Goal: Information Seeking & Learning: Learn about a topic

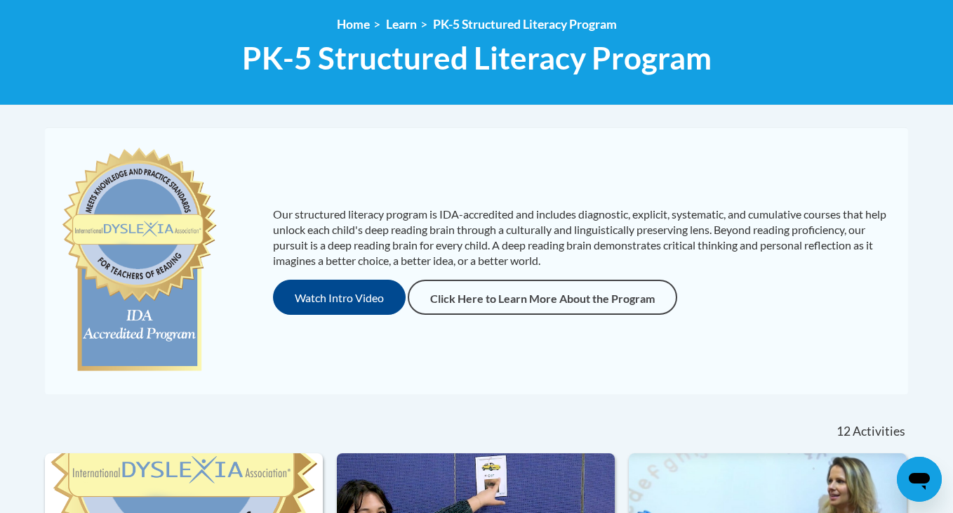
scroll to position [190, 0]
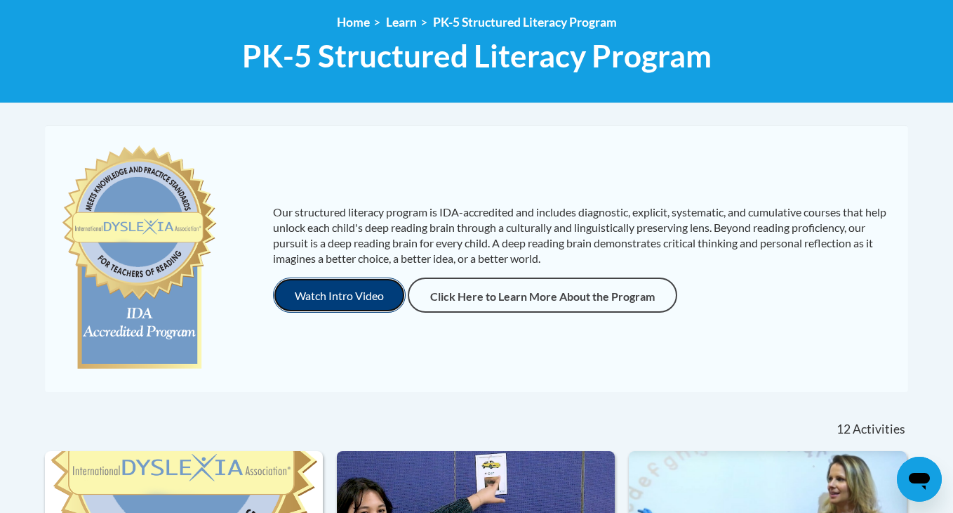
click at [346, 297] on button "Watch Intro Video" at bounding box center [339, 294] width 133 height 35
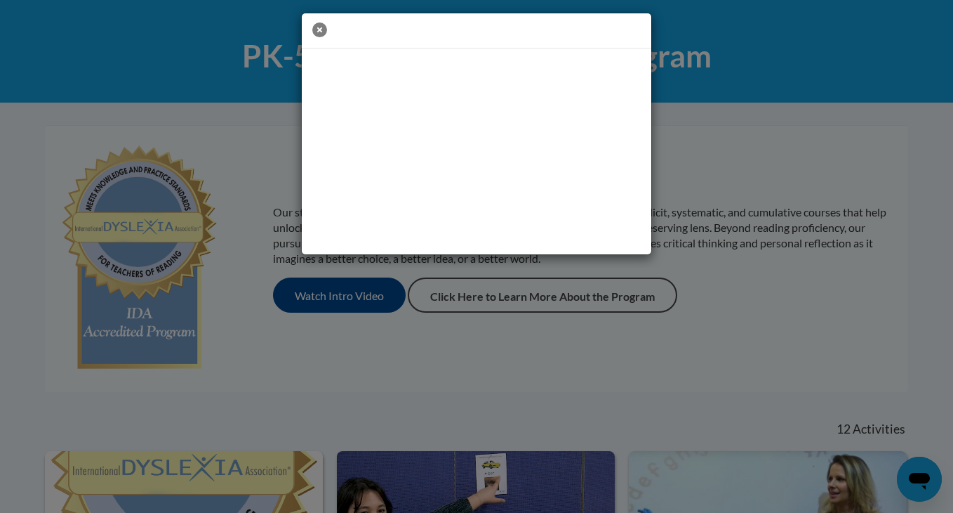
click at [321, 32] on icon "button" at bounding box center [319, 29] width 15 height 15
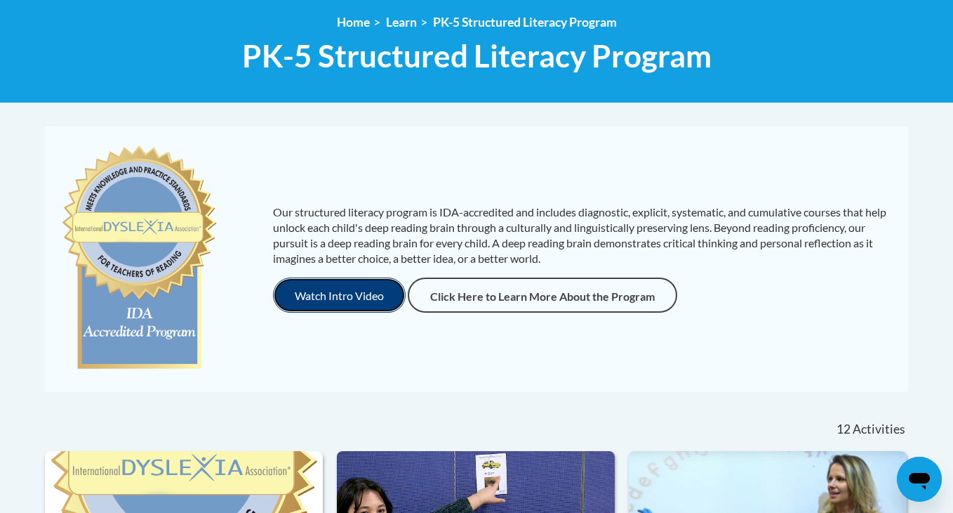
click at [345, 297] on button "Watch Intro Video" at bounding box center [339, 294] width 133 height 35
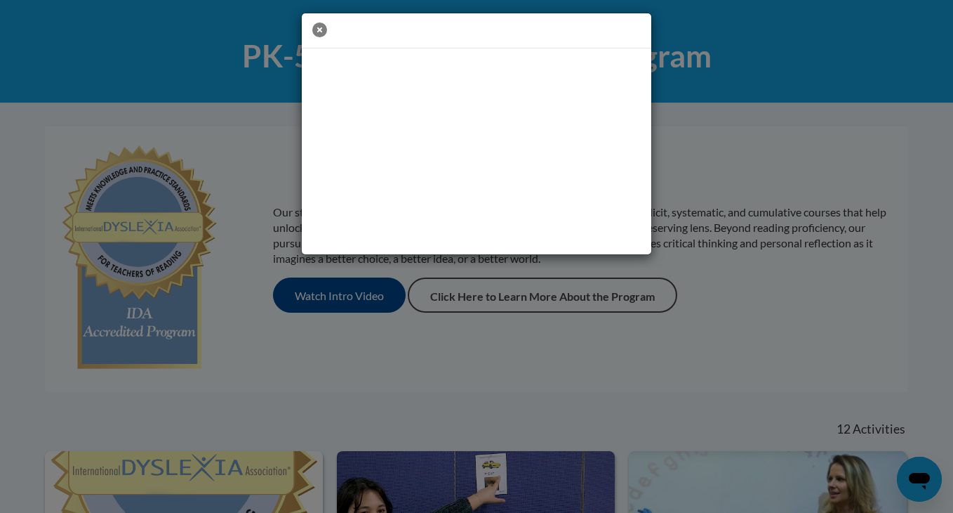
click at [317, 32] on icon "button" at bounding box center [319, 29] width 15 height 15
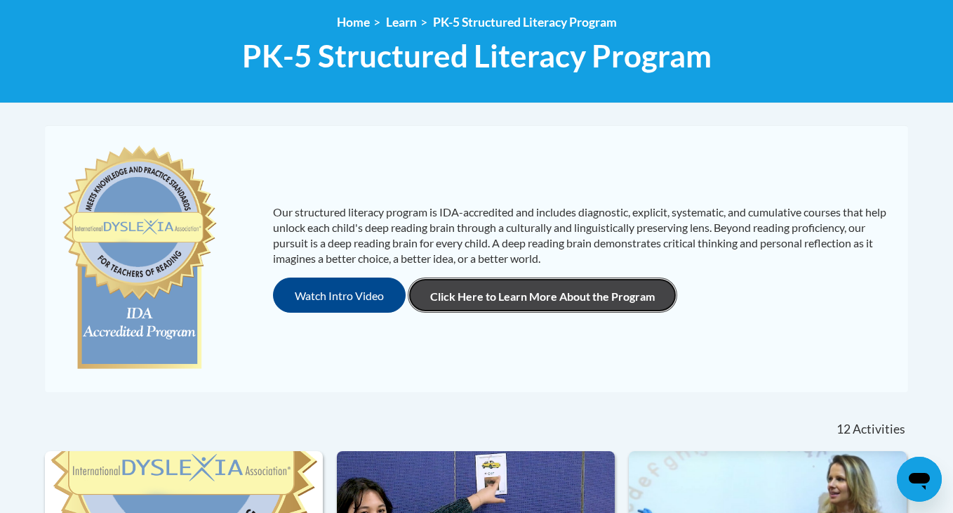
click at [479, 295] on link "Click Here to Learn More About the Program" at bounding box center [543, 294] width 270 height 35
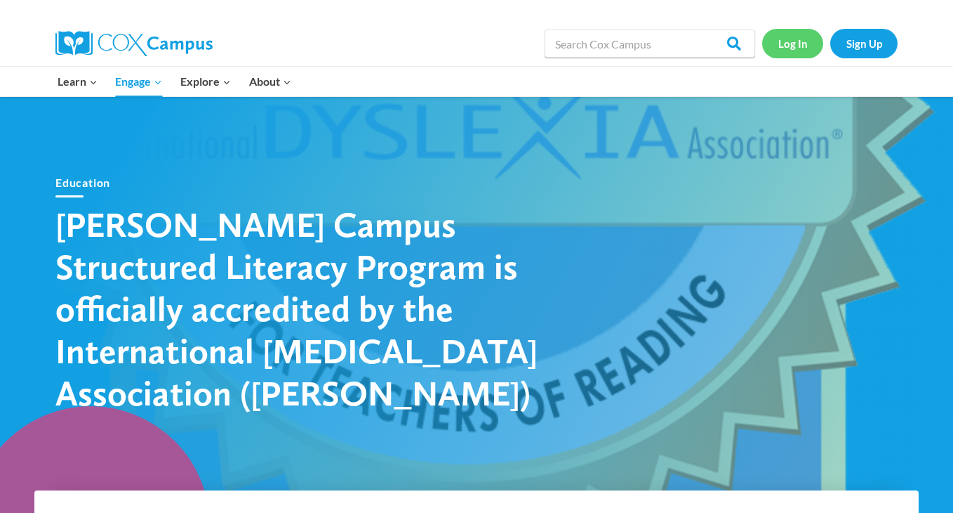
click at [797, 47] on link "Log In" at bounding box center [792, 43] width 61 height 29
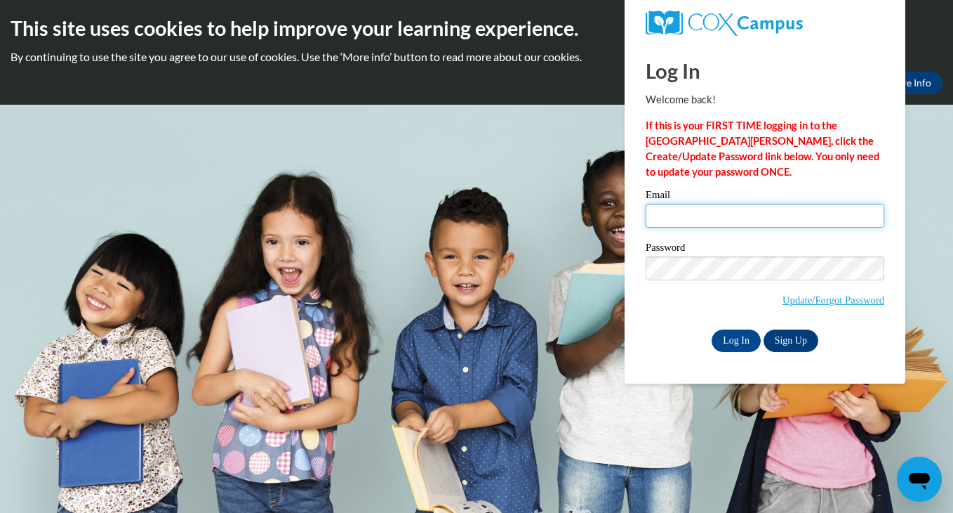
click at [667, 219] on input "Email" at bounding box center [765, 216] width 239 height 24
type input "emilyctillman@gmail.com"
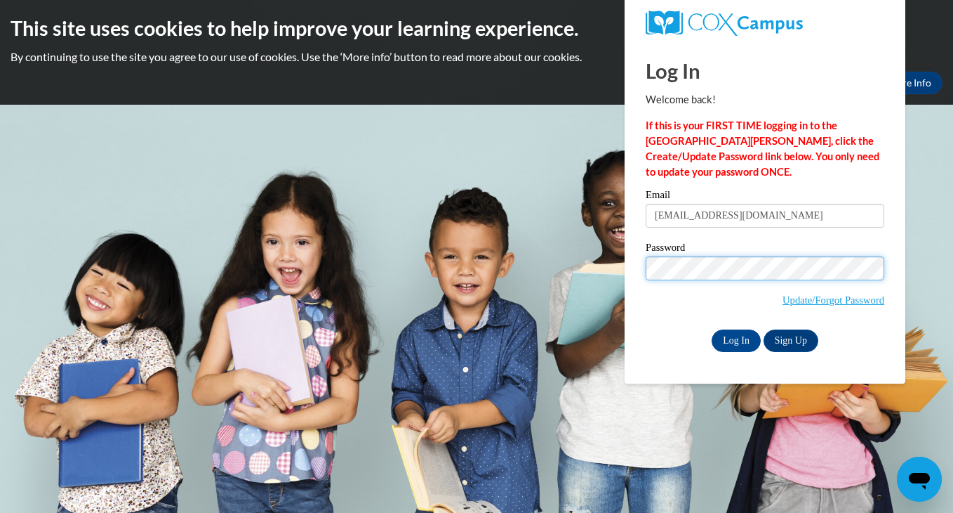
click at [712, 329] on input "Log In" at bounding box center [736, 340] width 49 height 22
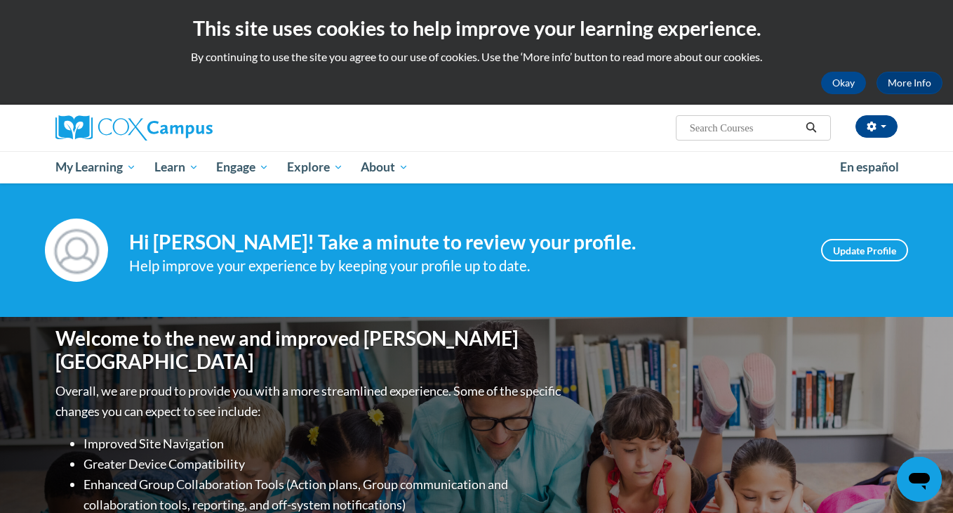
click at [720, 124] on input "Search..." at bounding box center [745, 127] width 112 height 17
type input "dyslexia"
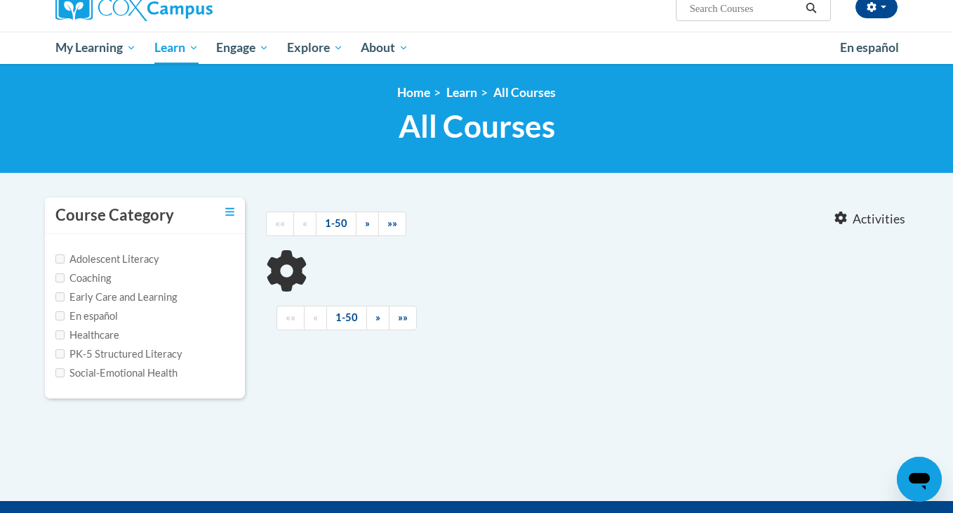
scroll to position [144, 0]
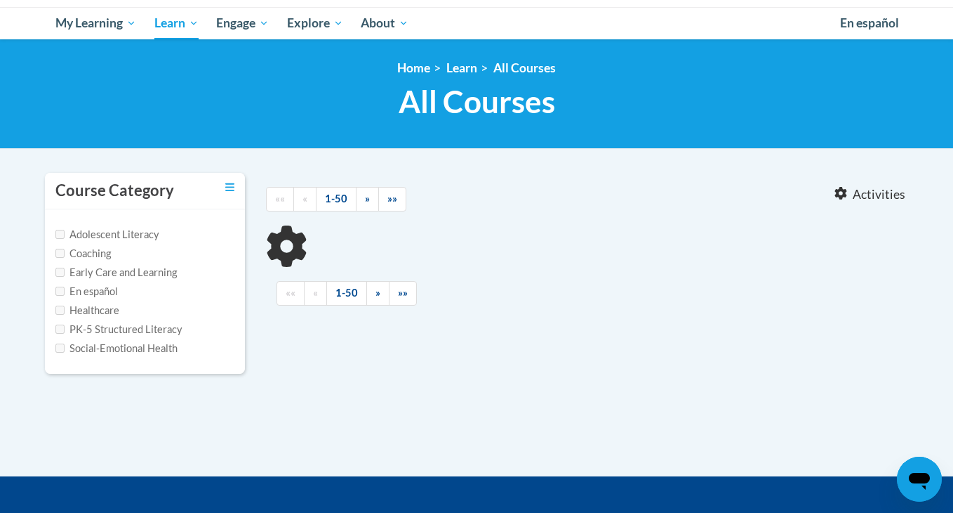
type input "dyslexia"
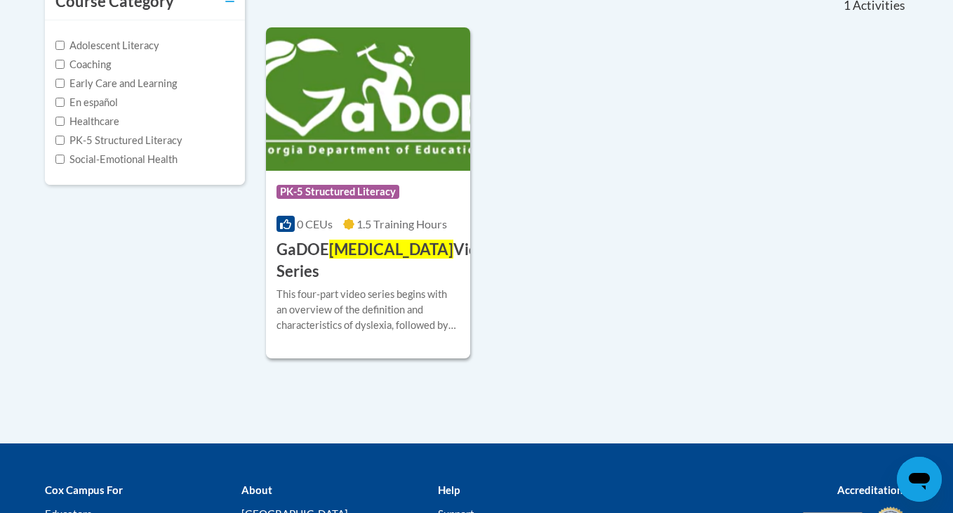
scroll to position [362, 0]
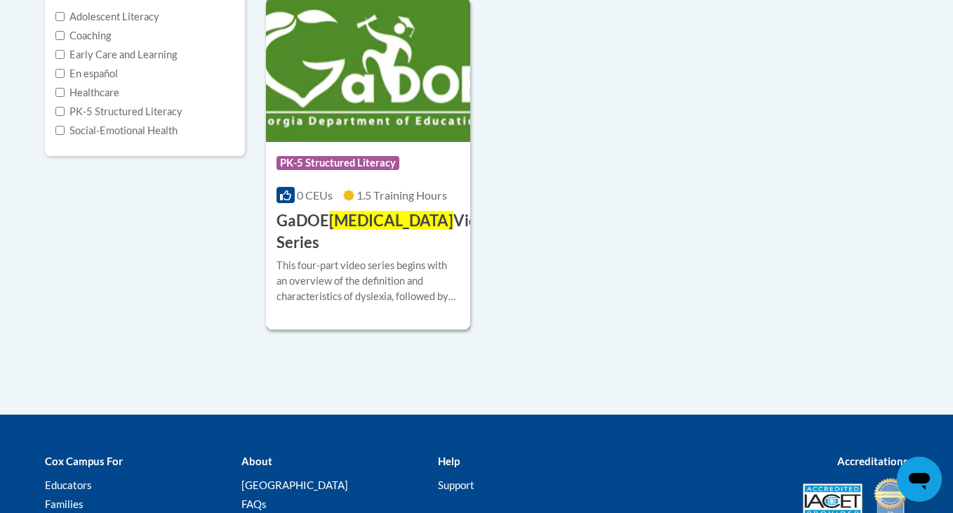
click at [345, 247] on h3 "GaDOE Dyslexia Video Series" at bounding box center [386, 232] width 219 height 44
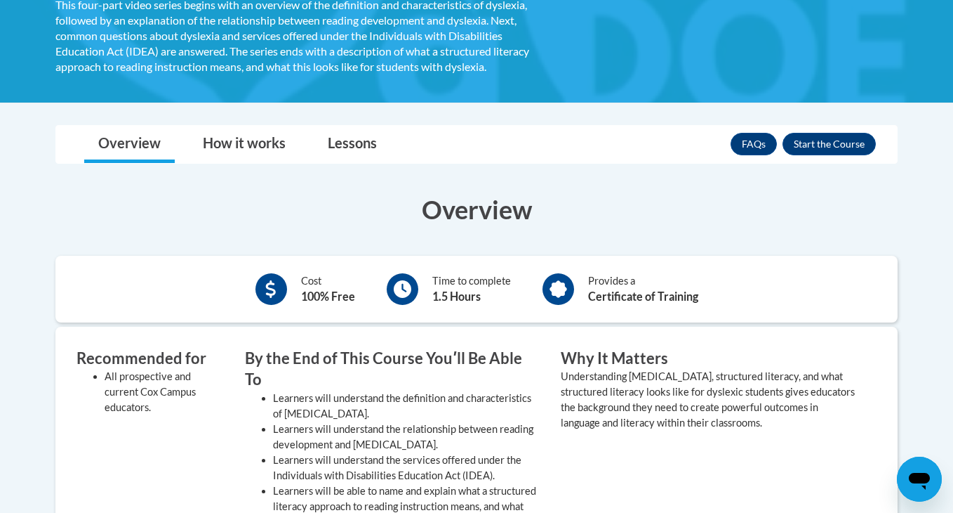
scroll to position [286, 0]
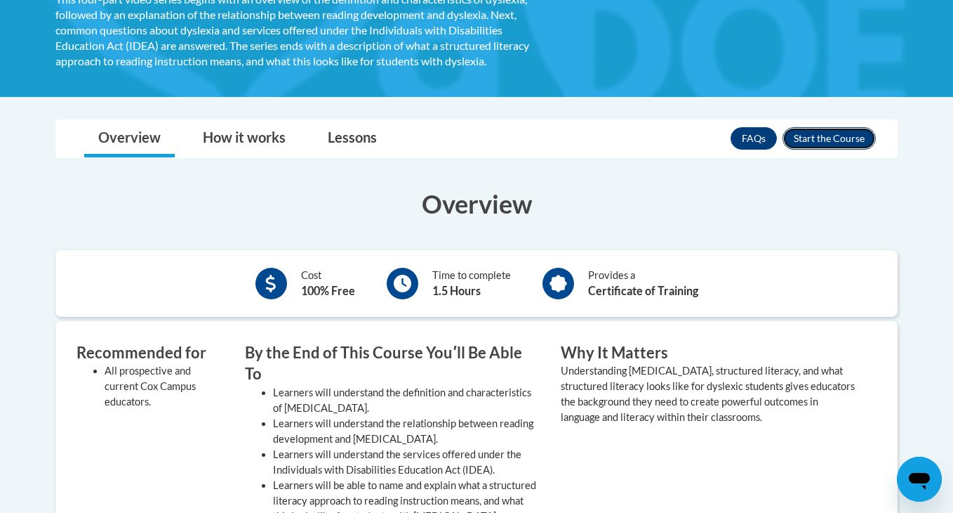
click at [805, 138] on button "Enroll" at bounding box center [829, 138] width 93 height 22
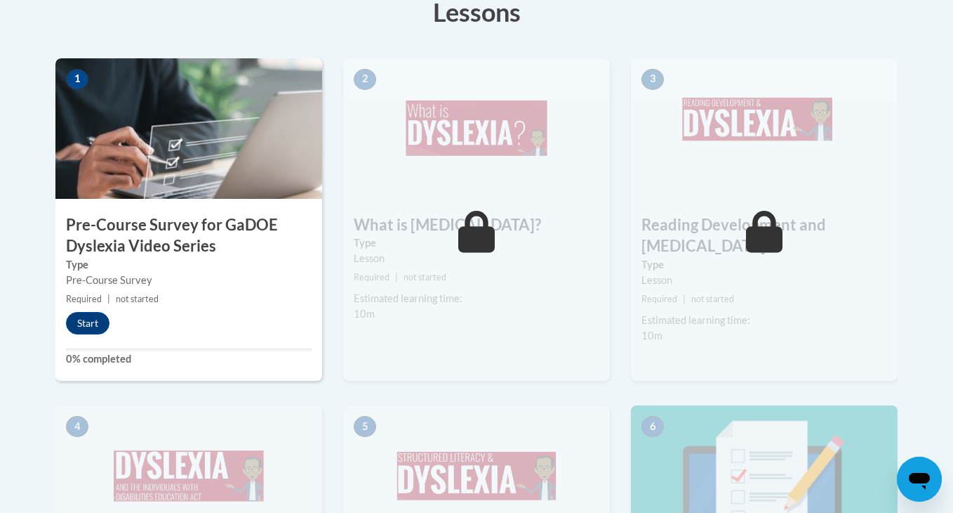
scroll to position [436, 0]
click at [84, 322] on button "Start" at bounding box center [88, 322] width 44 height 22
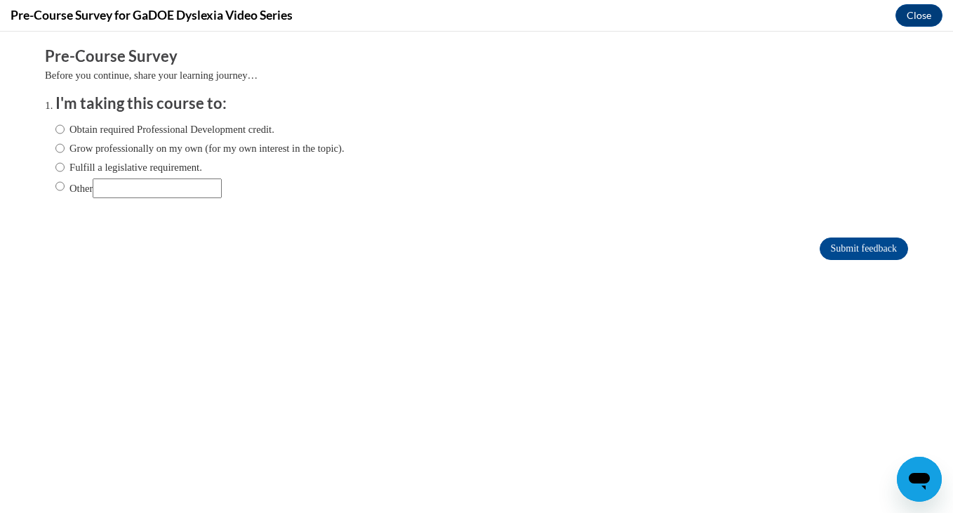
scroll to position [0, 0]
click at [61, 187] on input "Other" at bounding box center [59, 185] width 9 height 15
radio input "true"
click at [121, 187] on input "Other" at bounding box center [157, 188] width 129 height 20
type input "College course"
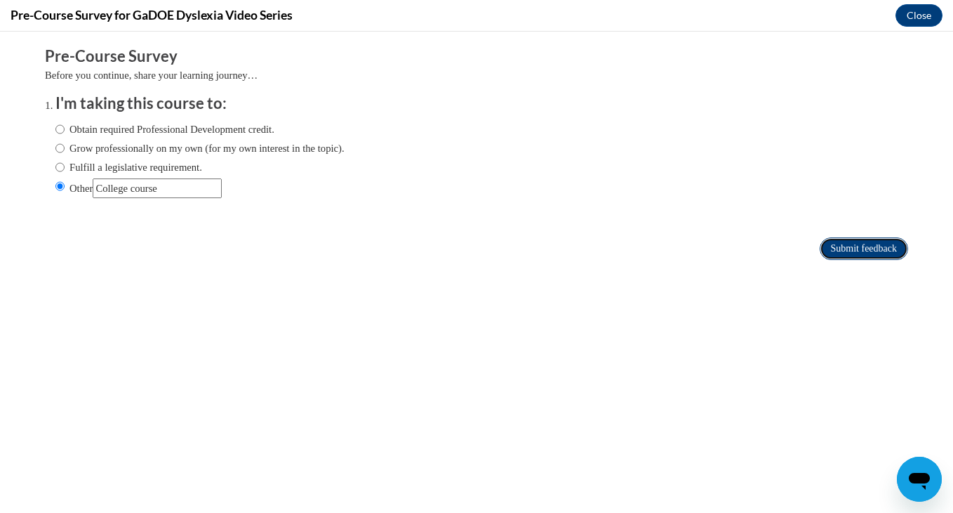
click at [850, 244] on input "Submit feedback" at bounding box center [864, 248] width 88 height 22
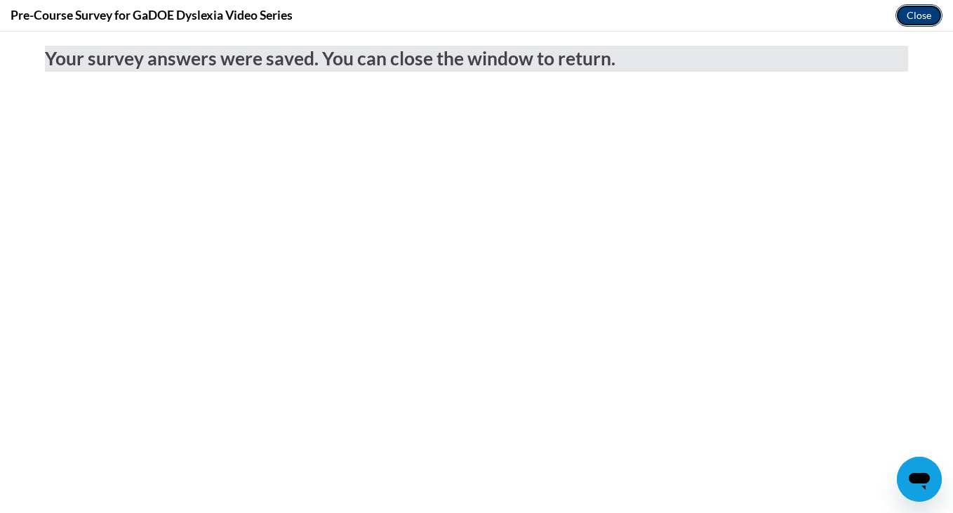
click at [920, 18] on button "Close" at bounding box center [919, 15] width 47 height 22
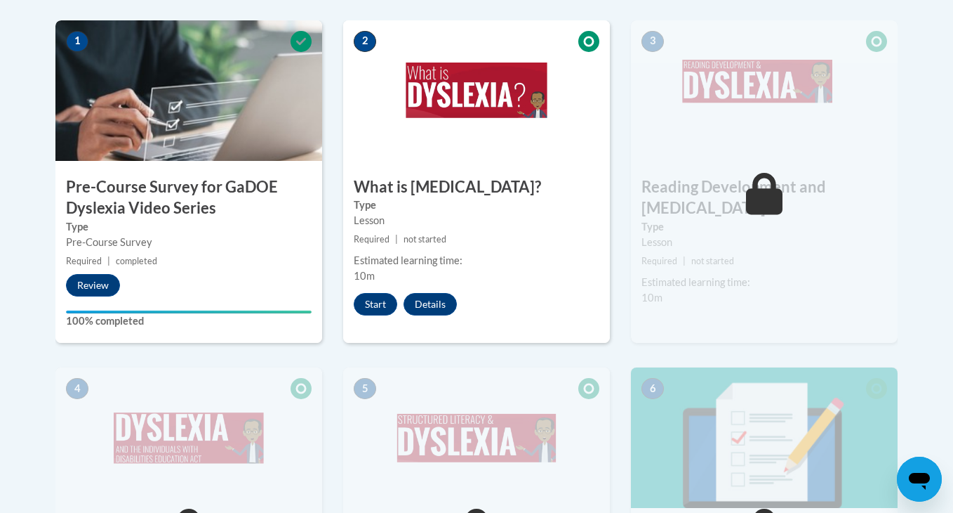
scroll to position [470, 0]
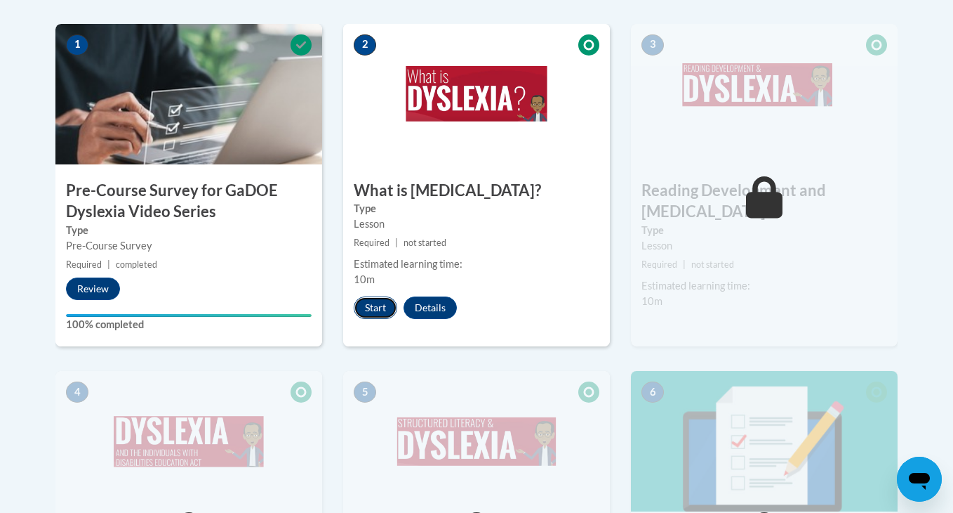
click at [376, 306] on button "Start" at bounding box center [376, 307] width 44 height 22
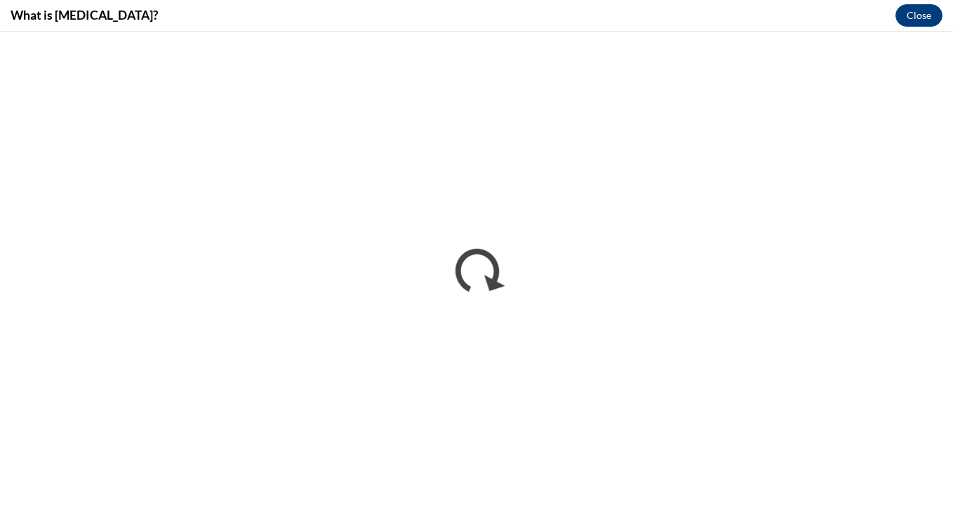
scroll to position [0, 0]
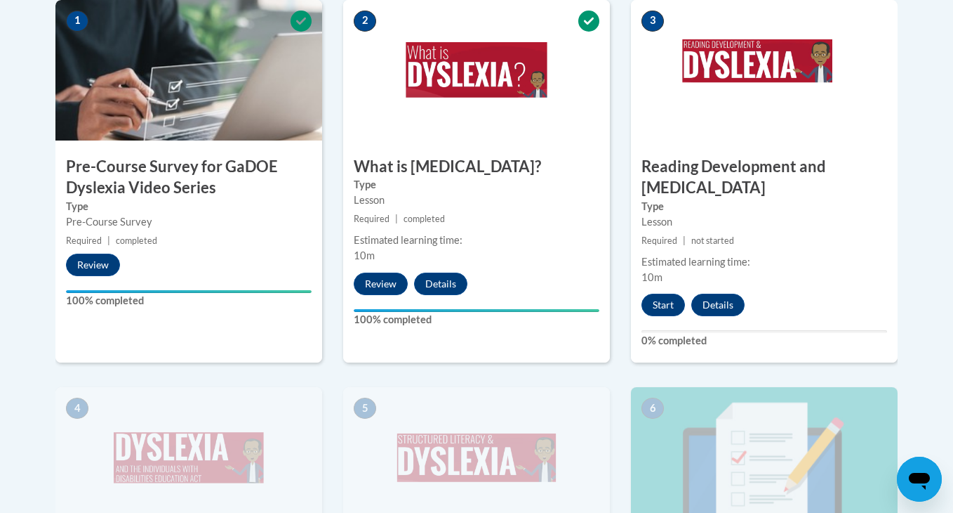
scroll to position [496, 0]
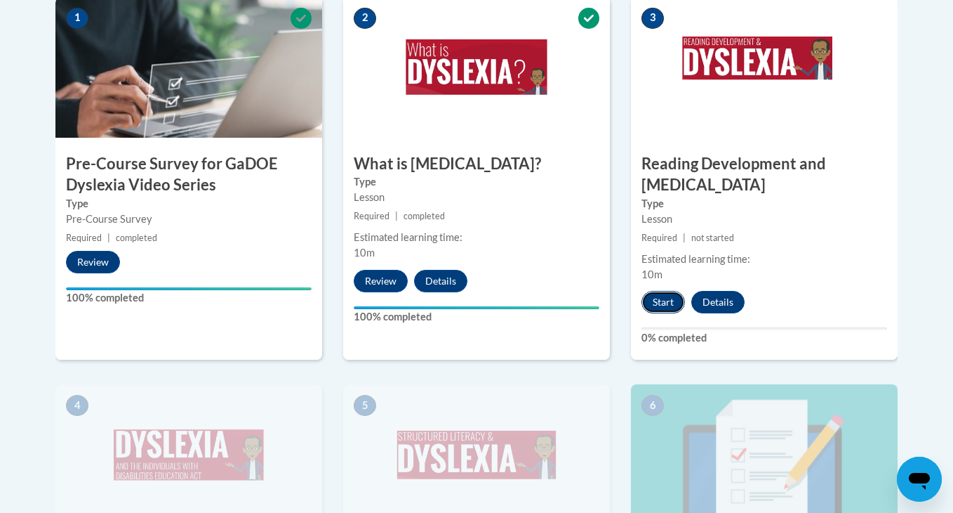
click at [667, 291] on button "Start" at bounding box center [664, 302] width 44 height 22
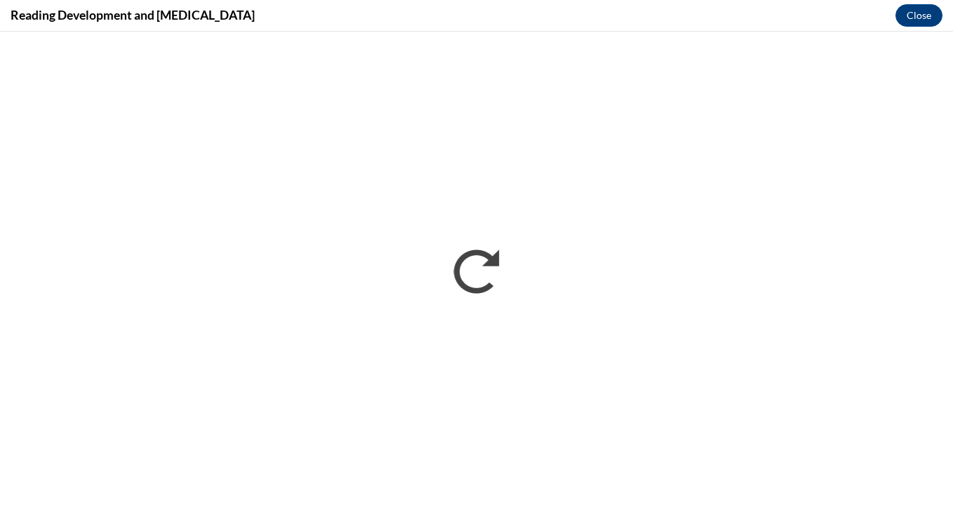
scroll to position [0, 0]
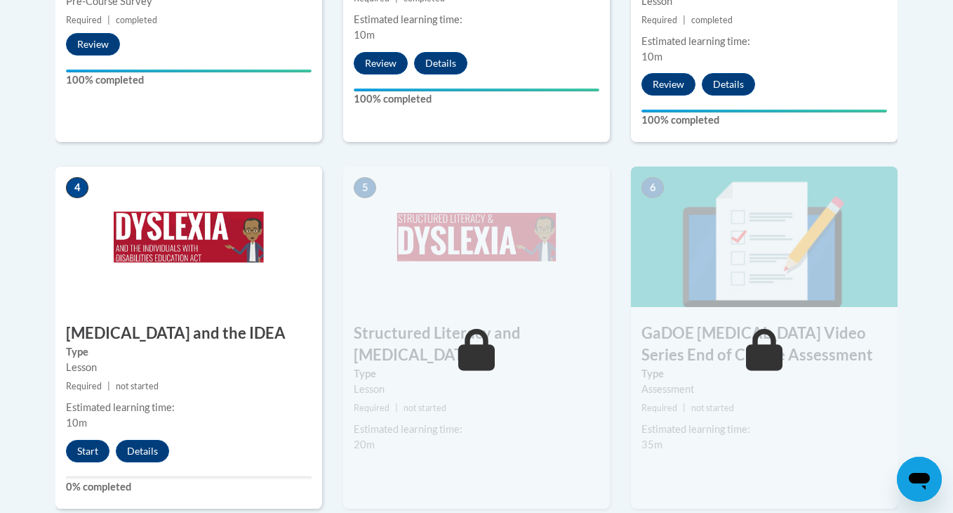
scroll to position [718, 0]
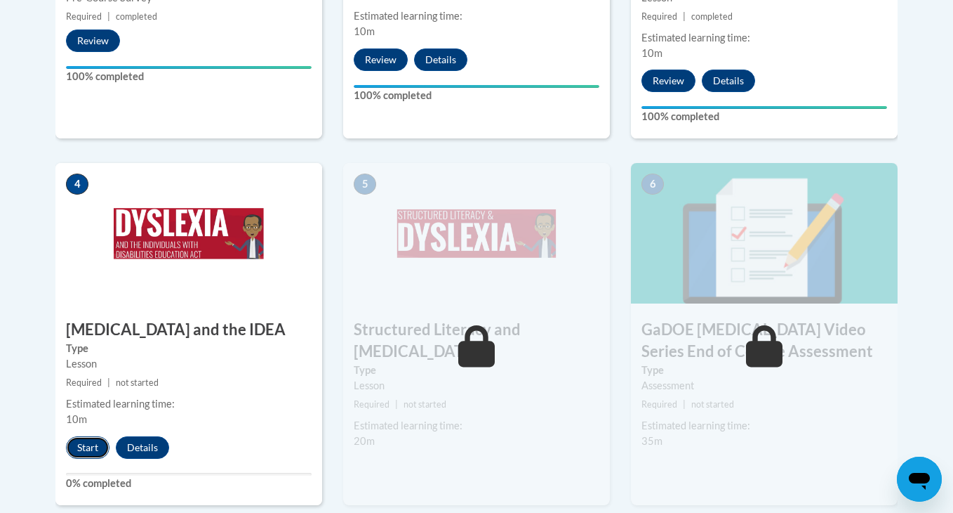
click at [76, 436] on button "Start" at bounding box center [88, 447] width 44 height 22
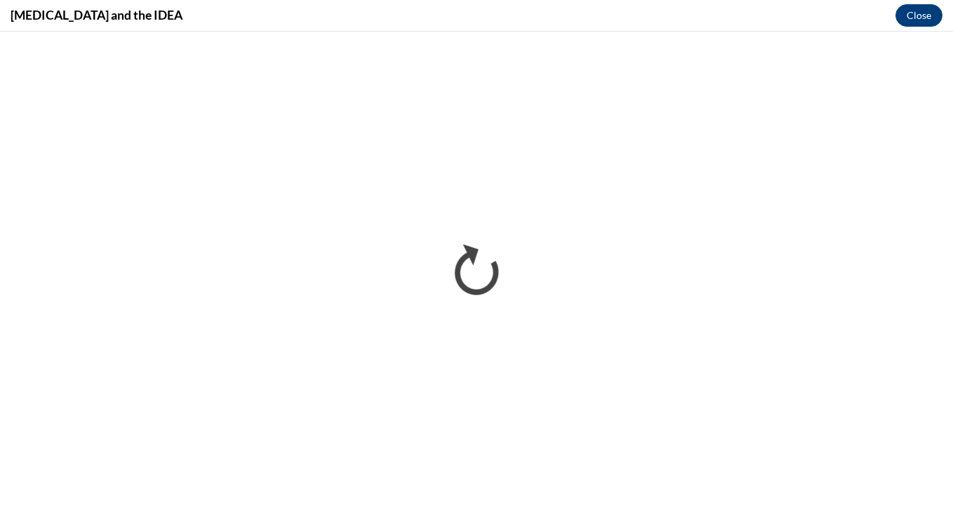
scroll to position [0, 0]
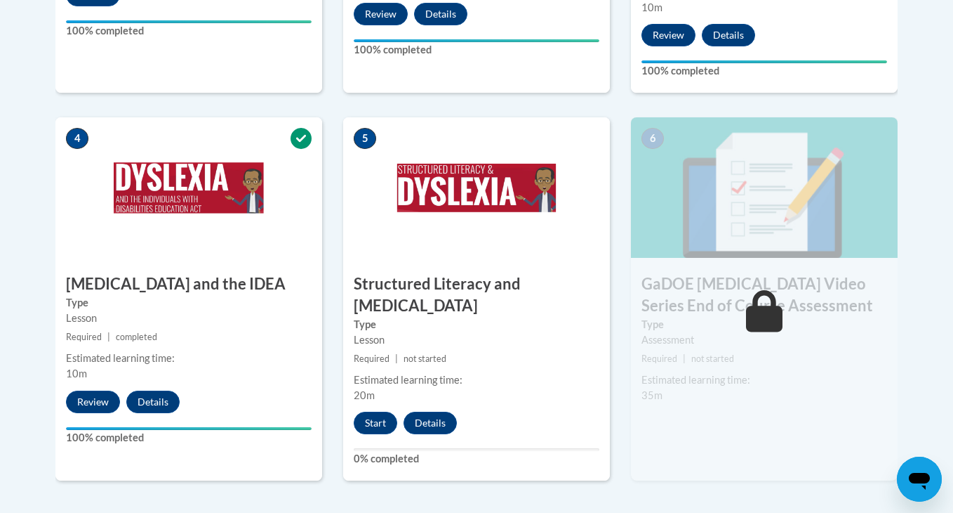
scroll to position [774, 0]
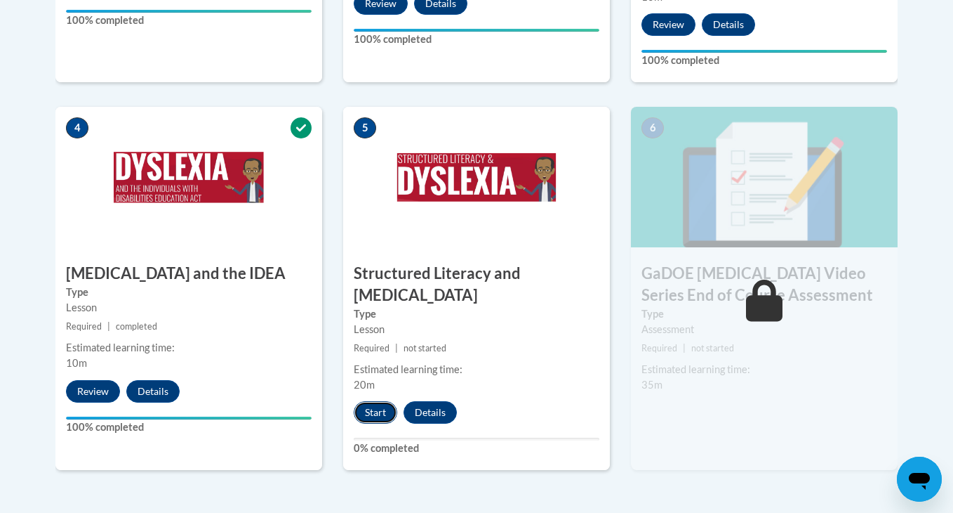
click at [364, 401] on button "Start" at bounding box center [376, 412] width 44 height 22
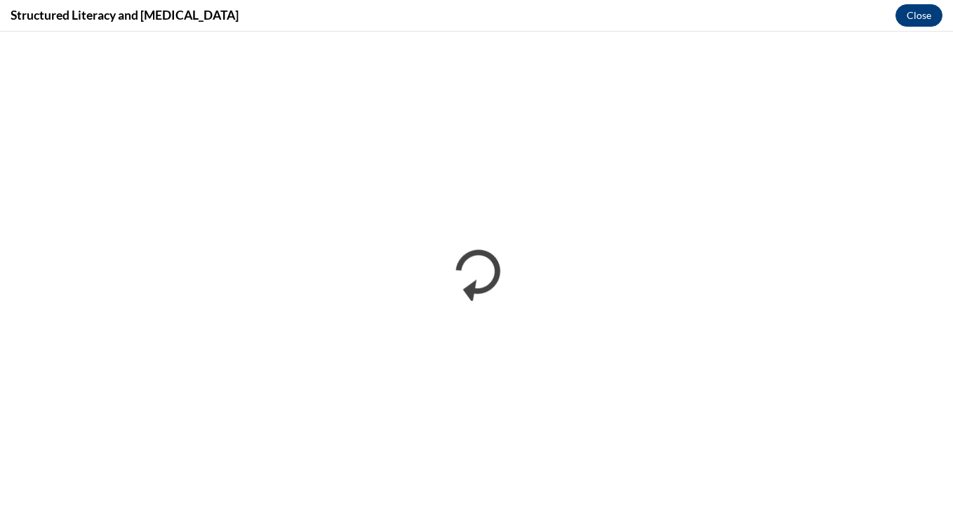
scroll to position [0, 0]
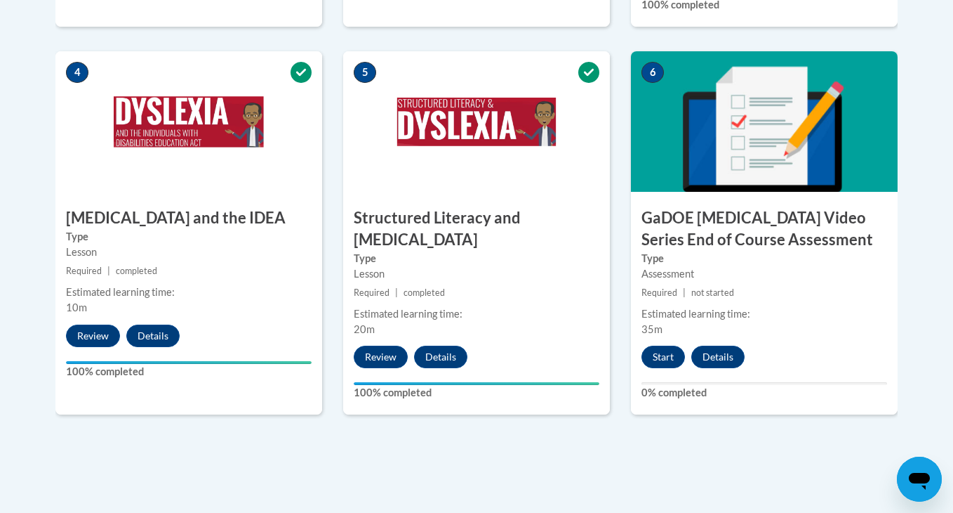
scroll to position [830, 0]
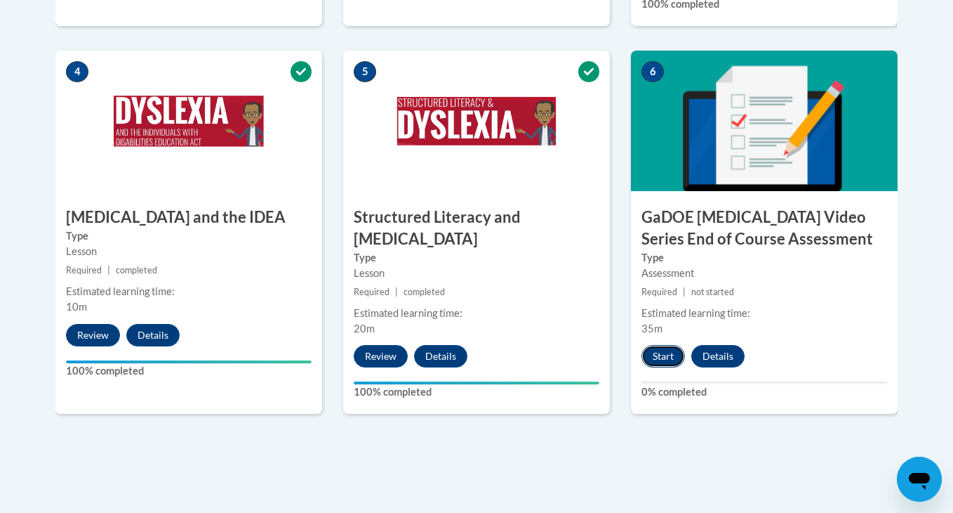
click at [660, 345] on button "Start" at bounding box center [664, 356] width 44 height 22
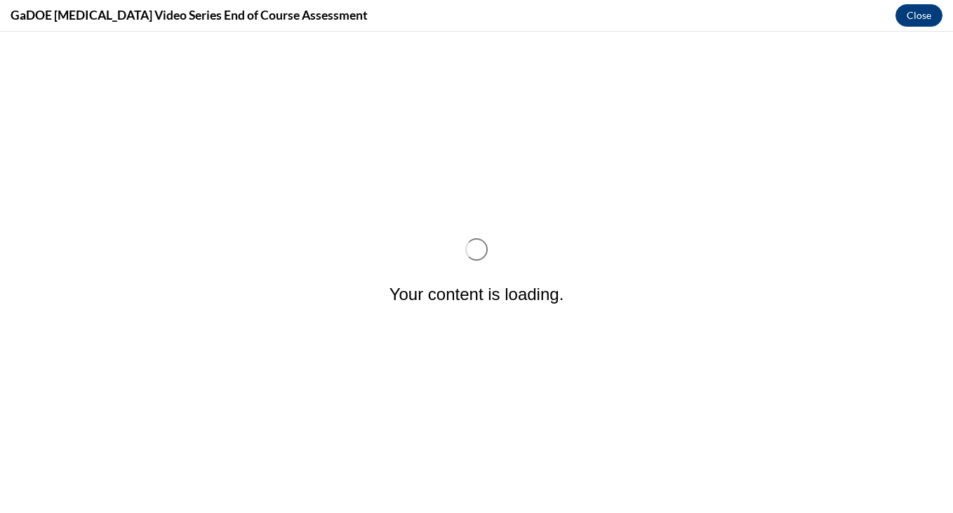
scroll to position [0, 0]
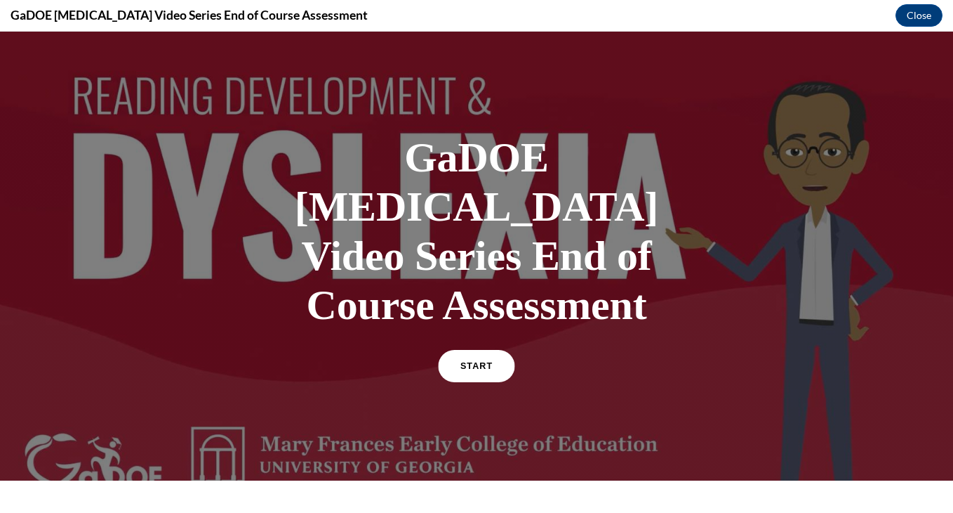
click at [470, 361] on span "START" at bounding box center [477, 366] width 32 height 11
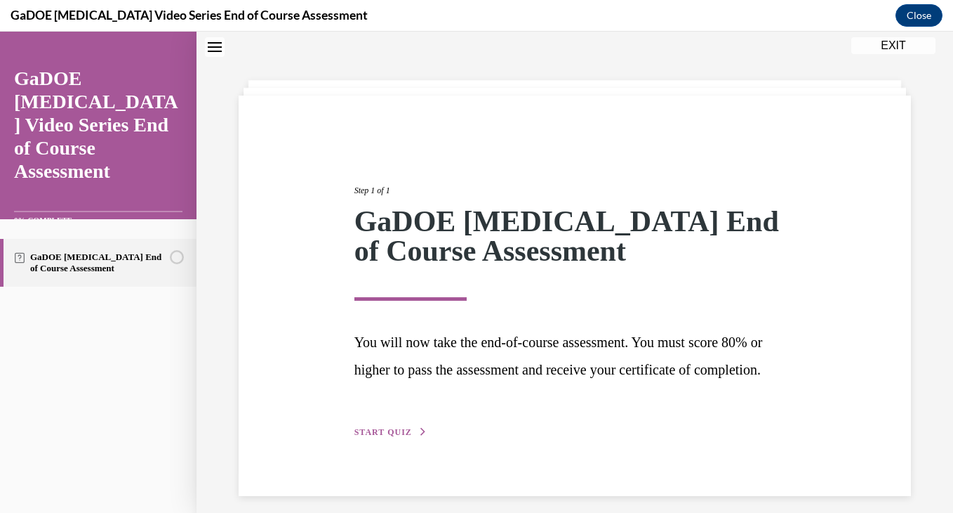
scroll to position [81, 0]
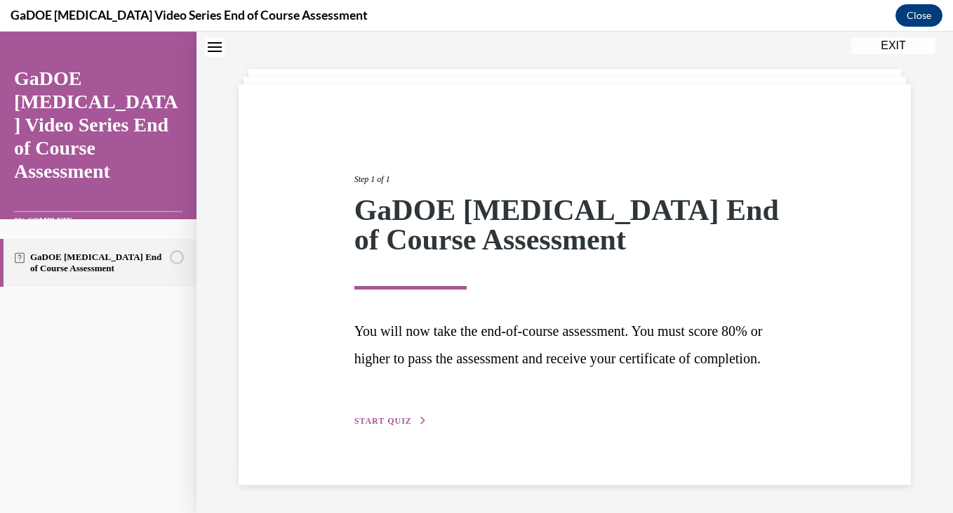
click at [376, 421] on span "START QUIZ" at bounding box center [384, 421] width 58 height 10
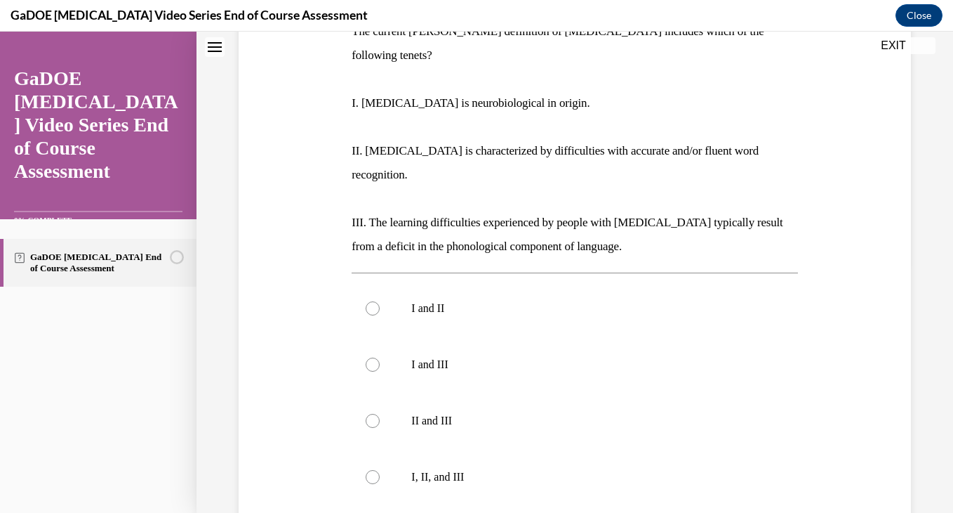
scroll to position [250, 0]
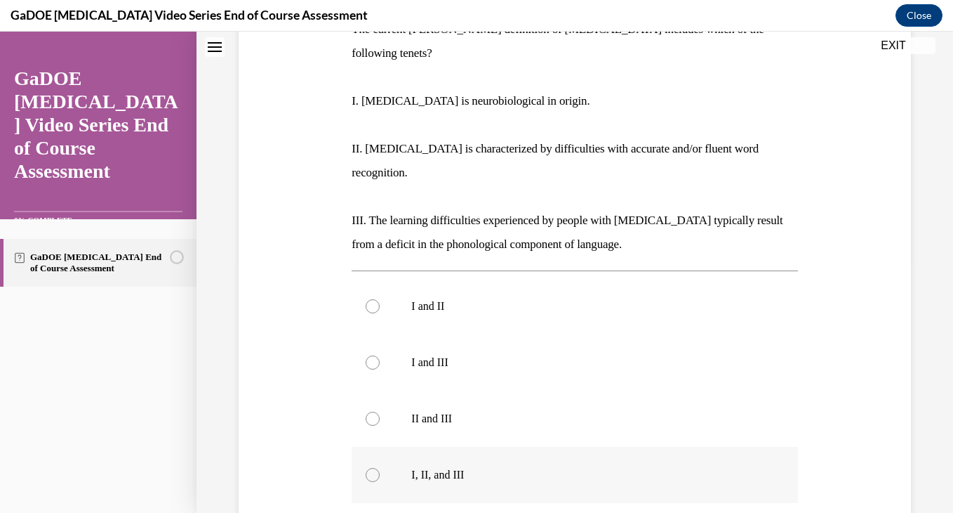
click at [392, 447] on label "I, II, and III" at bounding box center [575, 475] width 446 height 56
click at [380, 468] on input "I, II, and III" at bounding box center [373, 475] width 14 height 14
radio input "true"
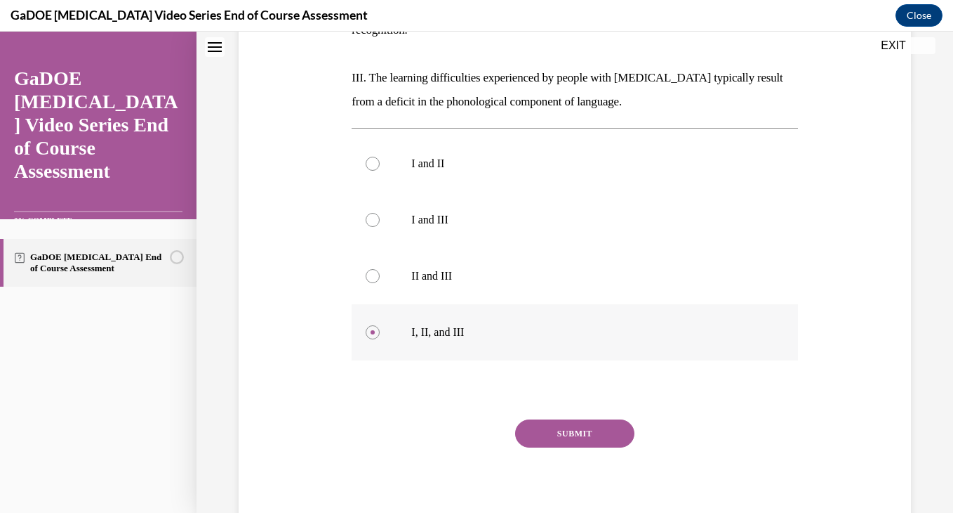
scroll to position [395, 0]
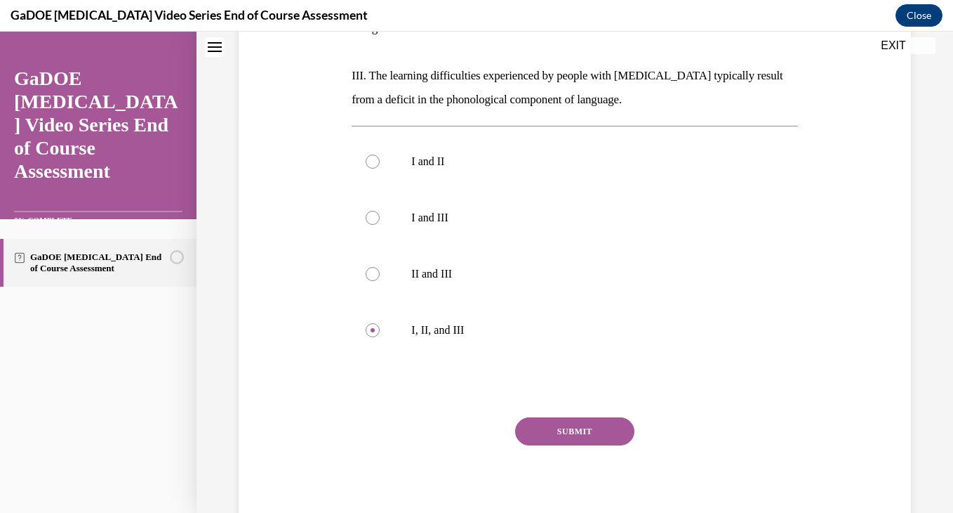
click at [544, 417] on button "SUBMIT" at bounding box center [574, 431] width 119 height 28
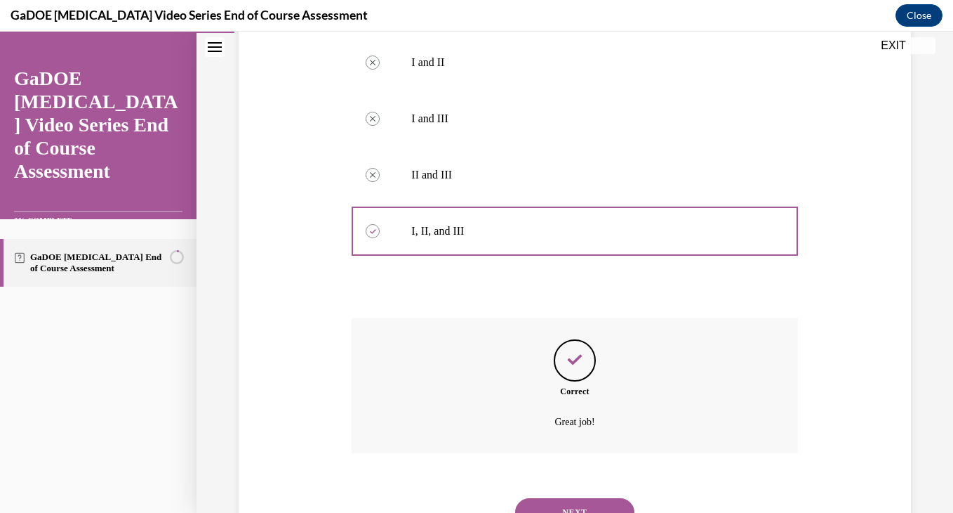
scroll to position [508, 0]
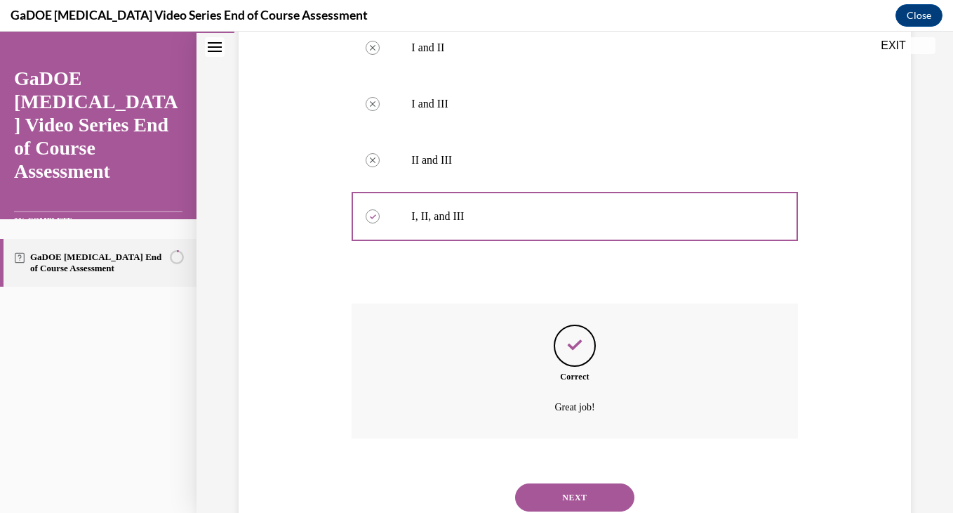
click at [546, 483] on button "NEXT" at bounding box center [574, 497] width 119 height 28
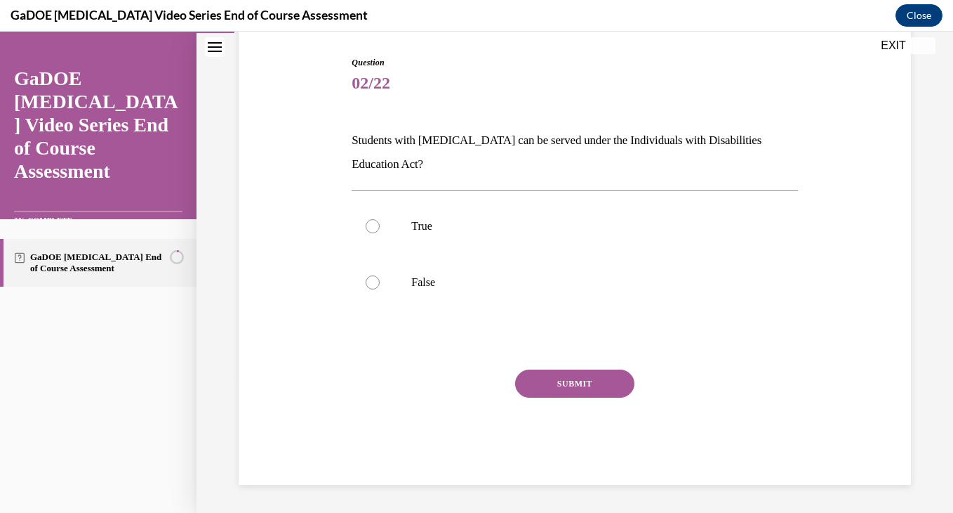
scroll to position [139, 0]
click at [377, 220] on label "True" at bounding box center [575, 226] width 446 height 56
click at [377, 220] on input "True" at bounding box center [373, 226] width 14 height 14
radio input "true"
click at [542, 388] on button "SUBMIT" at bounding box center [574, 383] width 119 height 28
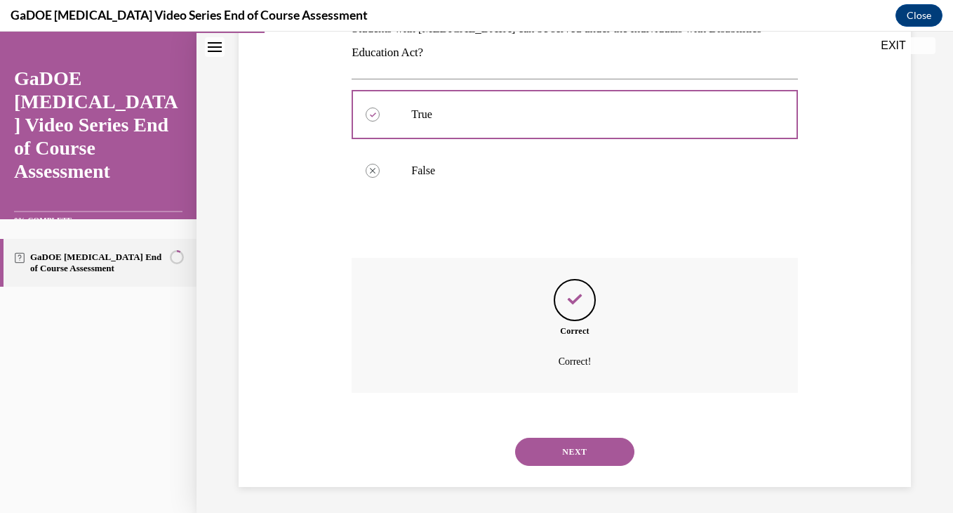
scroll to position [253, 0]
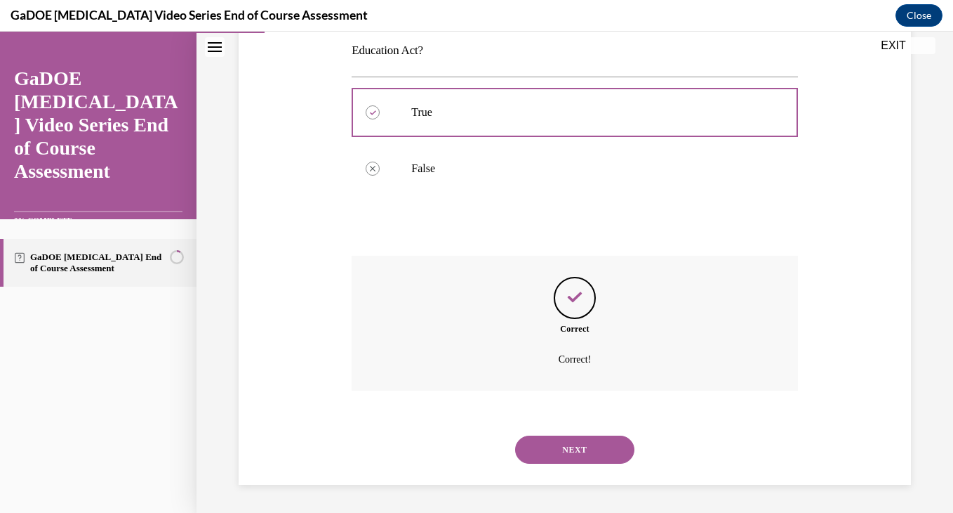
click at [567, 448] on button "NEXT" at bounding box center [574, 449] width 119 height 28
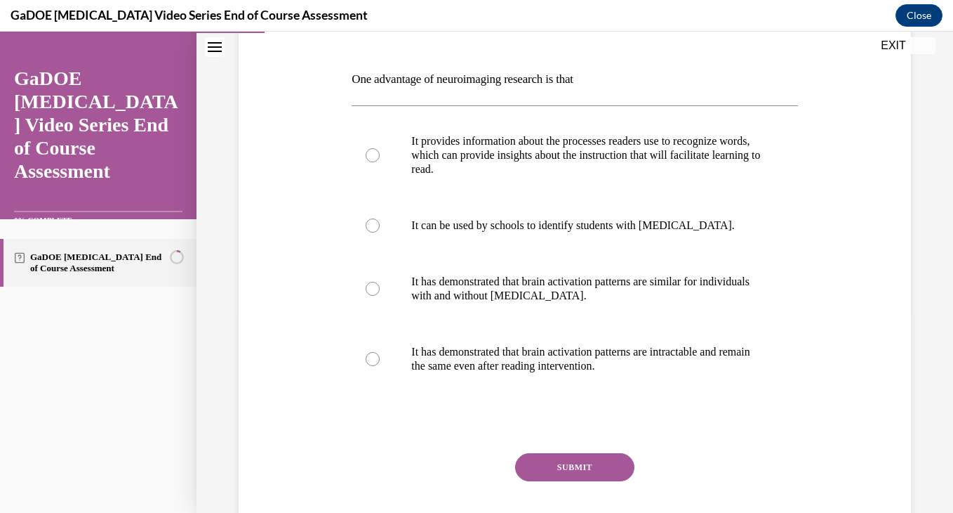
scroll to position [196, 0]
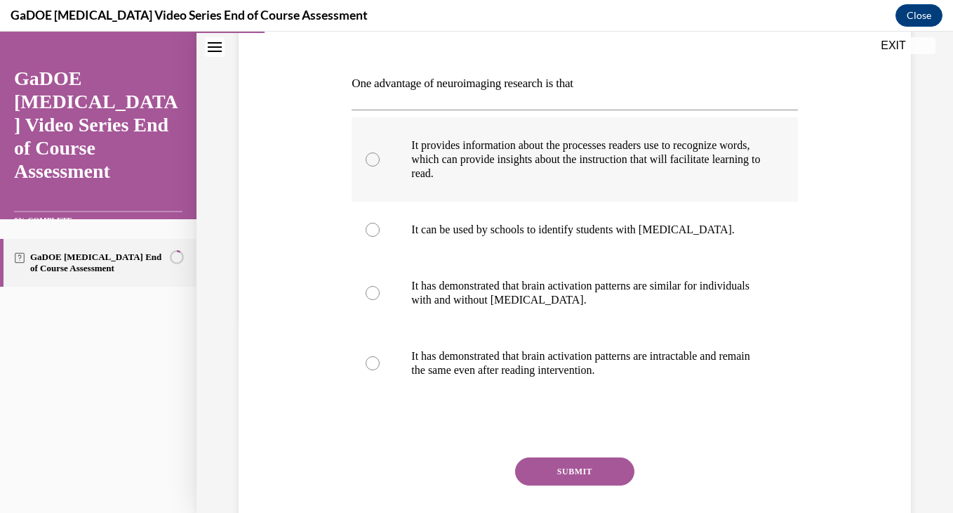
click at [379, 151] on label "It provides information about the processes readers use to recognize words, whi…" at bounding box center [575, 159] width 446 height 84
click at [379, 152] on input "It provides information about the processes readers use to recognize words, whi…" at bounding box center [373, 159] width 14 height 14
radio input "true"
click at [560, 464] on button "SUBMIT" at bounding box center [574, 471] width 119 height 28
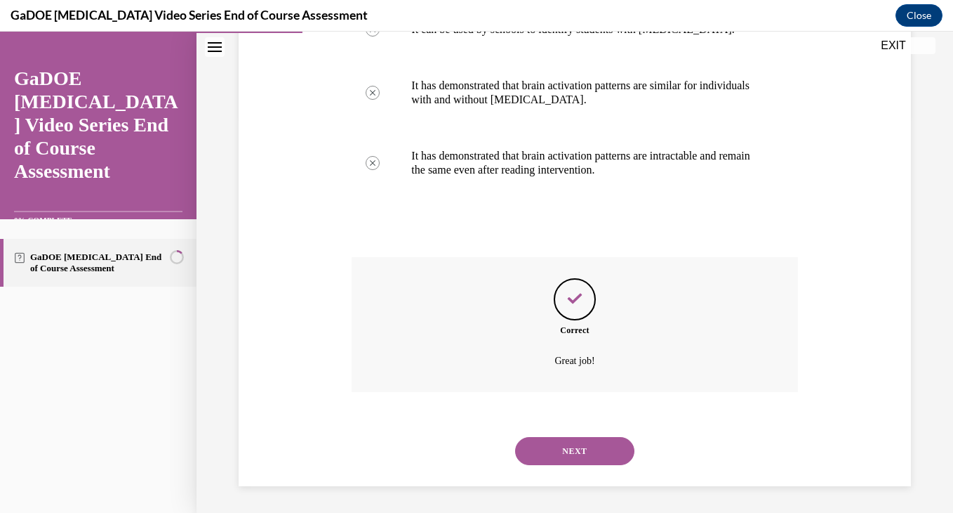
scroll to position [397, 0]
click at [567, 445] on button "NEXT" at bounding box center [574, 449] width 119 height 28
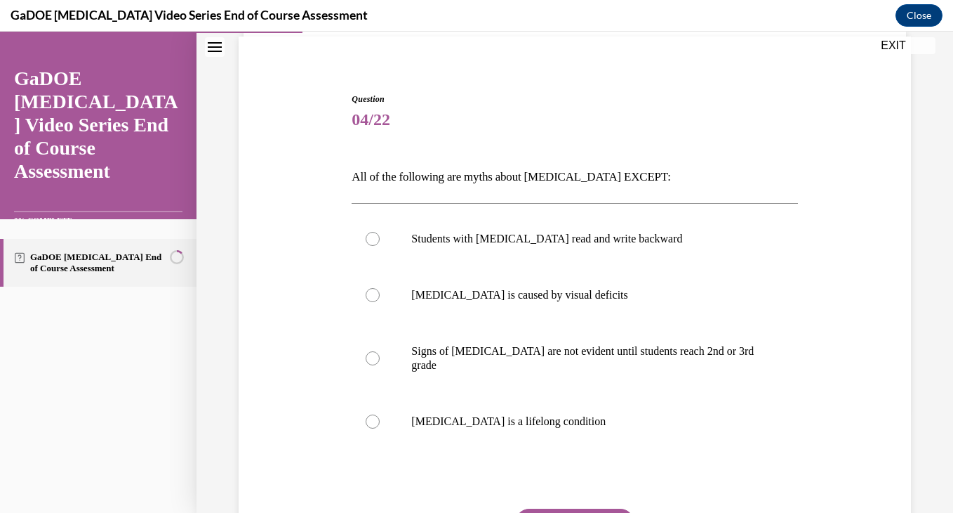
scroll to position [118, 0]
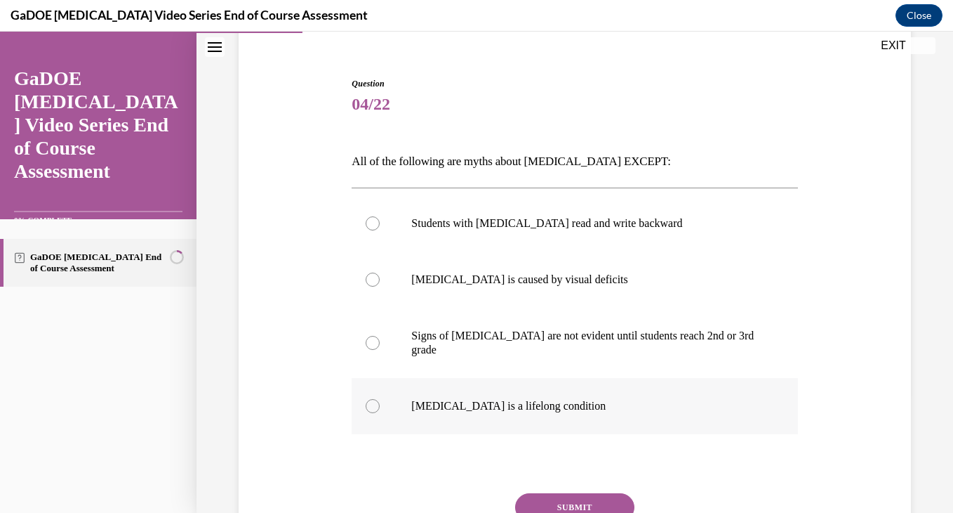
click at [510, 381] on label "Dyslexia is a lifelong condition" at bounding box center [575, 406] width 446 height 56
click at [380, 399] on input "Dyslexia is a lifelong condition" at bounding box center [373, 406] width 14 height 14
radio input "true"
click at [573, 493] on button "SUBMIT" at bounding box center [574, 507] width 119 height 28
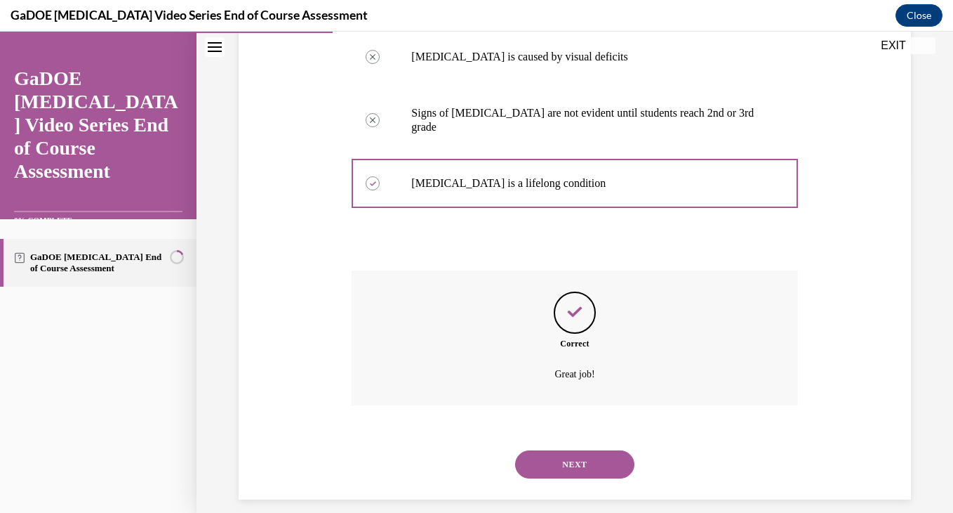
scroll to position [341, 0]
click at [572, 449] on button "NEXT" at bounding box center [574, 463] width 119 height 28
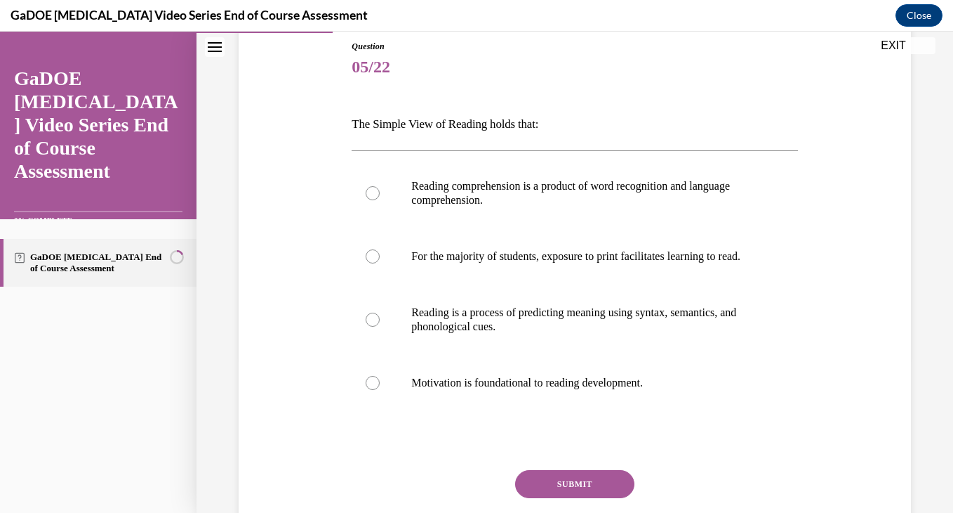
scroll to position [158, 0]
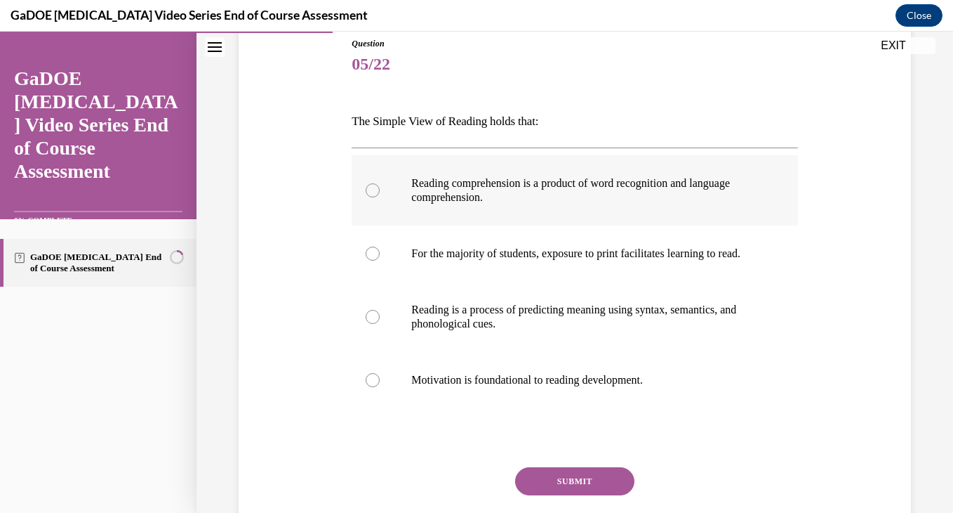
click at [470, 187] on p "Reading comprehension is a product of word recognition and language comprehensi…" at bounding box center [586, 190] width 351 height 28
click at [380, 187] on input "Reading comprehension is a product of word recognition and language comprehensi…" at bounding box center [373, 190] width 14 height 14
radio input "true"
click at [548, 486] on button "SUBMIT" at bounding box center [574, 481] width 119 height 28
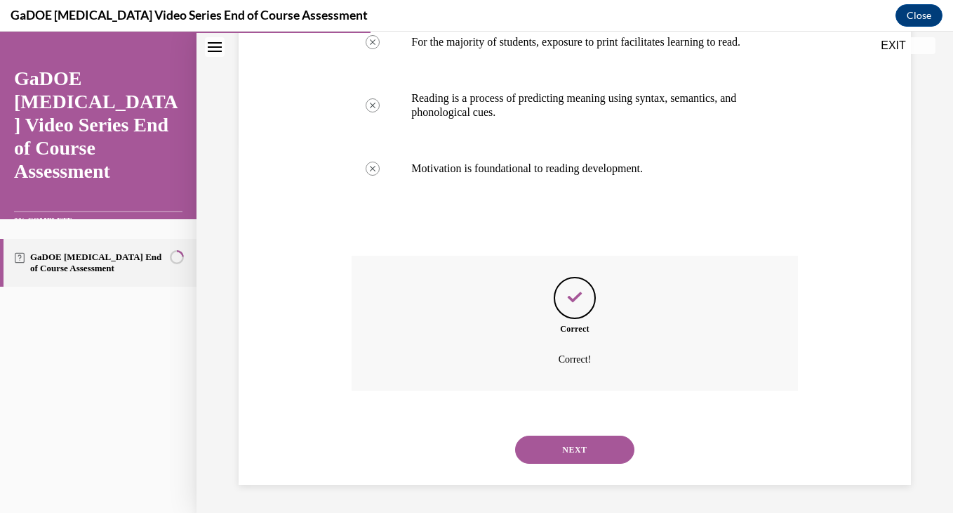
scroll to position [383, 0]
click at [569, 449] on button "NEXT" at bounding box center [574, 449] width 119 height 28
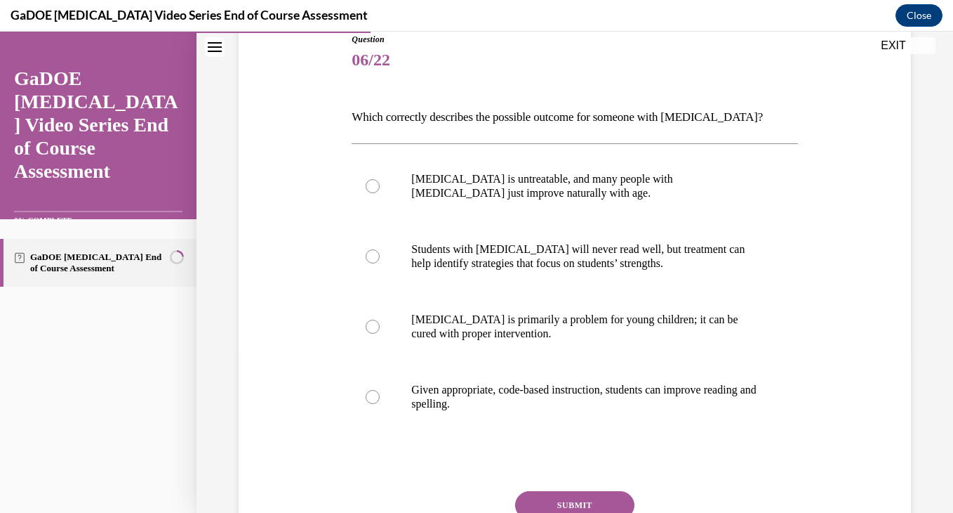
scroll to position [167, 0]
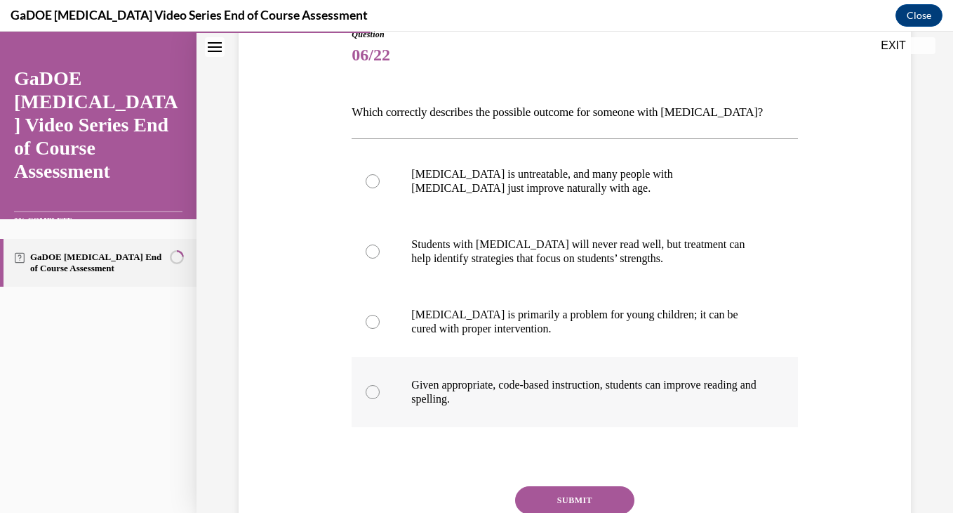
click at [465, 408] on label "Given appropriate, code-based instruction, students can improve reading and spe…" at bounding box center [575, 392] width 446 height 70
click at [380, 399] on input "Given appropriate, code-based instruction, students can improve reading and spe…" at bounding box center [373, 392] width 14 height 14
radio input "true"
click at [569, 493] on button "SUBMIT" at bounding box center [574, 500] width 119 height 28
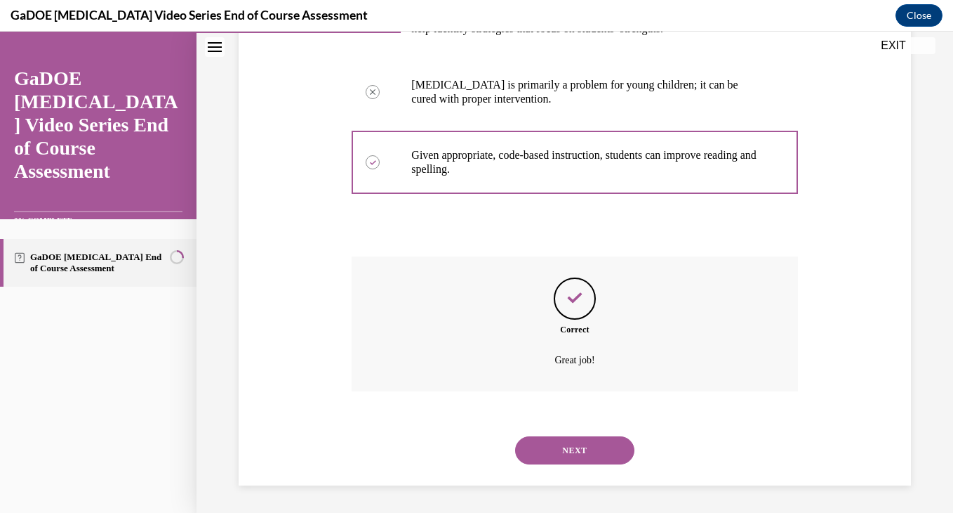
scroll to position [397, 0]
click at [567, 439] on button "NEXT" at bounding box center [574, 449] width 119 height 28
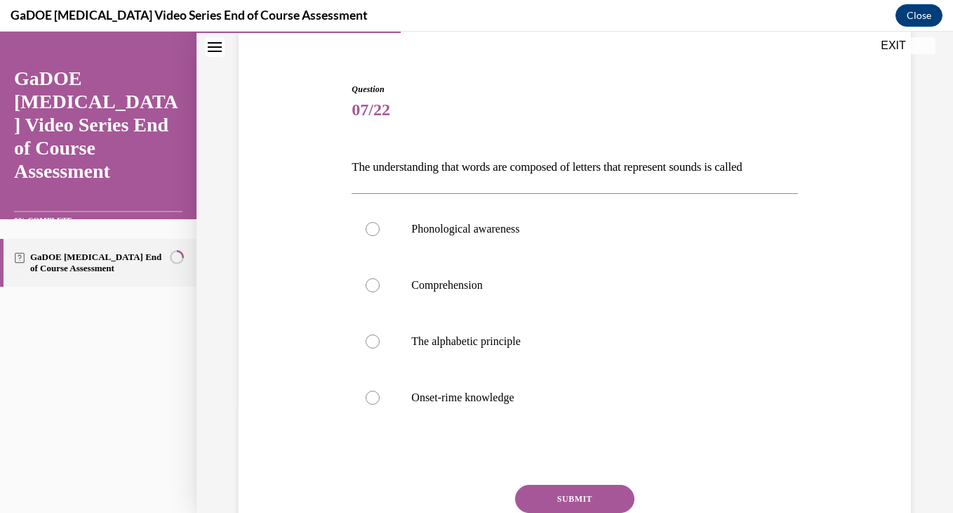
scroll to position [146, 0]
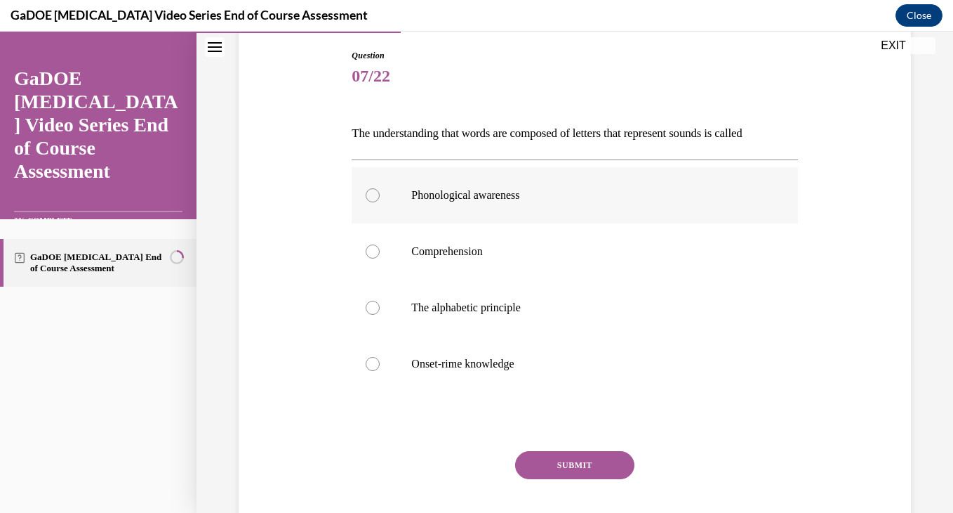
click at [413, 191] on p "Phonological awareness" at bounding box center [586, 195] width 351 height 14
click at [380, 191] on input "Phonological awareness" at bounding box center [373, 195] width 14 height 14
radio input "true"
click at [543, 461] on button "SUBMIT" at bounding box center [574, 465] width 119 height 28
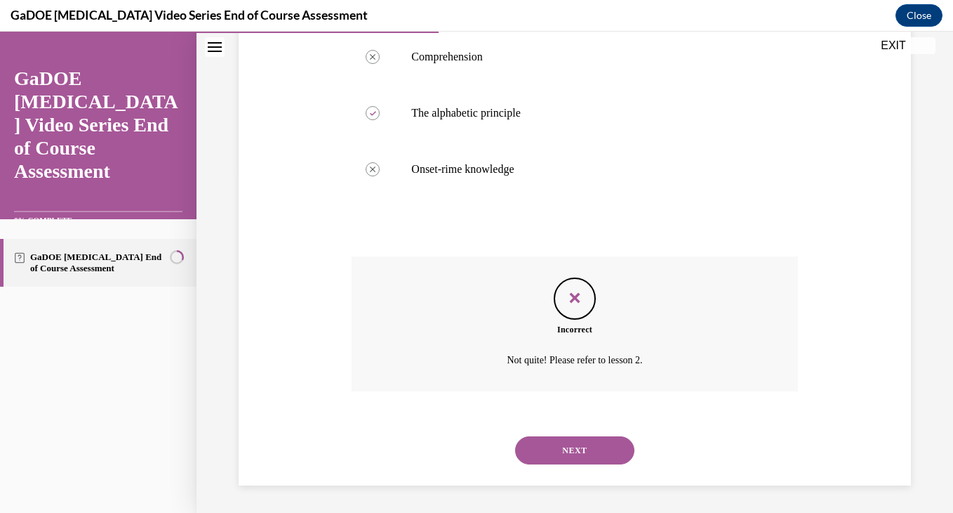
scroll to position [341, 0]
click at [554, 444] on button "NEXT" at bounding box center [574, 449] width 119 height 28
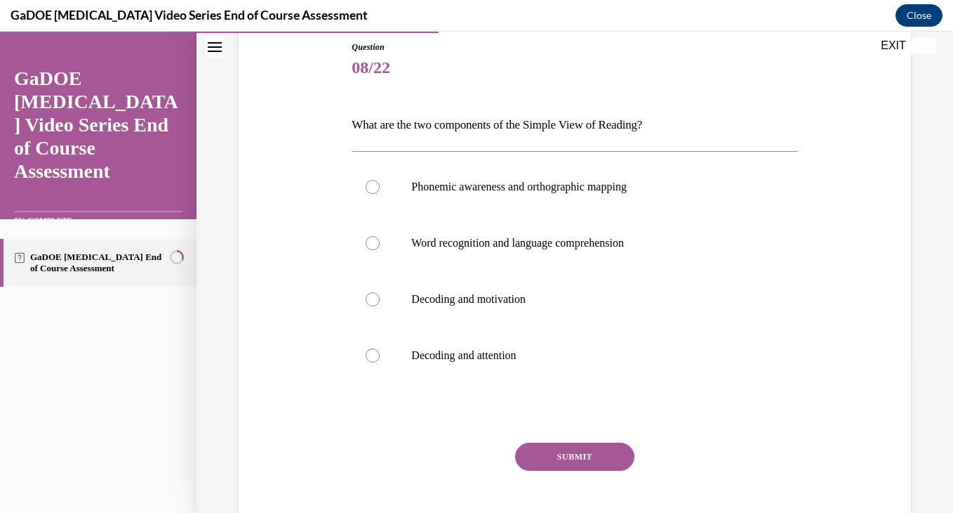
scroll to position [154, 0]
click at [513, 244] on p "Word recognition and language comprehension" at bounding box center [586, 244] width 351 height 14
click at [380, 244] on input "Word recognition and language comprehension" at bounding box center [373, 244] width 14 height 14
radio input "true"
click at [576, 453] on button "SUBMIT" at bounding box center [574, 457] width 119 height 28
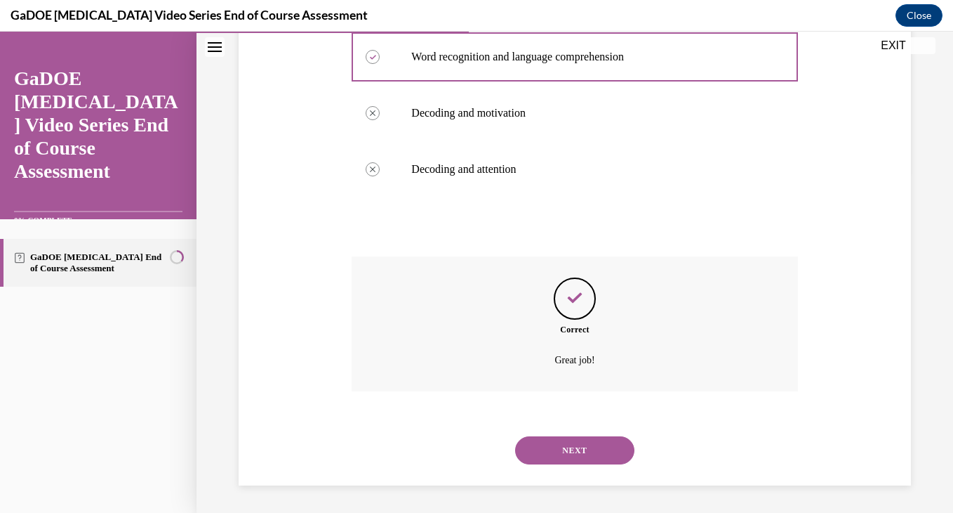
scroll to position [341, 0]
click at [563, 446] on button "NEXT" at bounding box center [574, 449] width 119 height 28
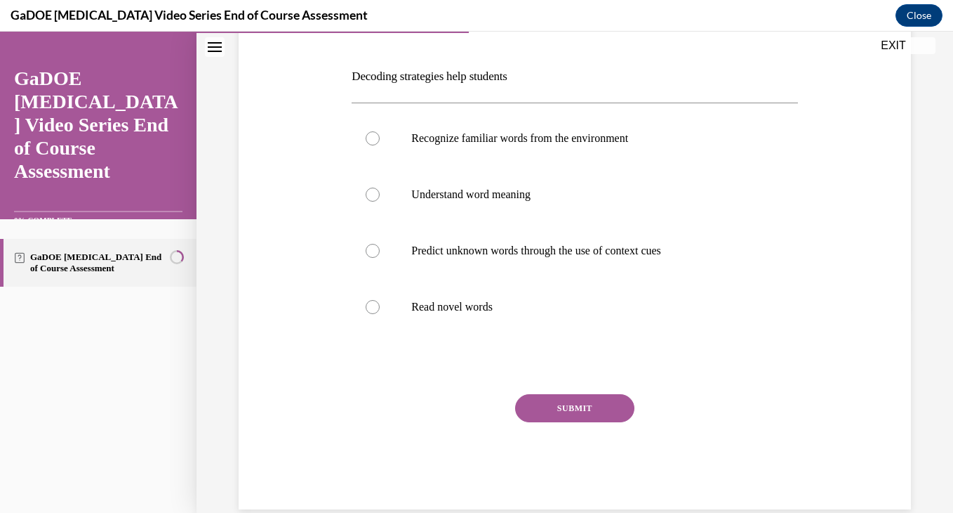
scroll to position [227, 0]
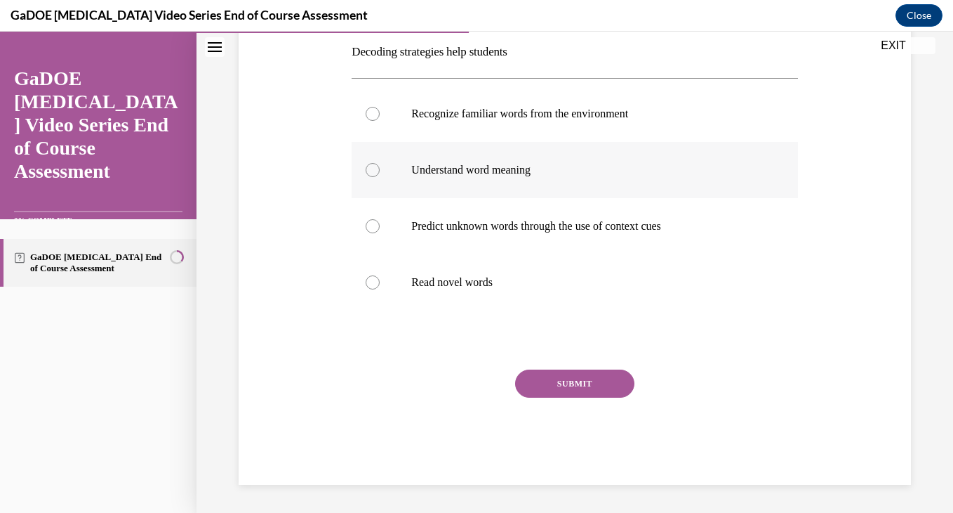
click at [461, 171] on p "Understand word meaning" at bounding box center [586, 170] width 351 height 14
click at [380, 171] on input "Understand word meaning" at bounding box center [373, 170] width 14 height 14
radio input "true"
click at [550, 378] on button "SUBMIT" at bounding box center [574, 383] width 119 height 28
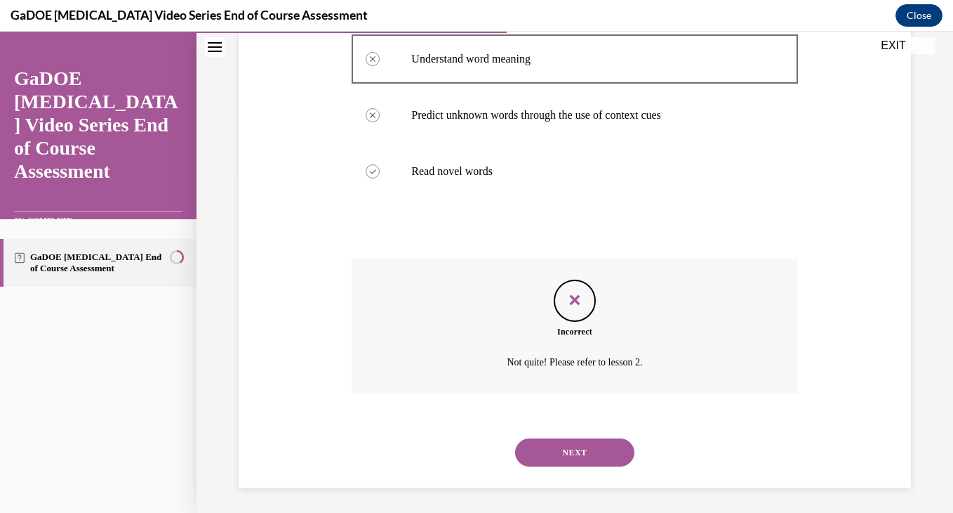
scroll to position [341, 0]
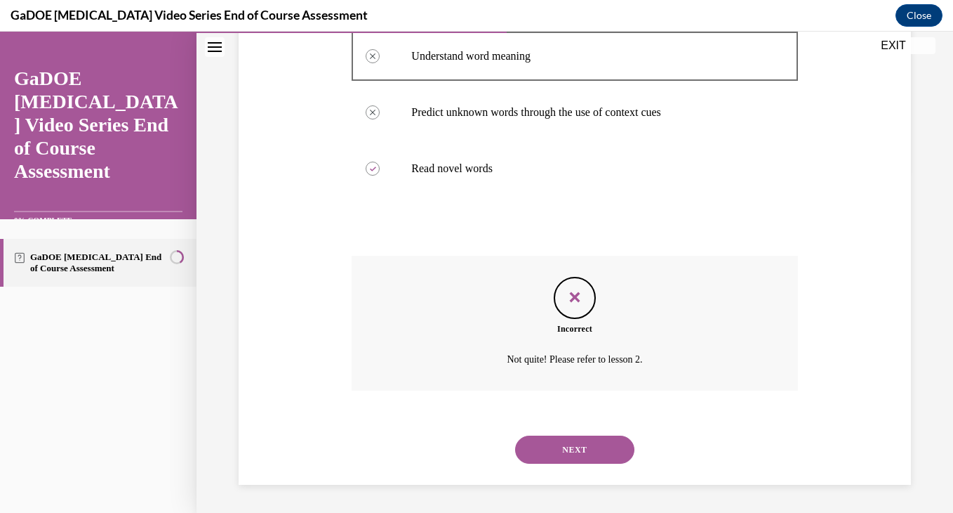
click at [560, 440] on button "NEXT" at bounding box center [574, 449] width 119 height 28
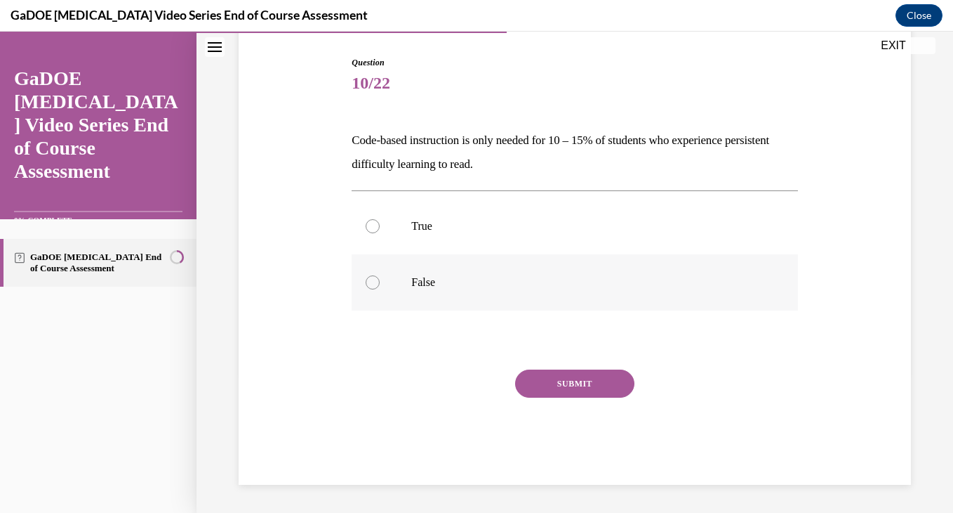
click at [518, 296] on label "False" at bounding box center [575, 282] width 446 height 56
click at [380, 289] on input "False" at bounding box center [373, 282] width 14 height 14
radio input "true"
click at [555, 379] on button "SUBMIT" at bounding box center [574, 383] width 119 height 28
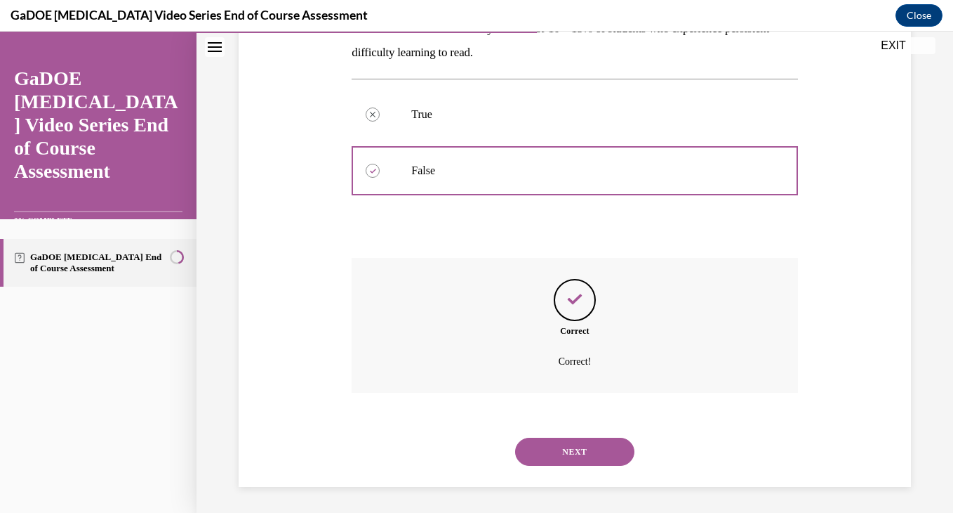
scroll to position [253, 0]
click at [566, 451] on button "NEXT" at bounding box center [574, 449] width 119 height 28
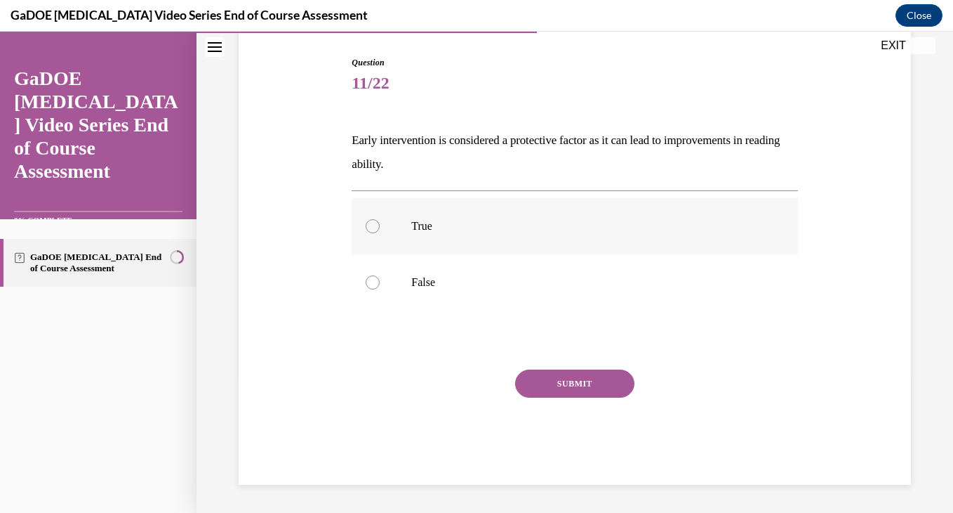
click at [447, 227] on p "True" at bounding box center [586, 226] width 351 height 14
click at [380, 227] on input "True" at bounding box center [373, 226] width 14 height 14
radio input "true"
click at [532, 371] on button "SUBMIT" at bounding box center [574, 383] width 119 height 28
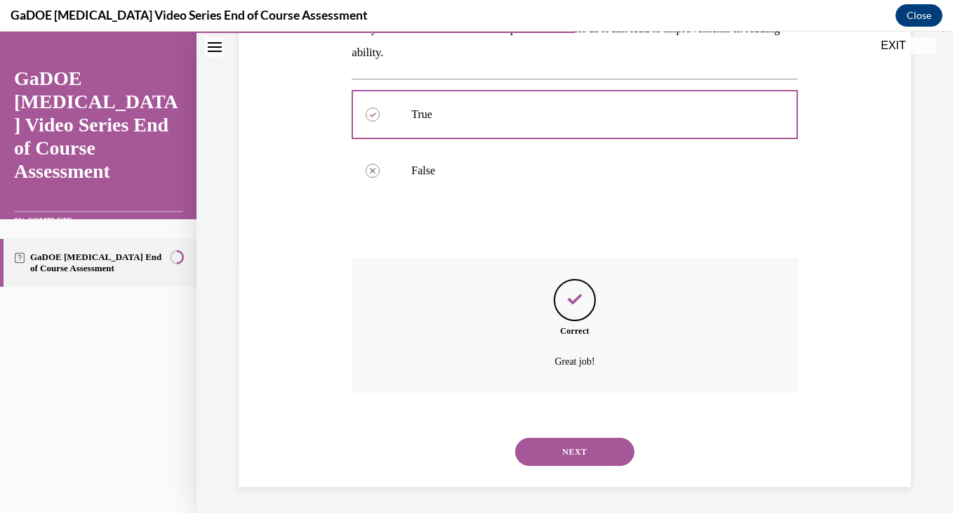
scroll to position [253, 0]
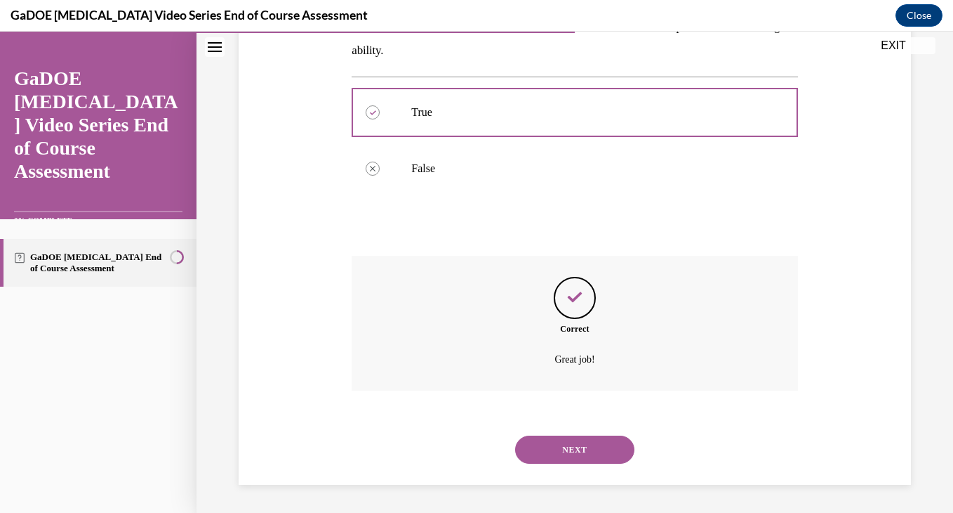
click at [563, 442] on button "NEXT" at bounding box center [574, 449] width 119 height 28
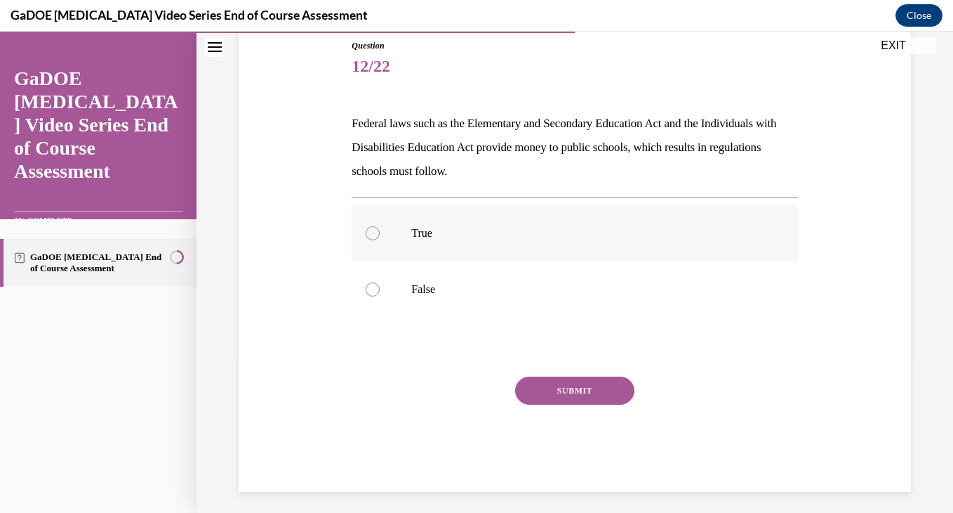
click at [453, 247] on label "True" at bounding box center [575, 233] width 446 height 56
click at [380, 240] on input "True" at bounding box center [373, 233] width 14 height 14
radio input "true"
click at [541, 380] on button "SUBMIT" at bounding box center [574, 390] width 119 height 28
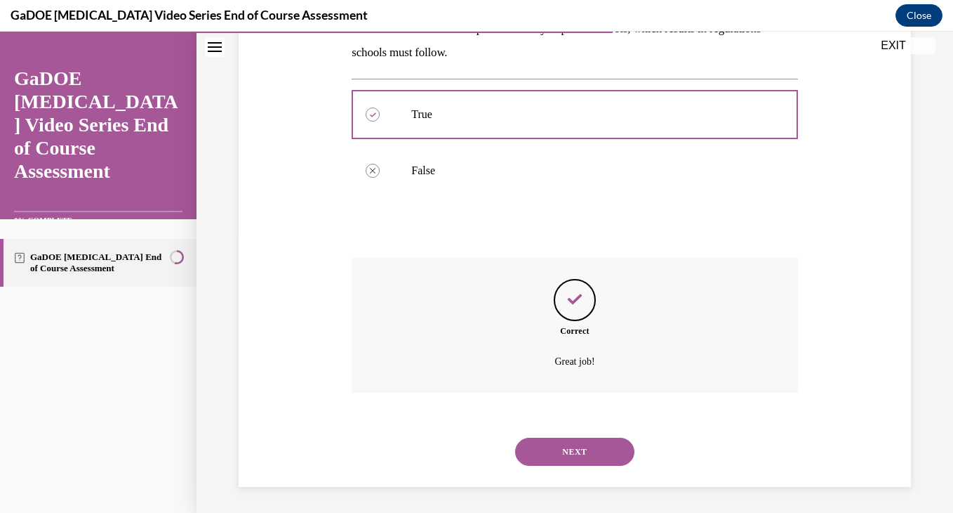
scroll to position [277, 0]
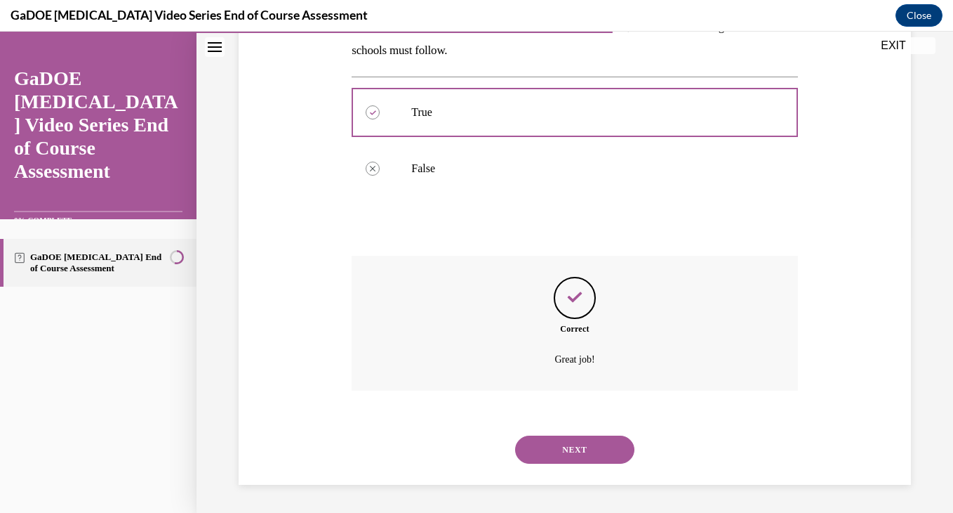
click at [566, 447] on button "NEXT" at bounding box center [574, 449] width 119 height 28
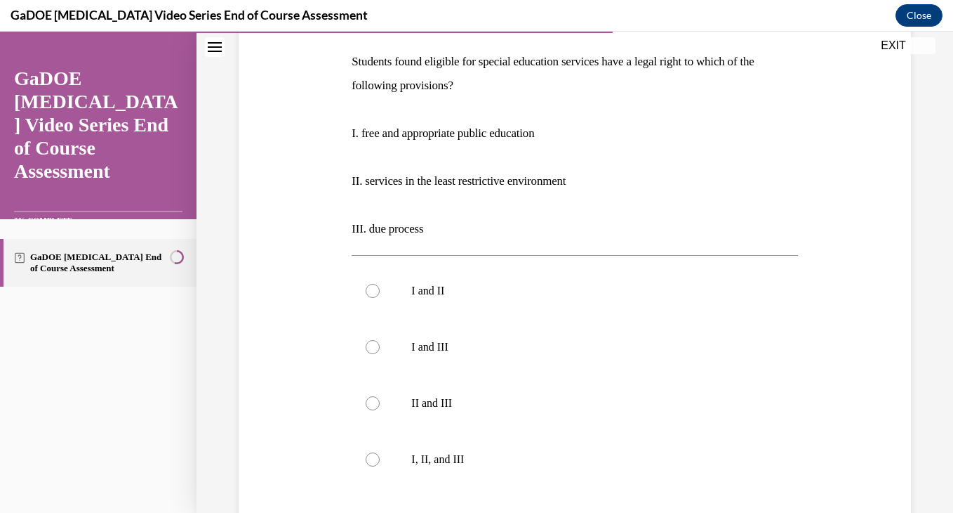
scroll to position [224, 0]
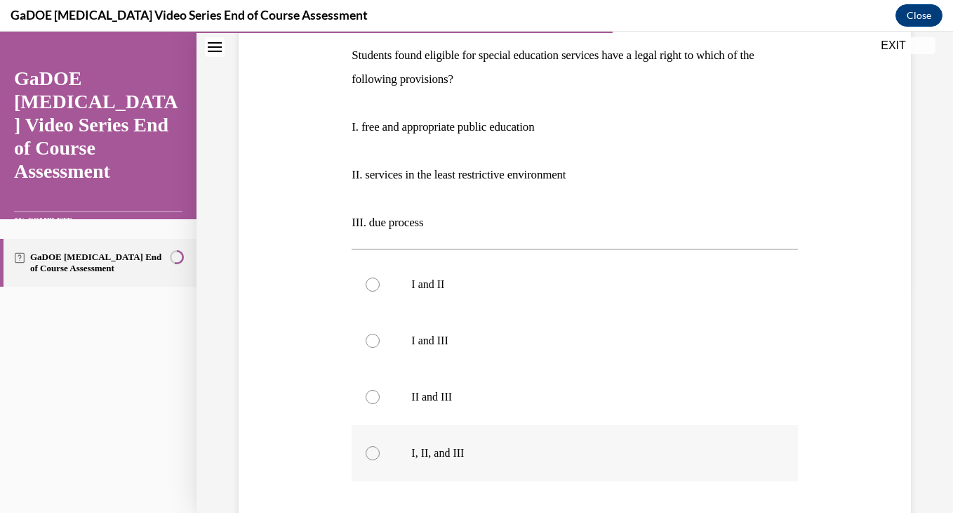
click at [407, 451] on label "I, II, and III" at bounding box center [575, 453] width 446 height 56
click at [380, 451] on input "I, II, and III" at bounding box center [373, 453] width 14 height 14
radio input "true"
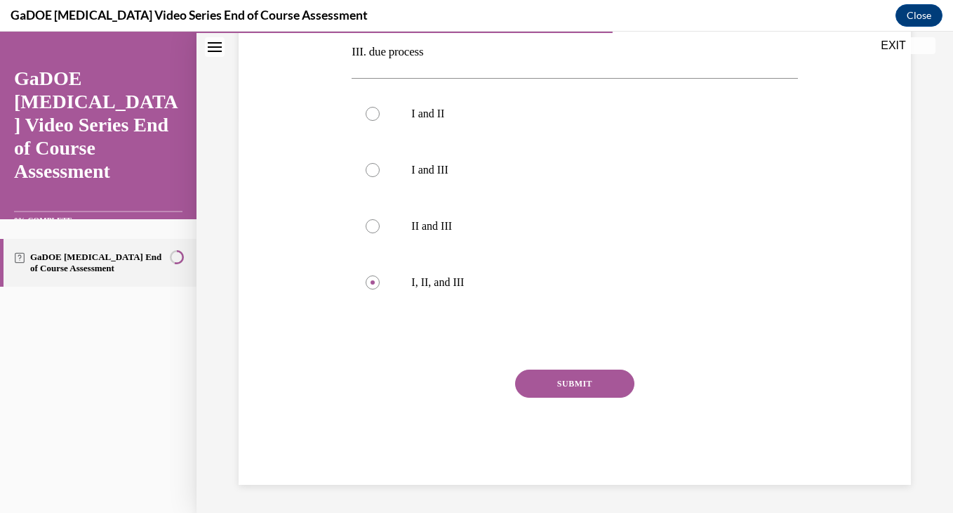
click at [534, 385] on button "SUBMIT" at bounding box center [574, 383] width 119 height 28
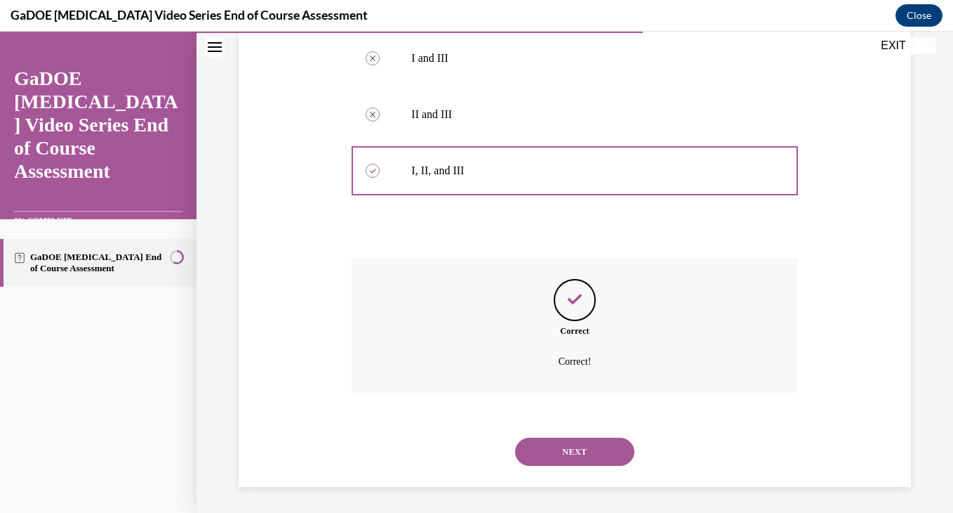
scroll to position [508, 0]
click at [574, 454] on button "NEXT" at bounding box center [574, 449] width 119 height 28
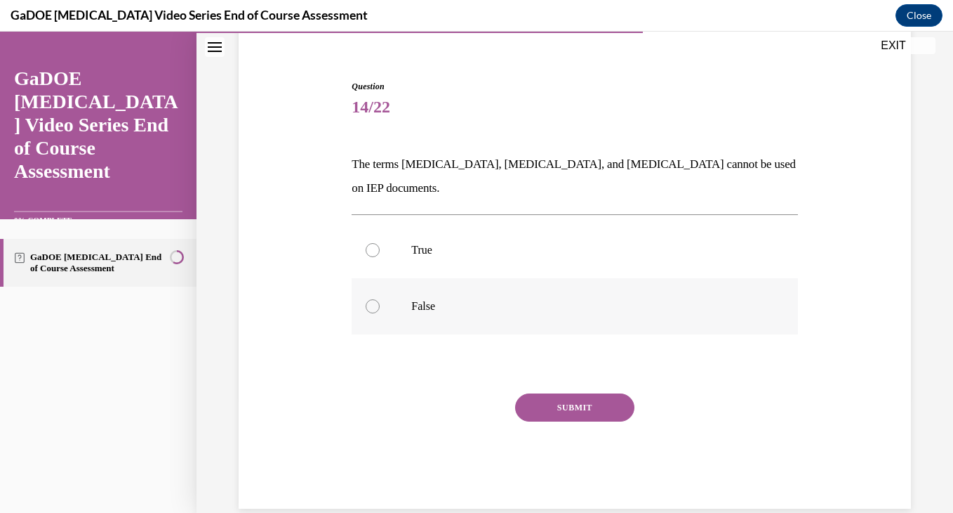
click at [550, 299] on p "False" at bounding box center [586, 306] width 351 height 14
click at [380, 299] on input "False" at bounding box center [373, 306] width 14 height 14
radio input "true"
click at [544, 393] on button "SUBMIT" at bounding box center [574, 407] width 119 height 28
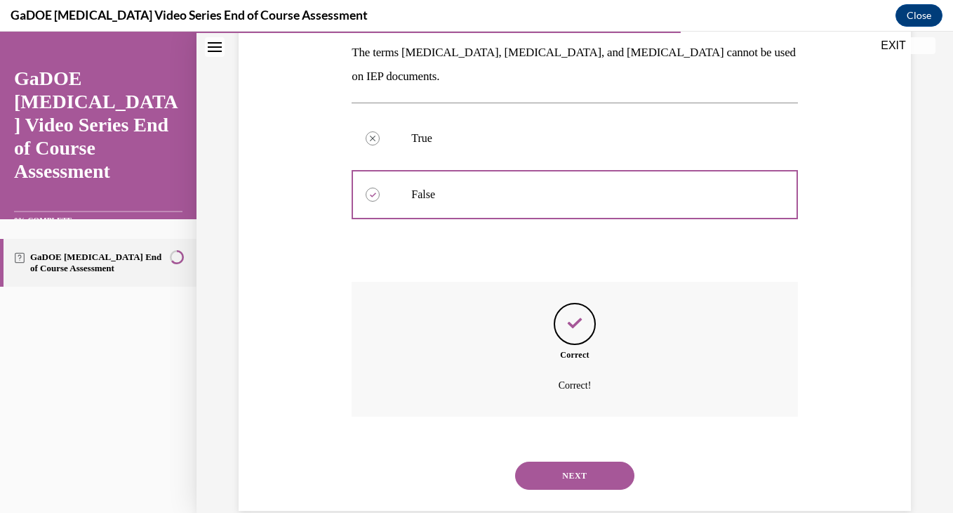
scroll to position [229, 0]
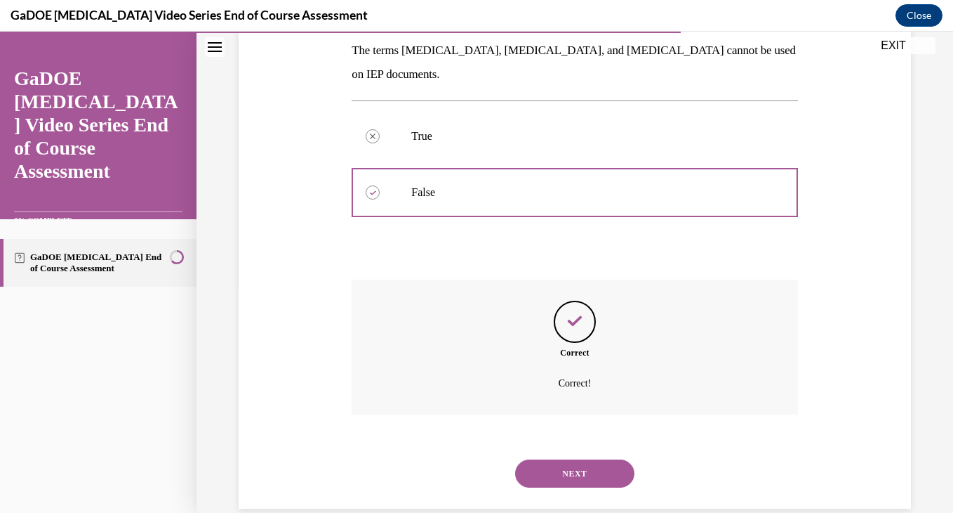
click at [562, 459] on button "NEXT" at bounding box center [574, 473] width 119 height 28
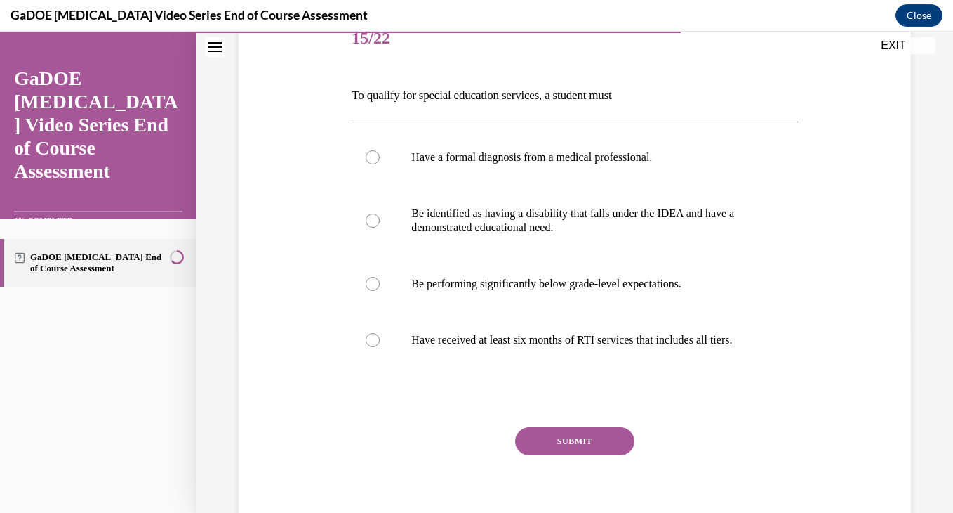
scroll to position [195, 0]
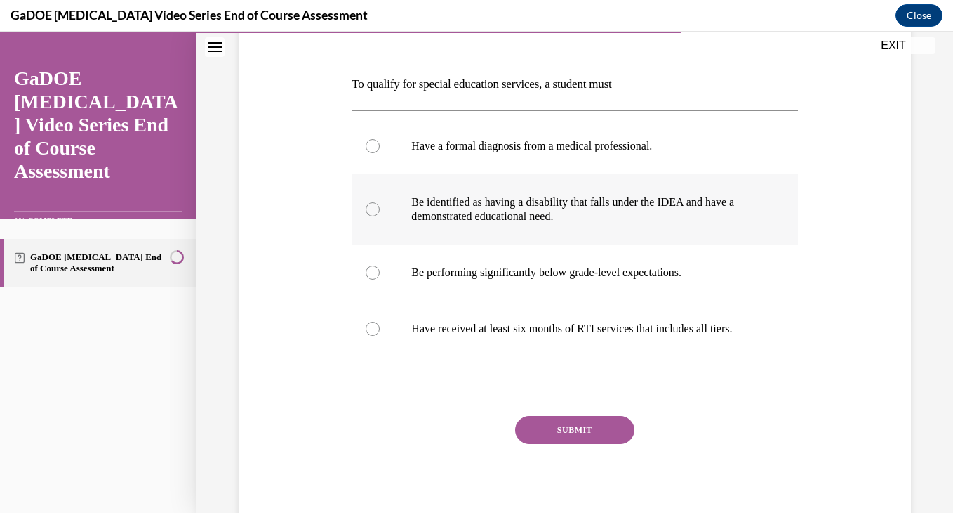
click at [492, 210] on p "Be identified as having a disability that falls under the IDEA and have a demon…" at bounding box center [586, 209] width 351 height 28
click at [380, 210] on input "Be identified as having a disability that falls under the IDEA and have a demon…" at bounding box center [373, 209] width 14 height 14
radio input "true"
click at [567, 444] on button "SUBMIT" at bounding box center [574, 430] width 119 height 28
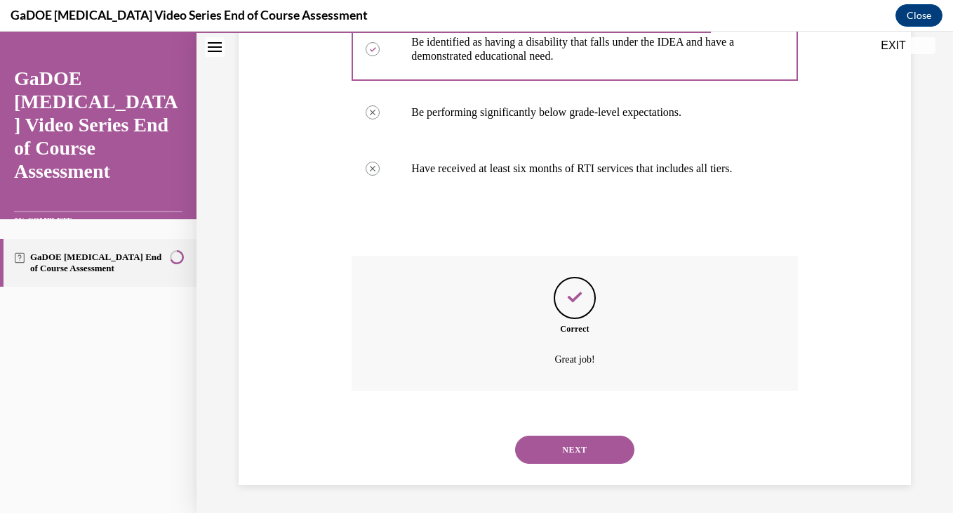
scroll to position [369, 0]
click at [566, 447] on button "NEXT" at bounding box center [574, 449] width 119 height 28
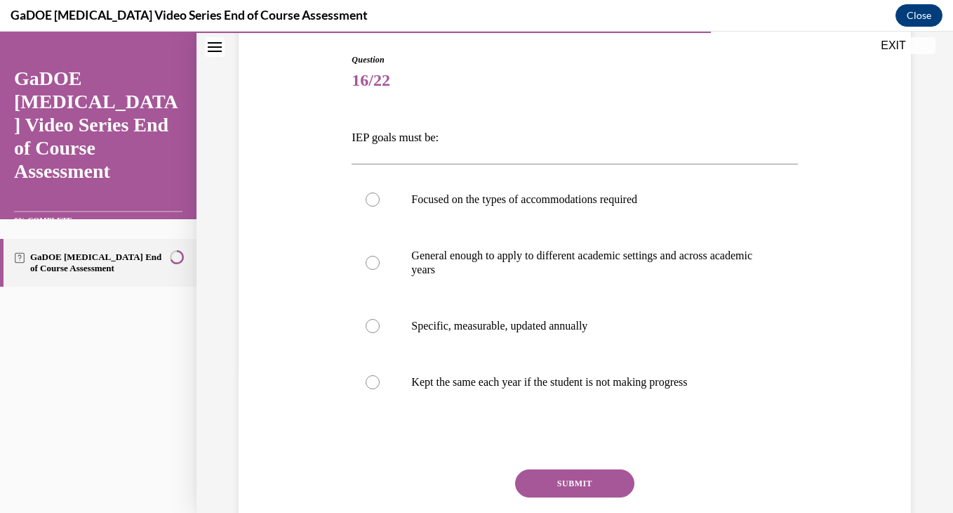
scroll to position [150, 0]
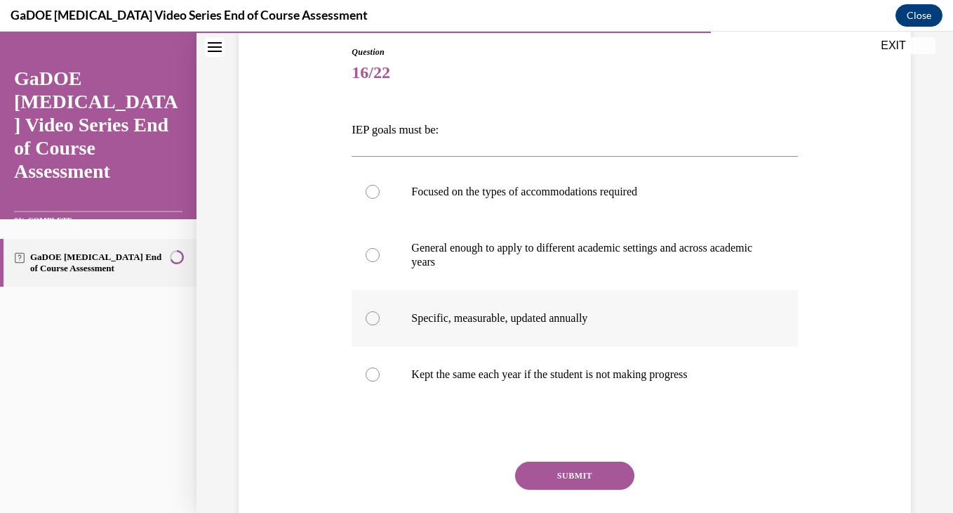
click at [579, 317] on p "Specific, measurable, updated annually" at bounding box center [586, 318] width 351 height 14
click at [380, 317] on input "Specific, measurable, updated annually" at bounding box center [373, 318] width 14 height 14
radio input "true"
click at [570, 476] on button "SUBMIT" at bounding box center [574, 475] width 119 height 28
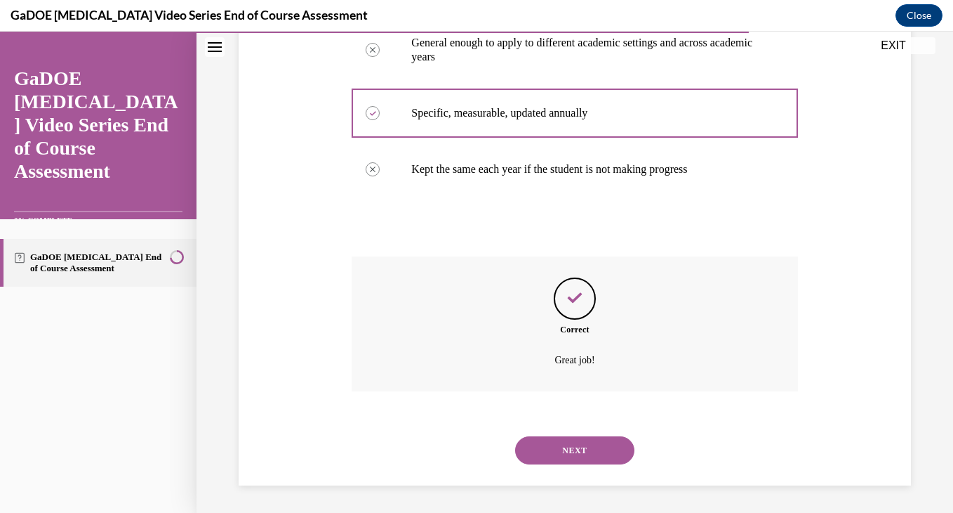
scroll to position [355, 0]
click at [564, 447] on button "NEXT" at bounding box center [574, 449] width 119 height 28
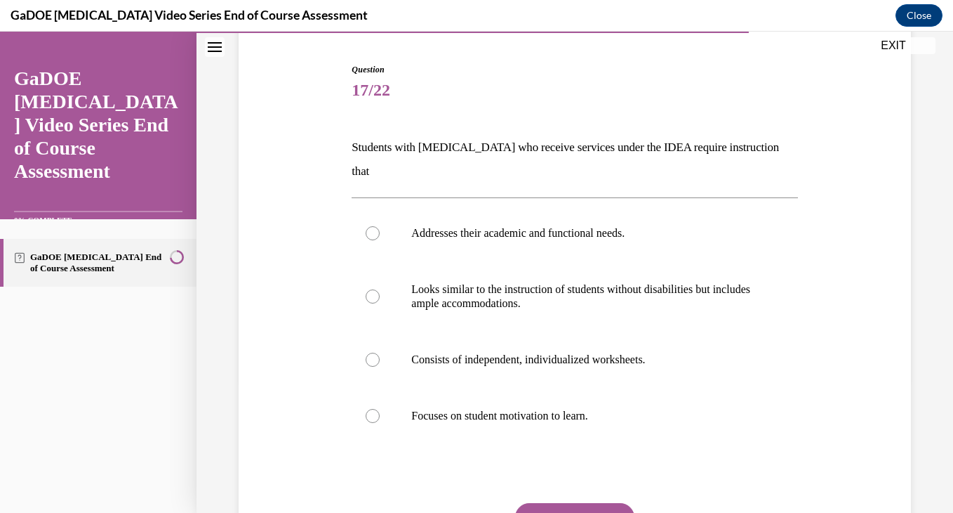
scroll to position [131, 0]
click at [546, 404] on label "Focuses on student motivation to learn." at bounding box center [575, 417] width 446 height 56
click at [380, 410] on input "Focuses on student motivation to learn." at bounding box center [373, 417] width 14 height 14
radio input "true"
click at [562, 504] on button "SUBMIT" at bounding box center [574, 518] width 119 height 28
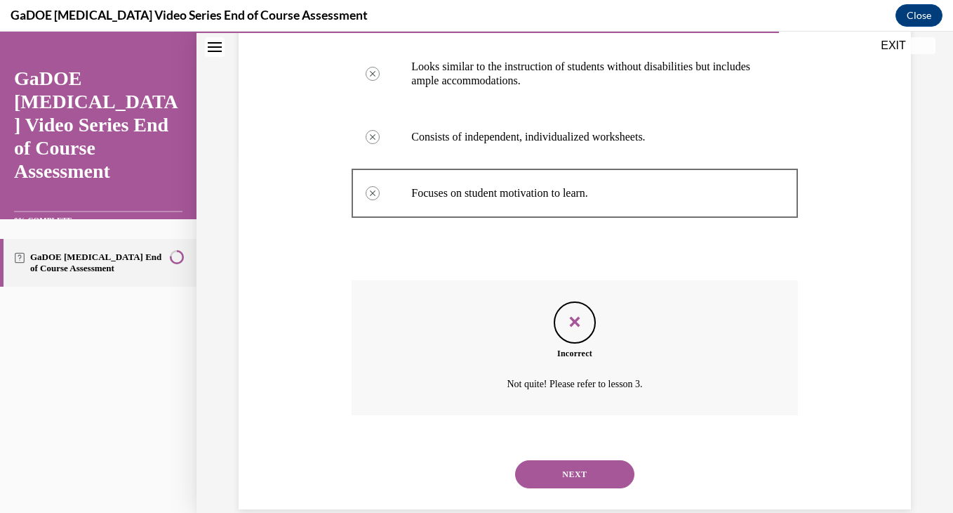
scroll to position [355, 0]
click at [566, 459] on button "NEXT" at bounding box center [574, 473] width 119 height 28
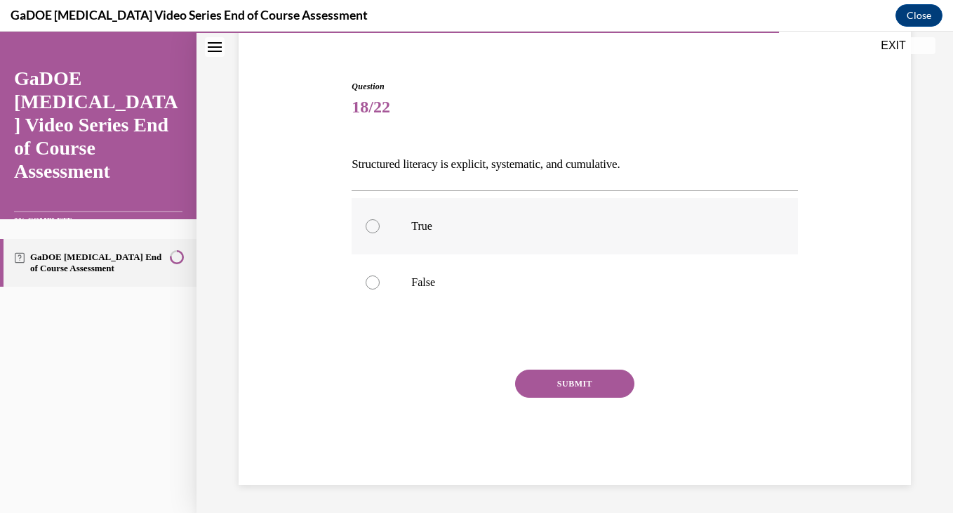
click at [442, 213] on label "True" at bounding box center [575, 226] width 446 height 56
click at [380, 219] on input "True" at bounding box center [373, 226] width 14 height 14
radio input "true"
click at [541, 375] on button "SUBMIT" at bounding box center [574, 383] width 119 height 28
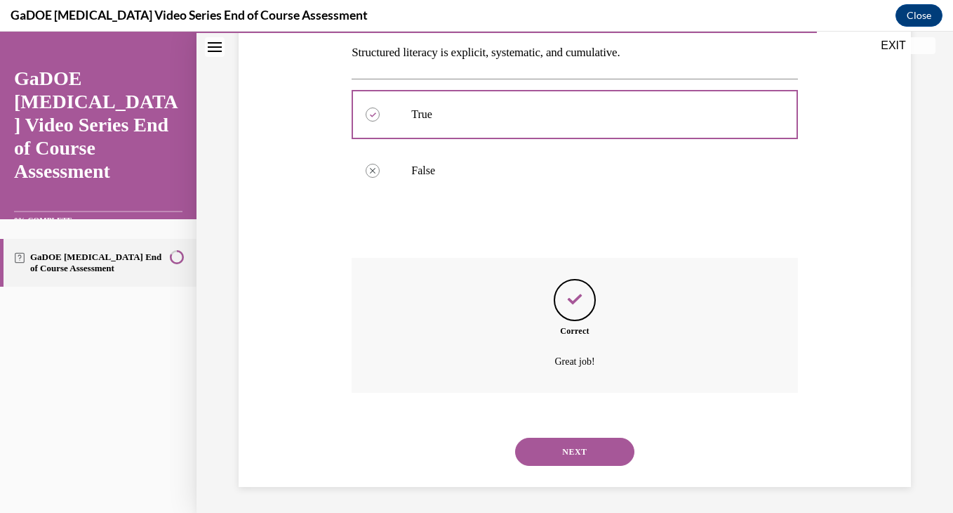
scroll to position [229, 0]
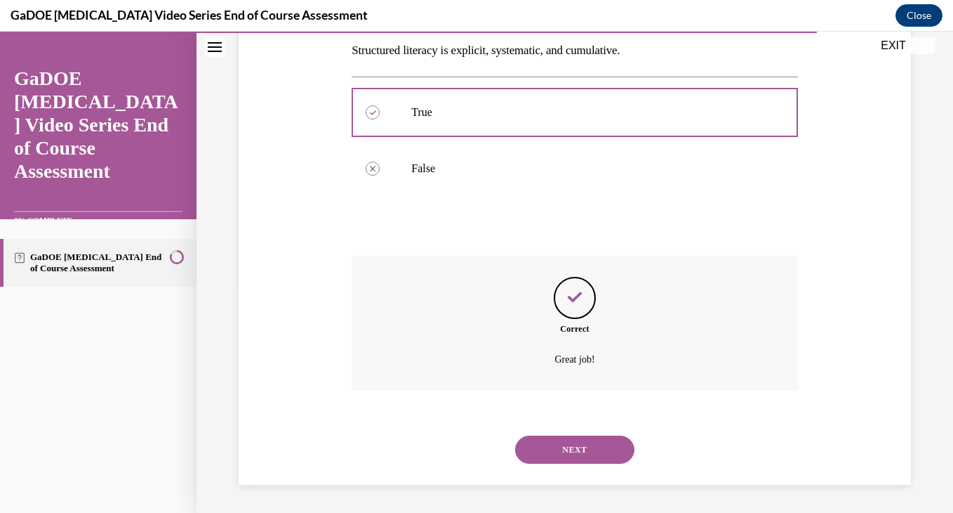
click at [563, 442] on button "NEXT" at bounding box center [574, 449] width 119 height 28
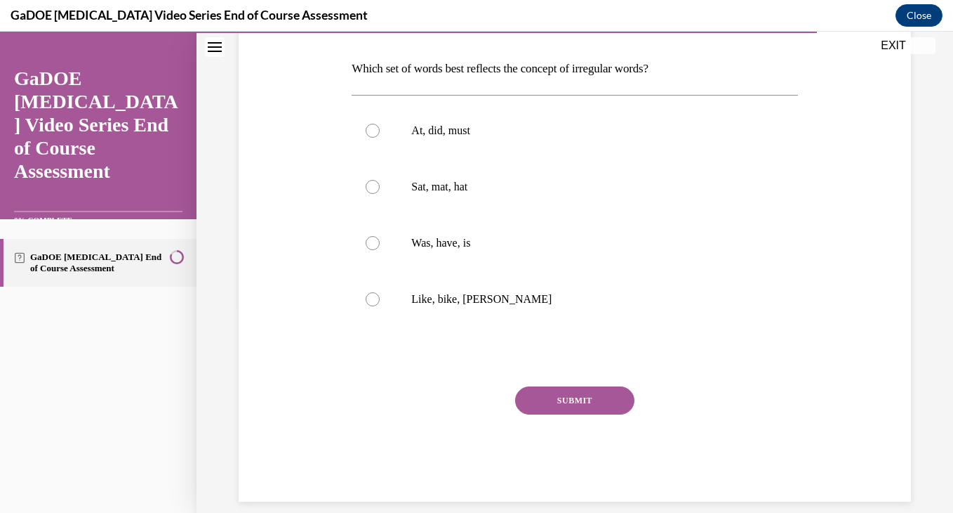
scroll to position [214, 0]
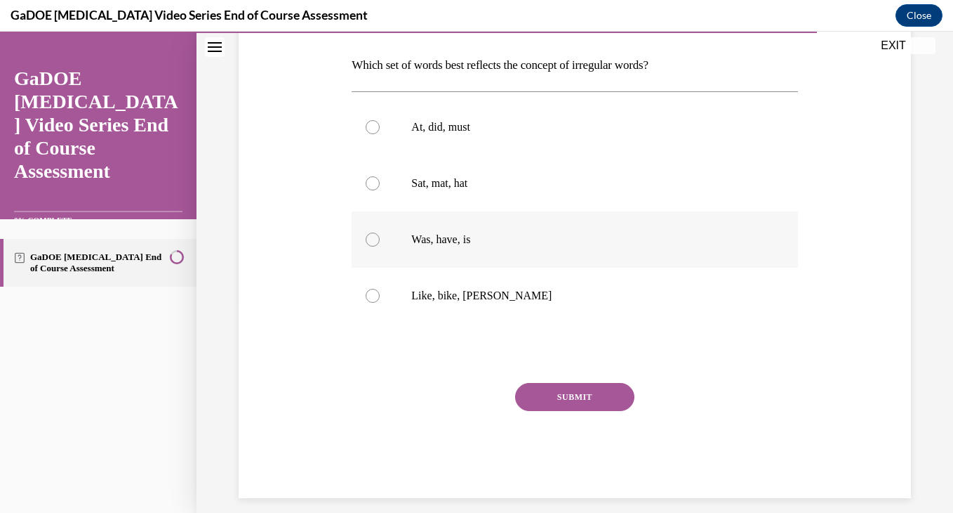
click at [352, 232] on label "Was, have, is" at bounding box center [575, 239] width 446 height 56
click at [366, 232] on input "Was, have, is" at bounding box center [373, 239] width 14 height 14
radio input "true"
click at [564, 393] on button "SUBMIT" at bounding box center [574, 397] width 119 height 28
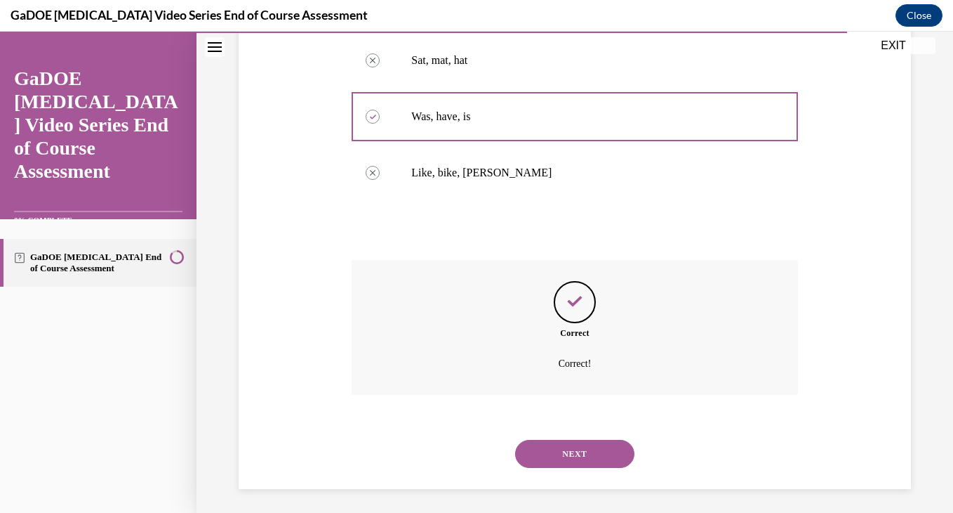
scroll to position [341, 0]
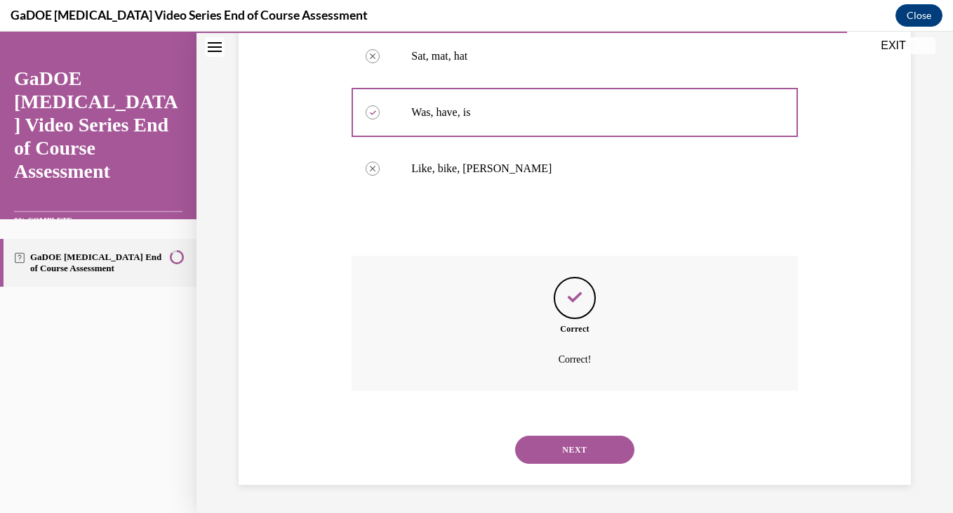
click at [564, 455] on button "NEXT" at bounding box center [574, 449] width 119 height 28
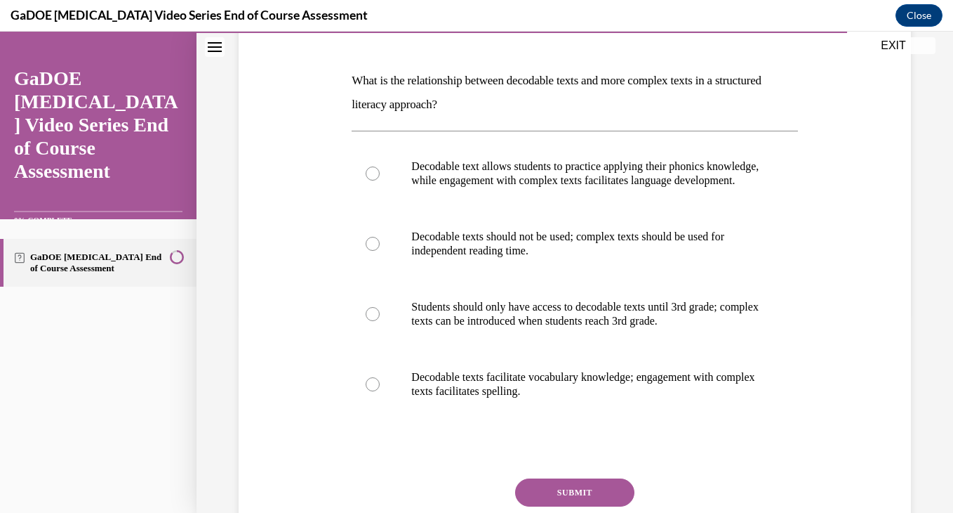
scroll to position [201, 0]
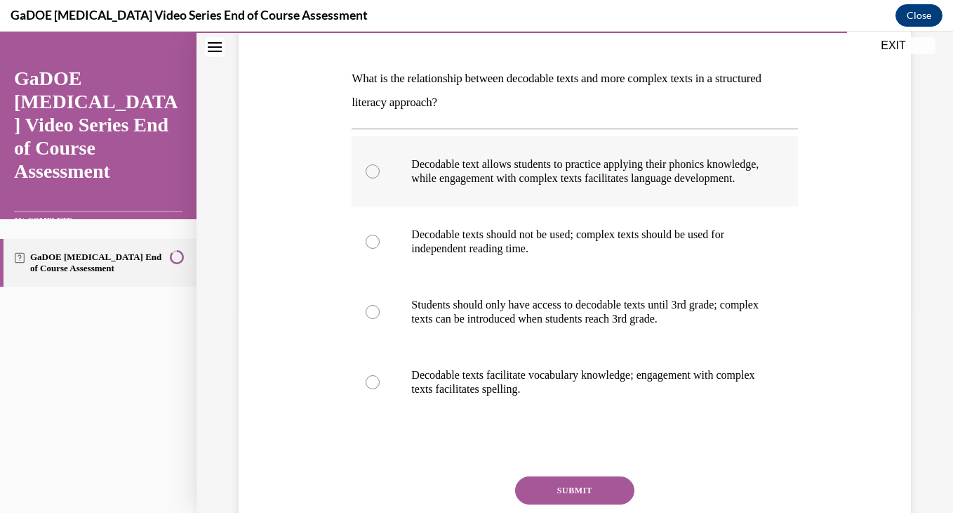
click at [503, 164] on p "Decodable text allows students to practice applying their phonics knowledge, wh…" at bounding box center [586, 171] width 351 height 28
click at [380, 164] on input "Decodable text allows students to practice applying their phonics knowledge, wh…" at bounding box center [373, 171] width 14 height 14
radio input "true"
click at [544, 502] on button "SUBMIT" at bounding box center [574, 490] width 119 height 28
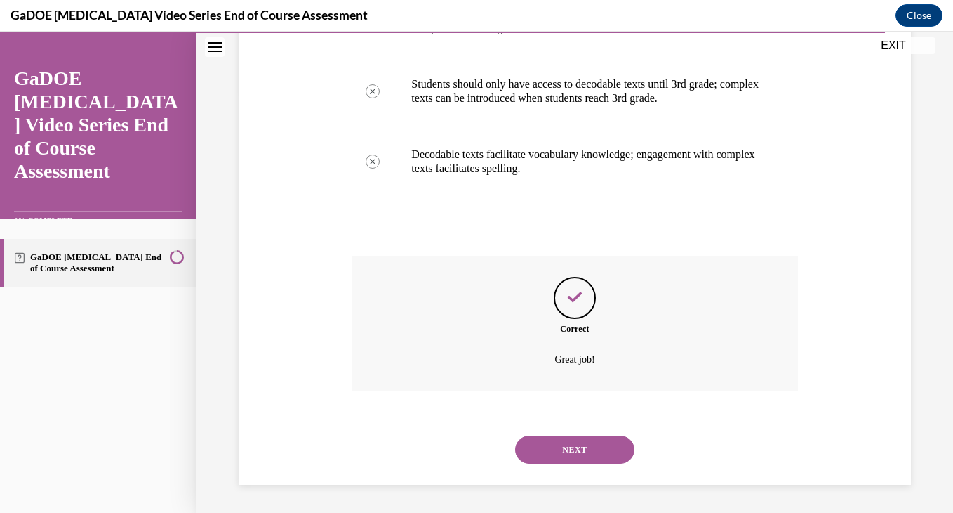
scroll to position [435, 0]
click at [562, 445] on button "NEXT" at bounding box center [574, 449] width 119 height 28
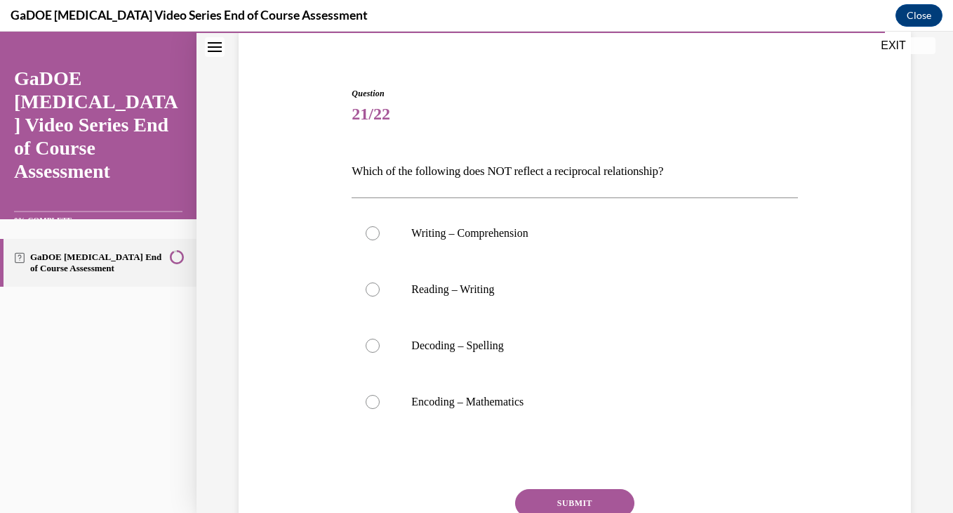
scroll to position [124, 0]
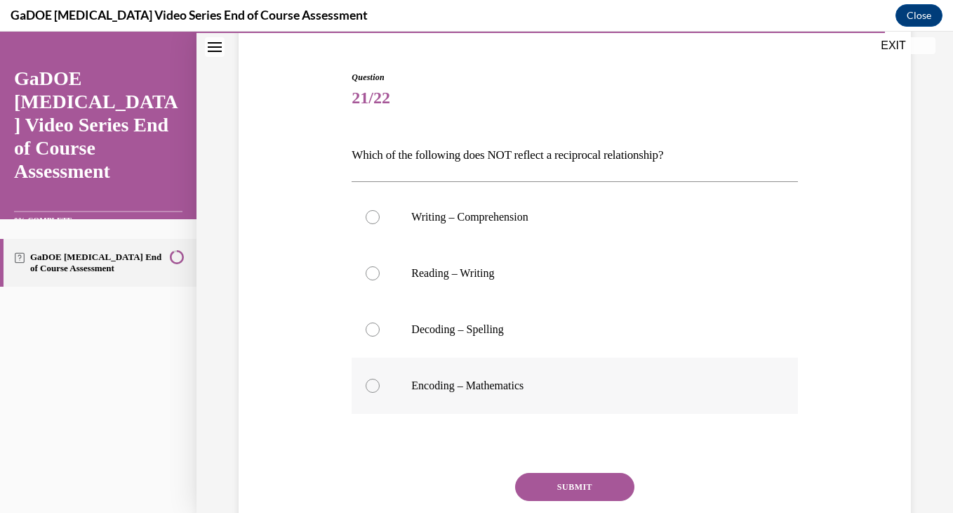
click at [494, 368] on label "Encoding – Mathematics" at bounding box center [575, 385] width 446 height 56
click at [380, 378] on input "Encoding – Mathematics" at bounding box center [373, 385] width 14 height 14
radio input "true"
click at [549, 477] on button "SUBMIT" at bounding box center [574, 487] width 119 height 28
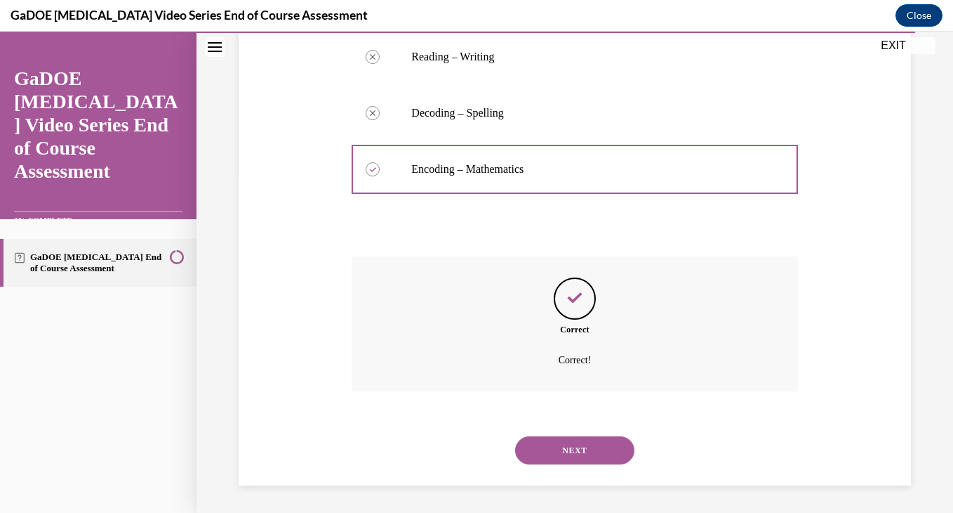
scroll to position [341, 0]
click at [566, 456] on button "NEXT" at bounding box center [574, 449] width 119 height 28
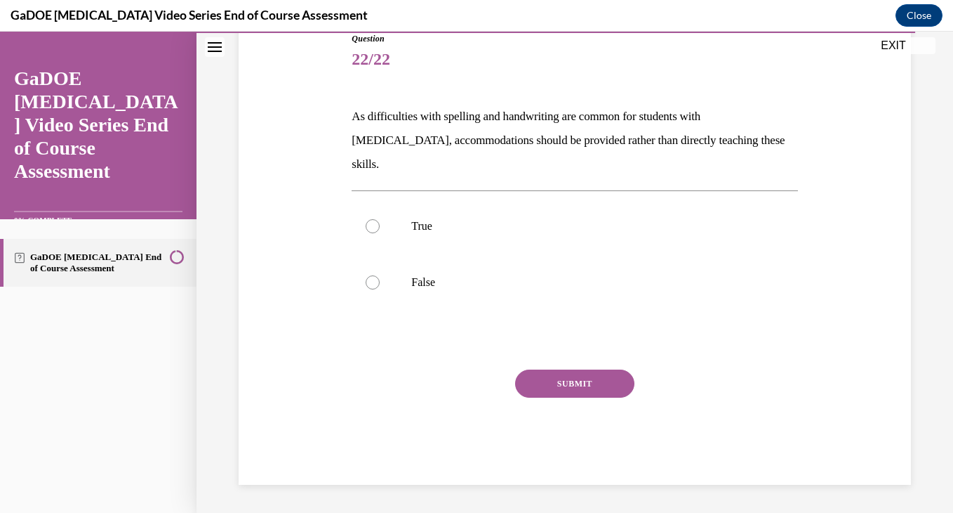
scroll to position [139, 0]
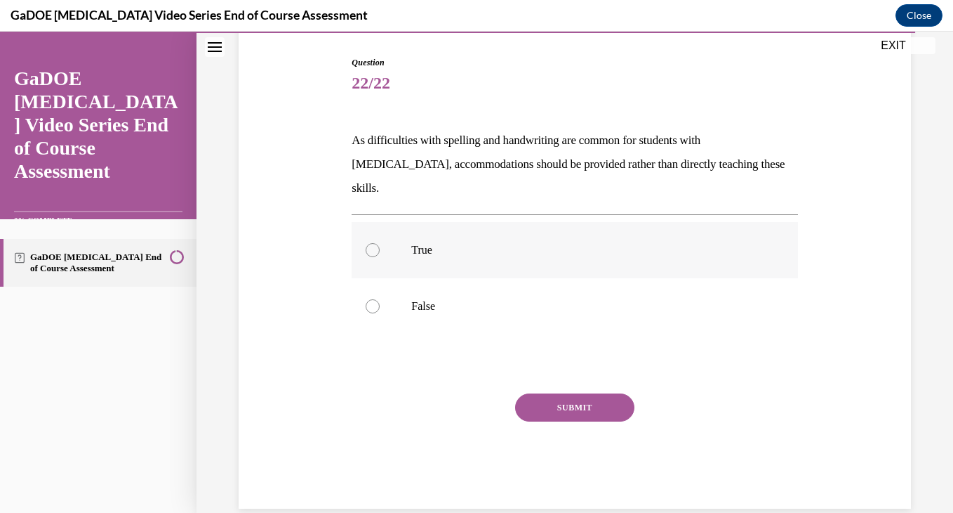
click at [491, 243] on p "True" at bounding box center [586, 250] width 351 height 14
click at [380, 243] on input "True" at bounding box center [373, 250] width 14 height 14
radio input "true"
click at [487, 278] on label "False" at bounding box center [575, 306] width 446 height 56
click at [380, 299] on input "False" at bounding box center [373, 306] width 14 height 14
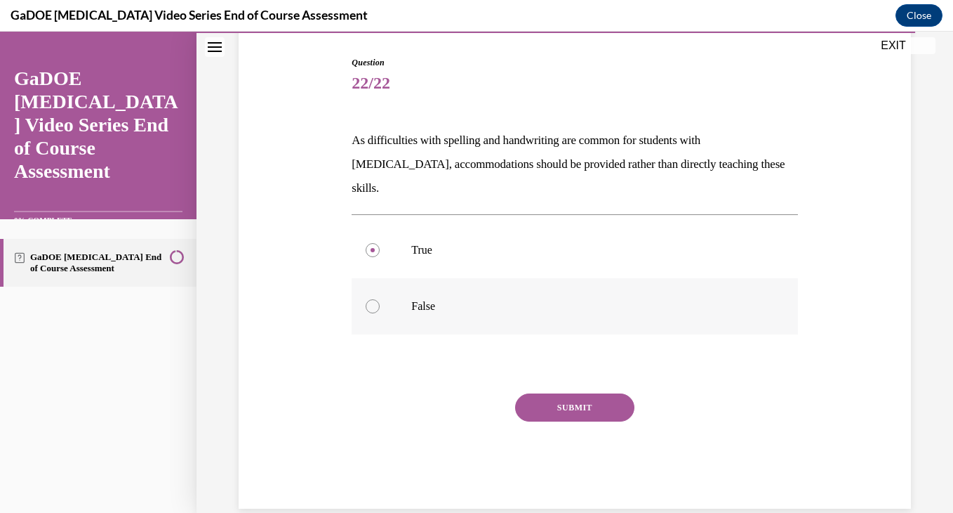
radio input "true"
click at [548, 393] on button "SUBMIT" at bounding box center [574, 407] width 119 height 28
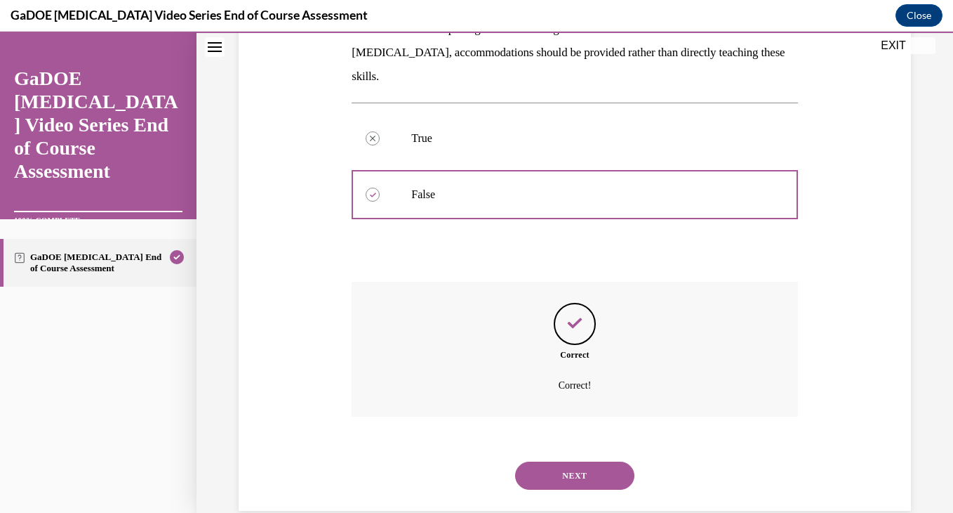
scroll to position [253, 0]
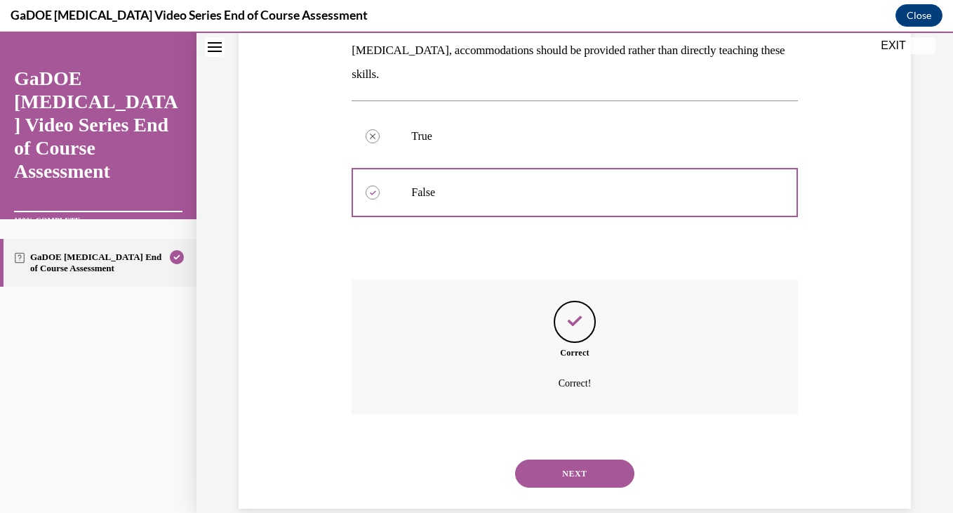
click at [570, 459] on button "NEXT" at bounding box center [574, 473] width 119 height 28
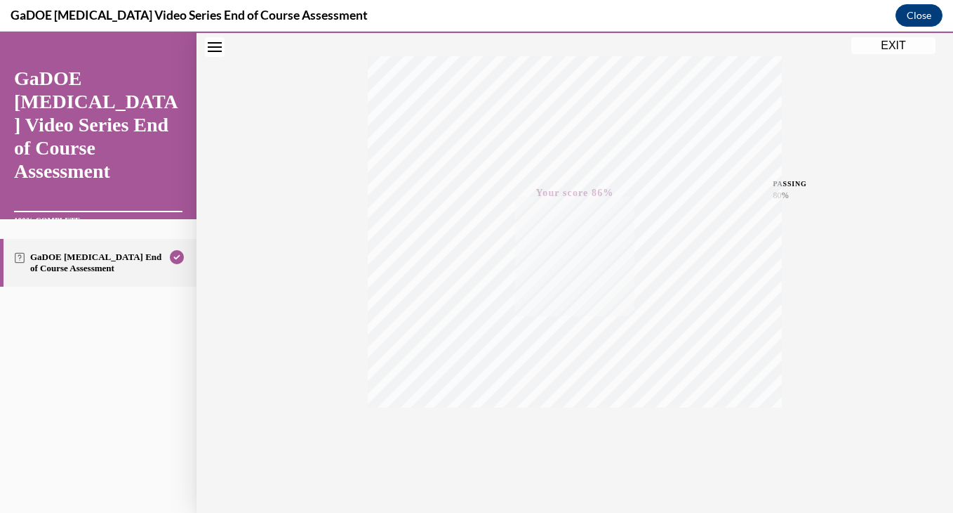
scroll to position [239, 0]
click at [894, 46] on button "EXIT" at bounding box center [894, 45] width 84 height 17
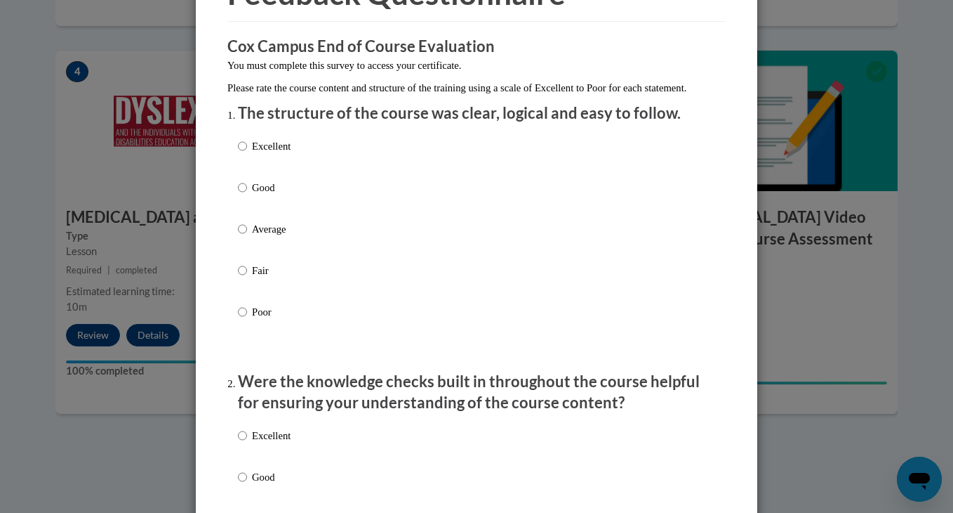
scroll to position [94, 0]
click at [243, 194] on input "Good" at bounding box center [242, 186] width 9 height 15
radio input "true"
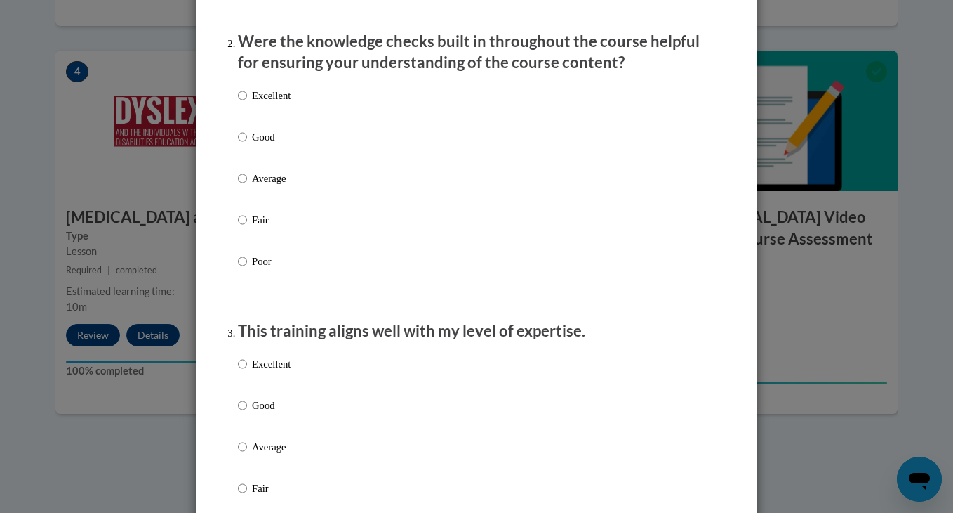
scroll to position [435, 0]
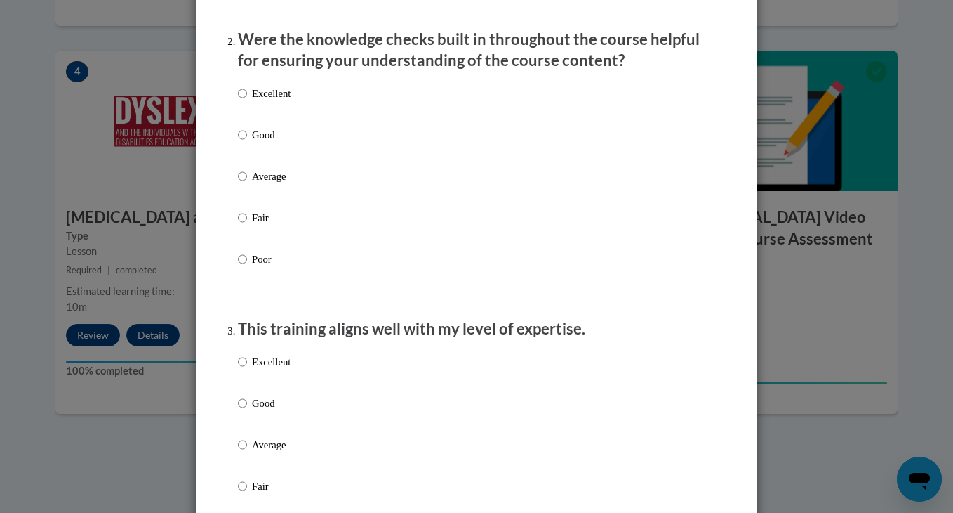
click at [250, 152] on label "Good" at bounding box center [264, 146] width 53 height 38
click at [247, 143] on input "Good" at bounding box center [242, 134] width 9 height 15
radio input "true"
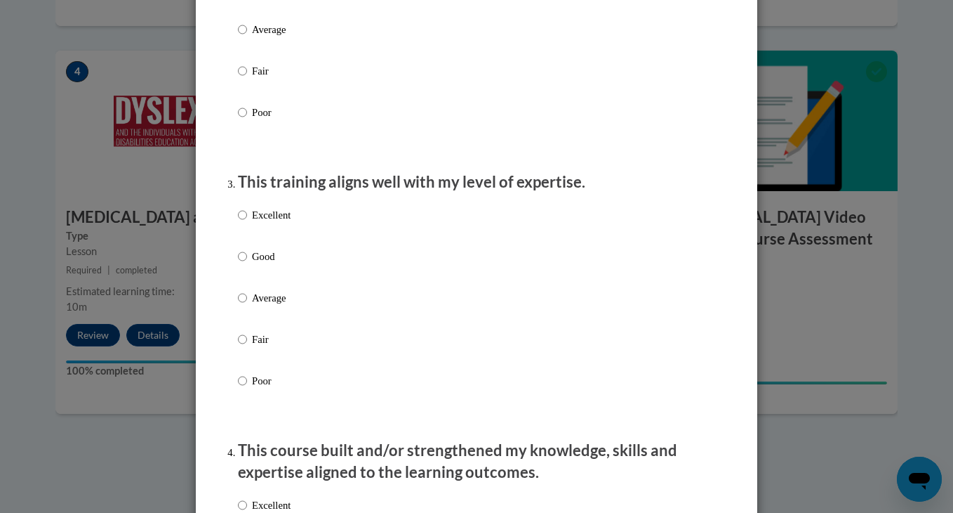
scroll to position [593, 0]
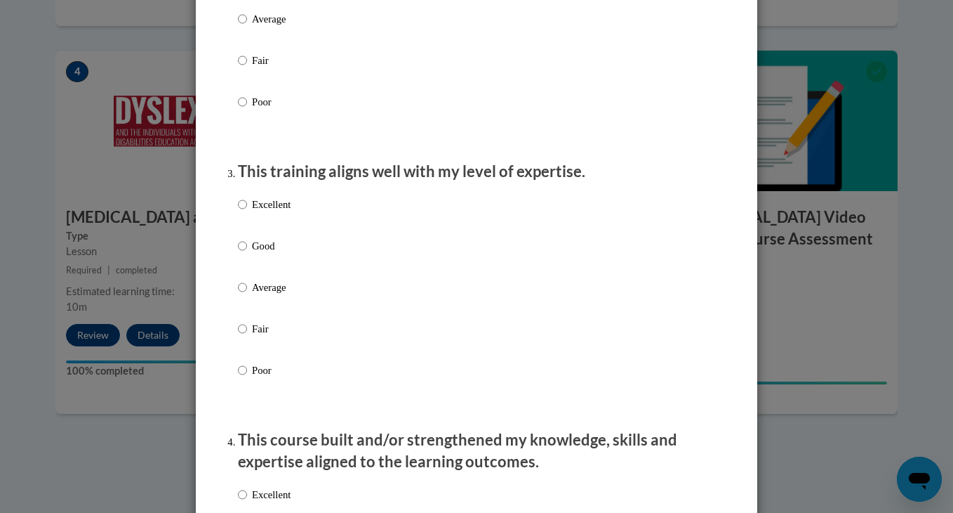
click at [264, 253] on p "Good" at bounding box center [271, 245] width 39 height 15
click at [247, 253] on input "Good" at bounding box center [242, 245] width 9 height 15
radio input "true"
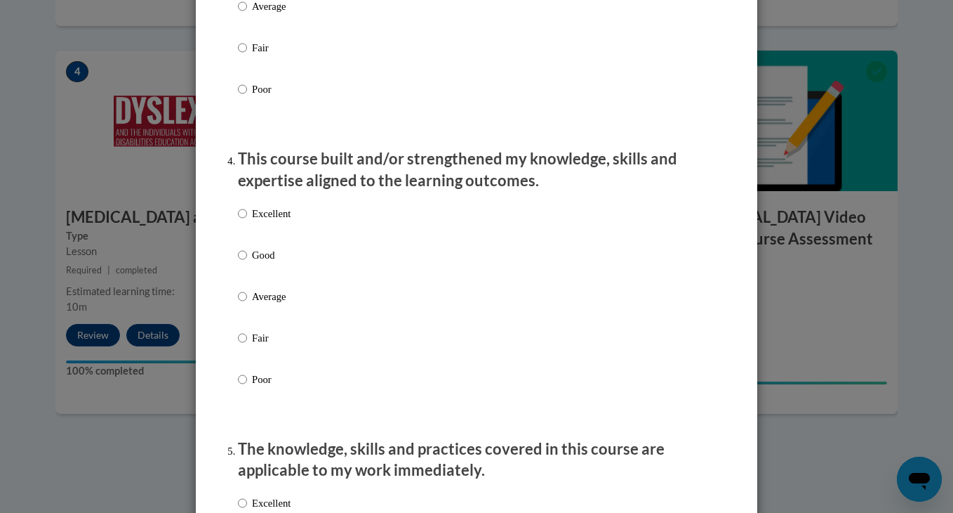
scroll to position [911, 0]
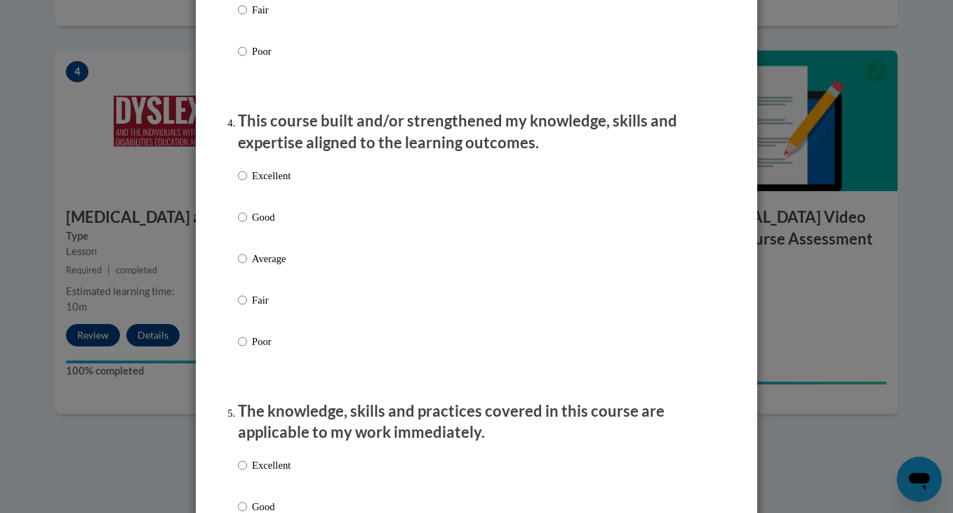
click at [265, 239] on label "Good" at bounding box center [264, 228] width 53 height 38
click at [247, 225] on input "Good" at bounding box center [242, 216] width 9 height 15
radio input "true"
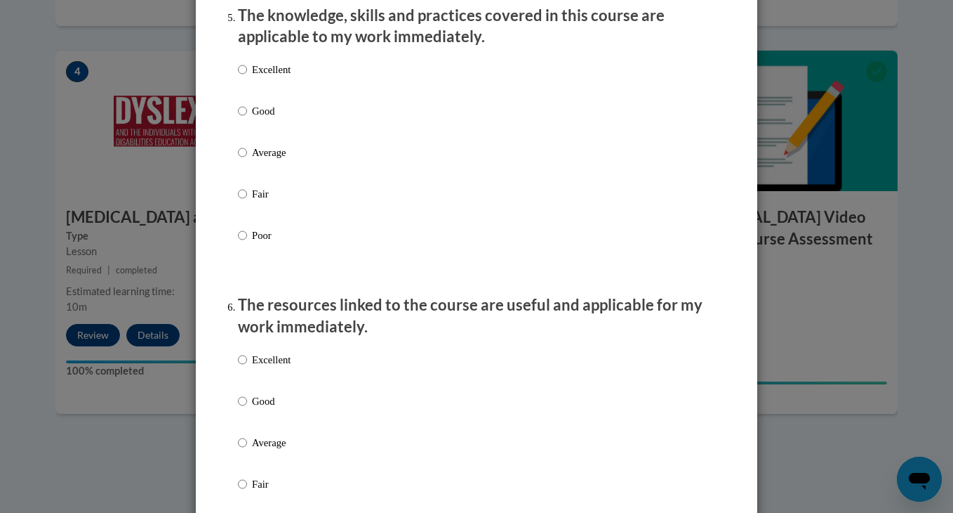
scroll to position [1300, 0]
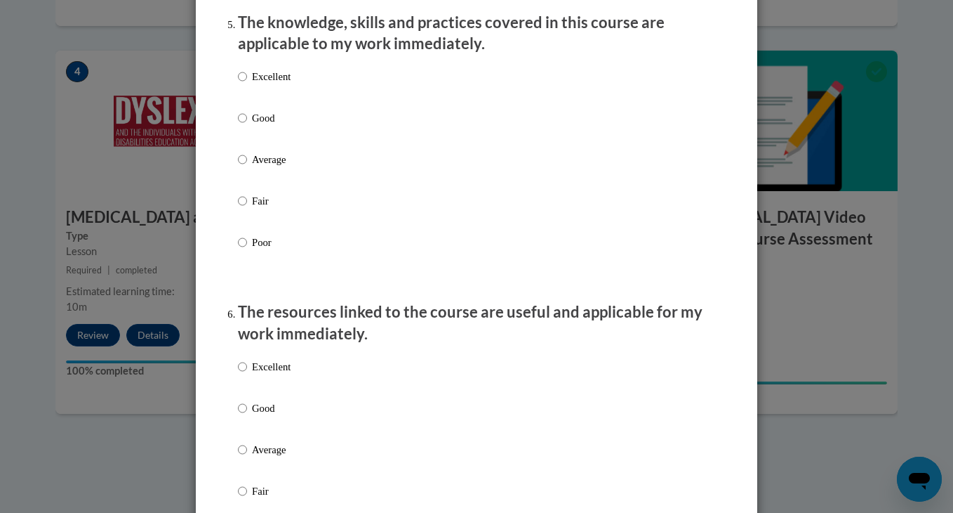
click at [248, 133] on label "Good" at bounding box center [264, 129] width 53 height 38
click at [247, 126] on input "Good" at bounding box center [242, 117] width 9 height 15
radio input "true"
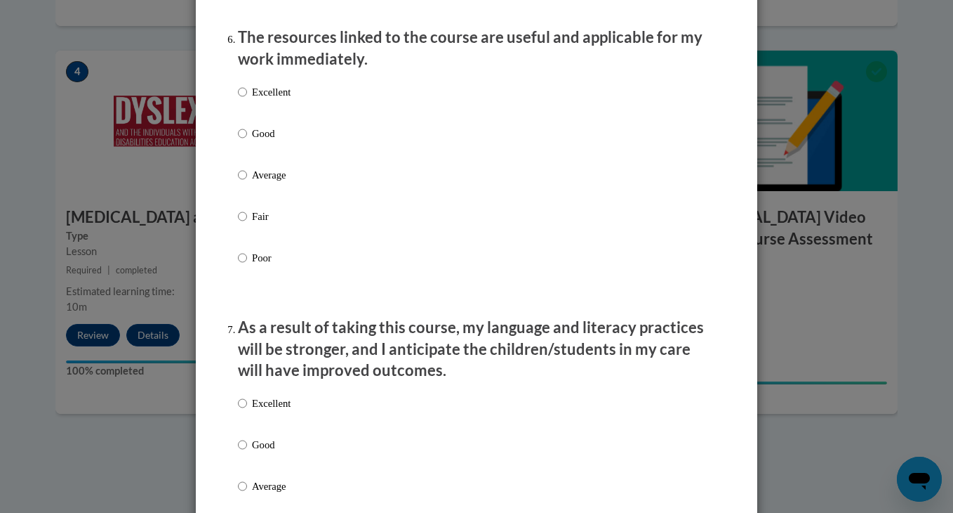
scroll to position [1578, 0]
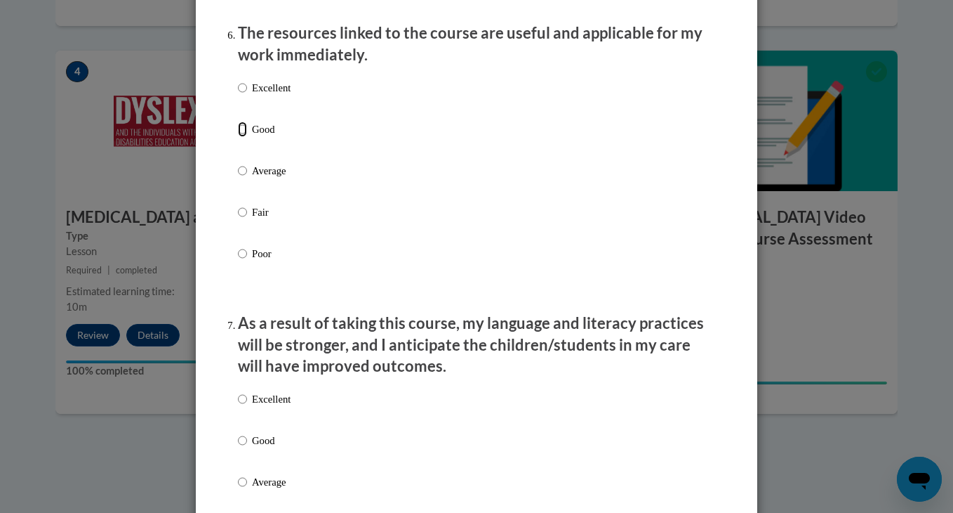
click at [246, 137] on input "Good" at bounding box center [242, 128] width 9 height 15
radio input "true"
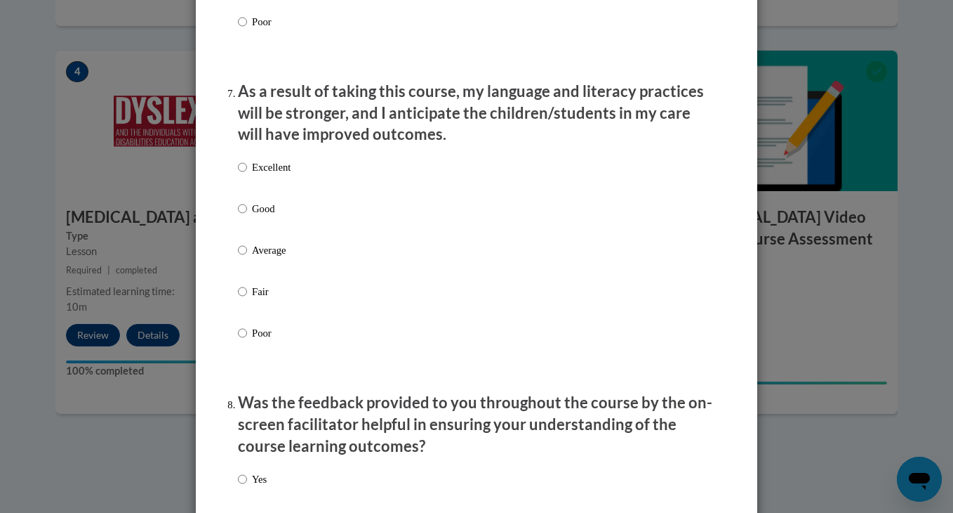
scroll to position [1828, 0]
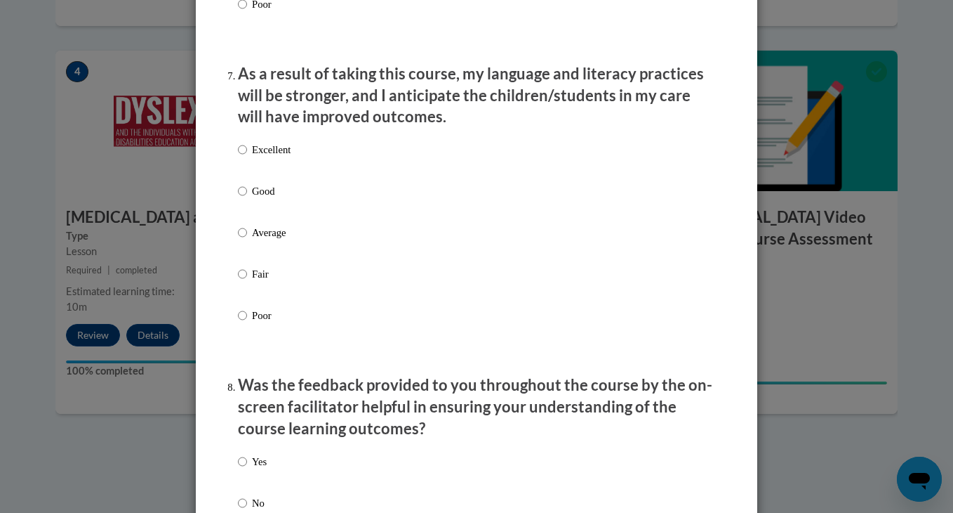
click at [257, 199] on p "Good" at bounding box center [271, 190] width 39 height 15
click at [247, 199] on input "Good" at bounding box center [242, 190] width 9 height 15
radio input "true"
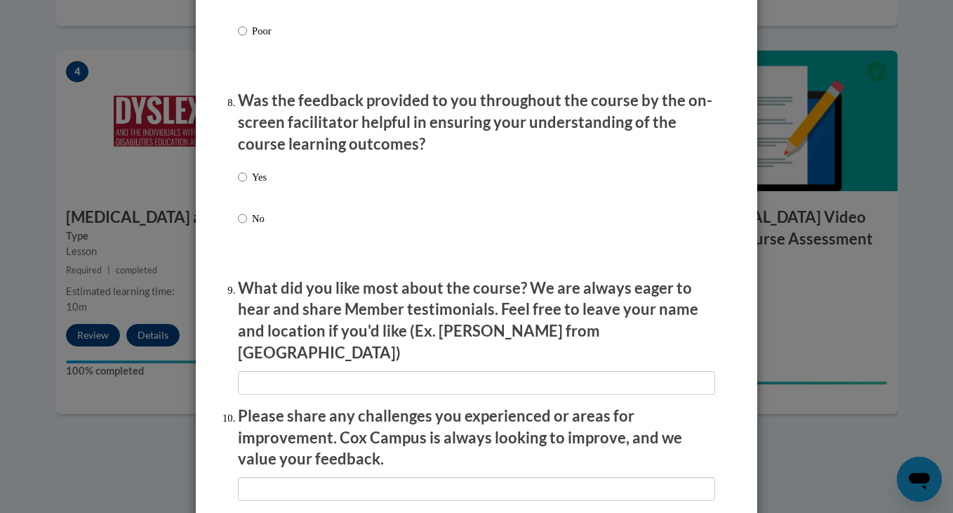
scroll to position [2123, 0]
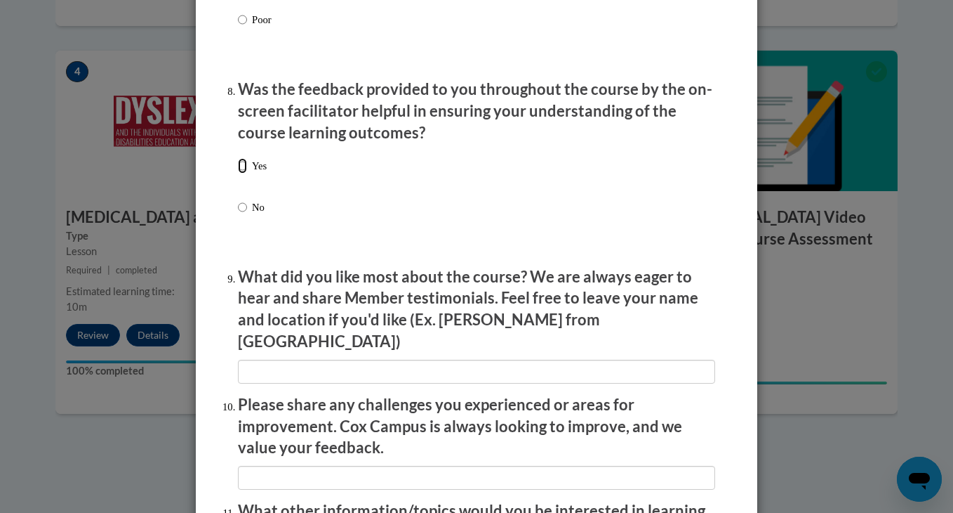
click at [243, 173] on input "Yes" at bounding box center [242, 165] width 9 height 15
radio input "true"
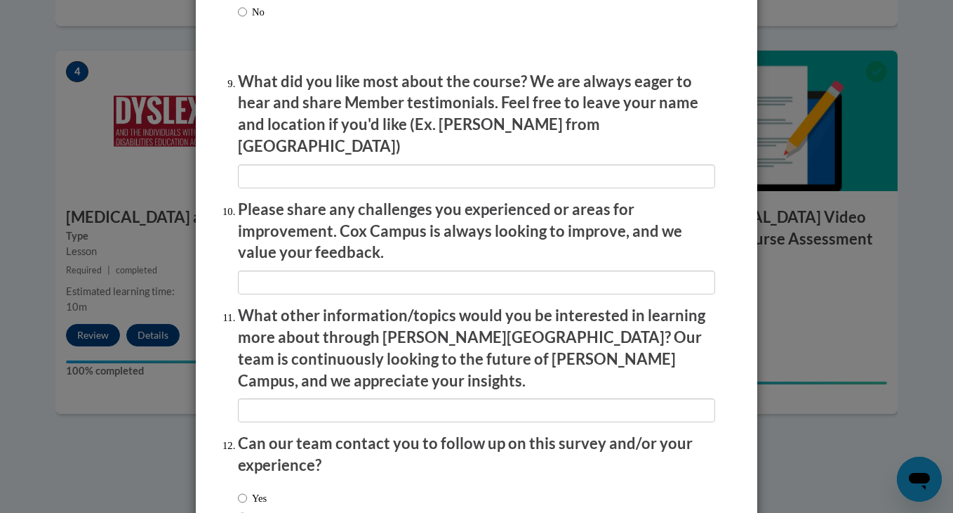
scroll to position [2321, 0]
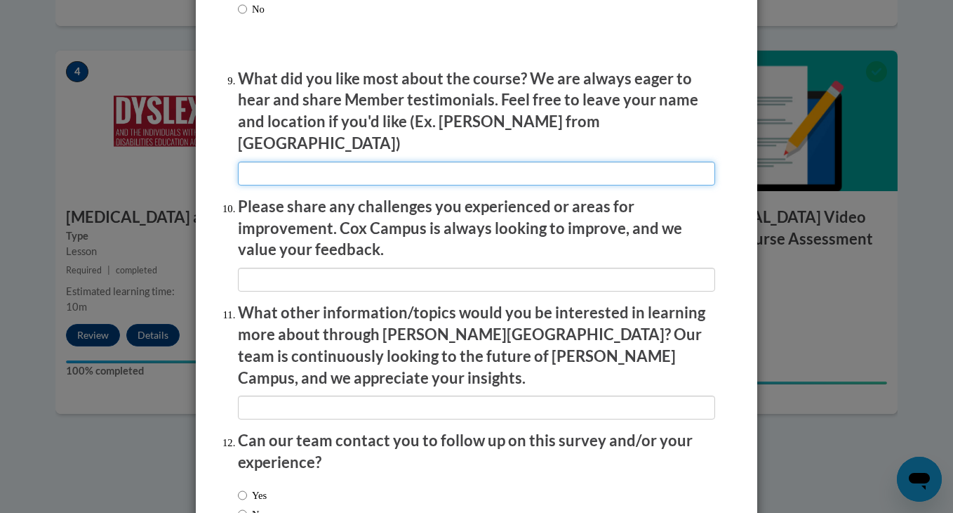
click at [310, 167] on input "textbox" at bounding box center [476, 173] width 477 height 24
type input "videos only"
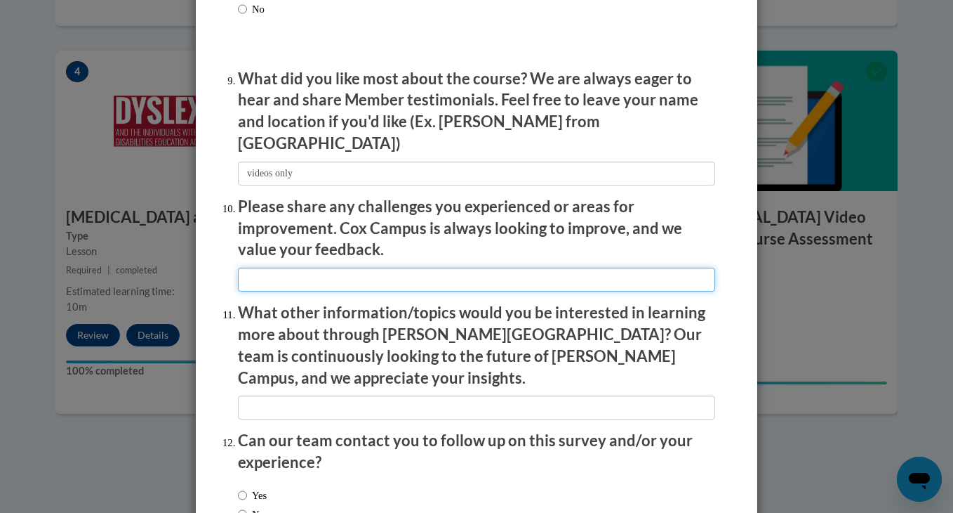
click at [311, 273] on input "textbox" at bounding box center [476, 279] width 477 height 24
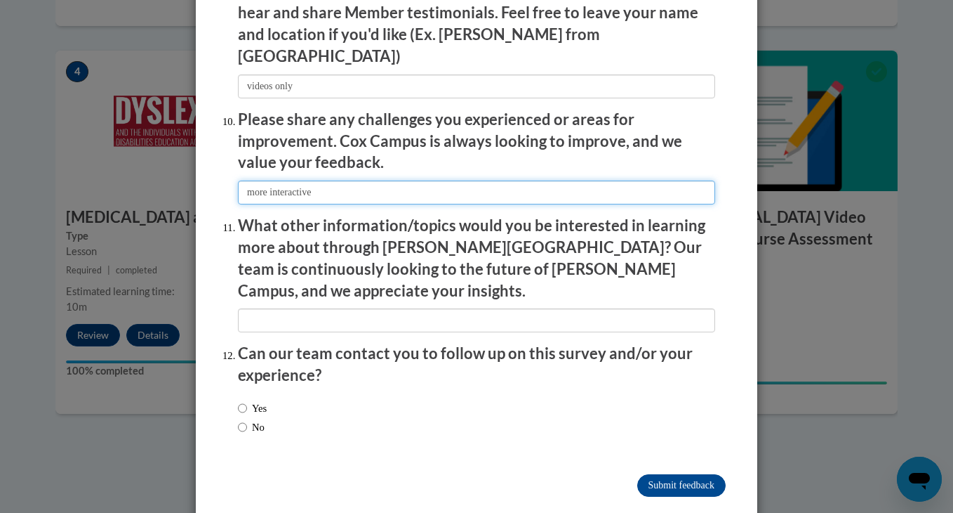
type input "more interactive"
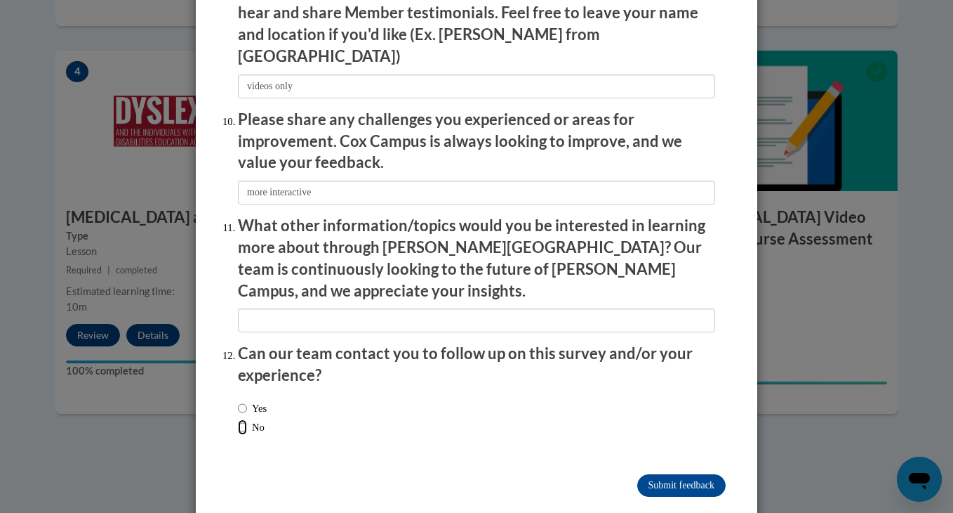
click at [241, 419] on input "No" at bounding box center [242, 426] width 9 height 15
radio input "true"
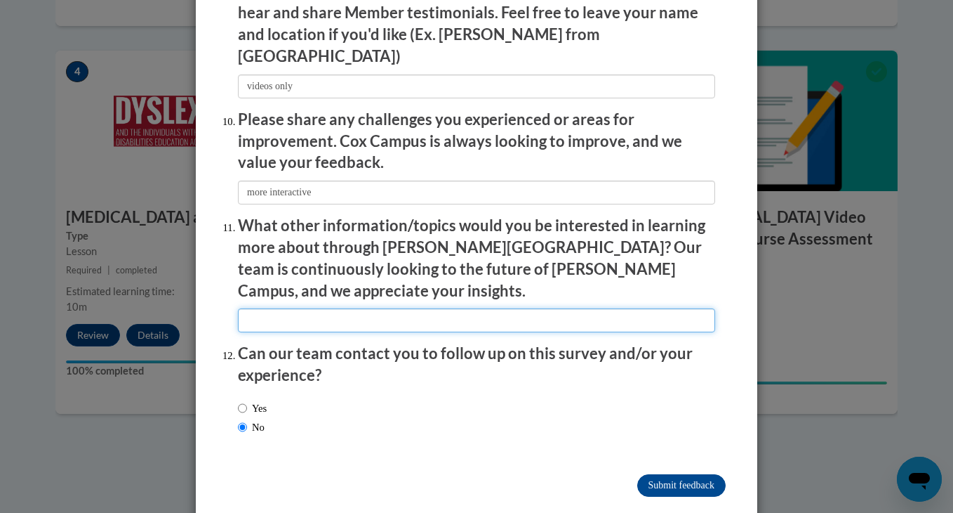
click at [282, 308] on input "textbox" at bounding box center [476, 320] width 477 height 24
type input "n/a"
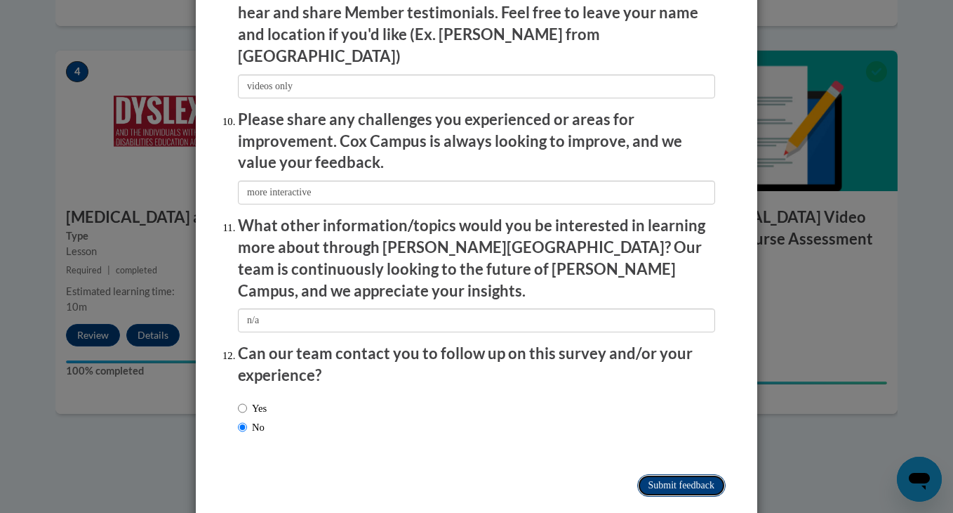
click at [650, 474] on input "Submit feedback" at bounding box center [682, 485] width 88 height 22
